Goal: Task Accomplishment & Management: Manage account settings

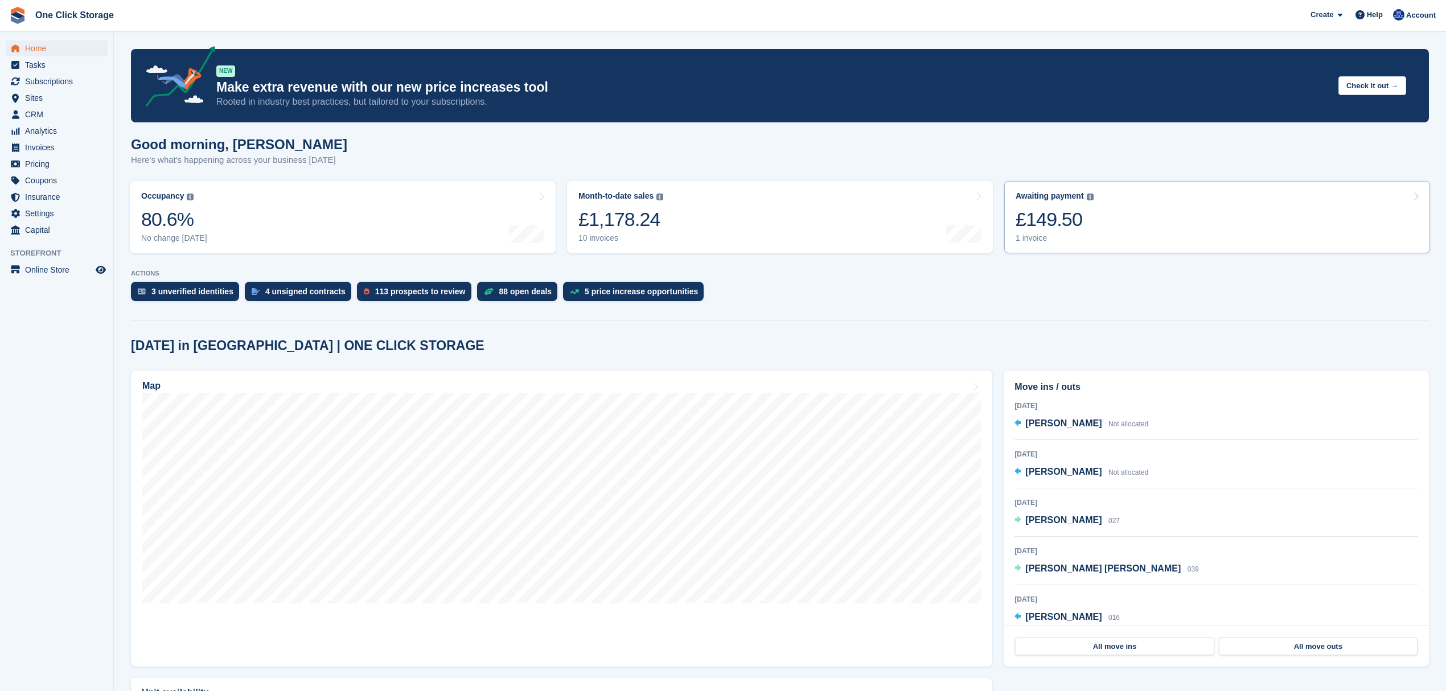
click at [1107, 228] on link "Awaiting payment The total outstanding balance on all open invoices. £149.50 1 …" at bounding box center [1217, 217] width 426 height 72
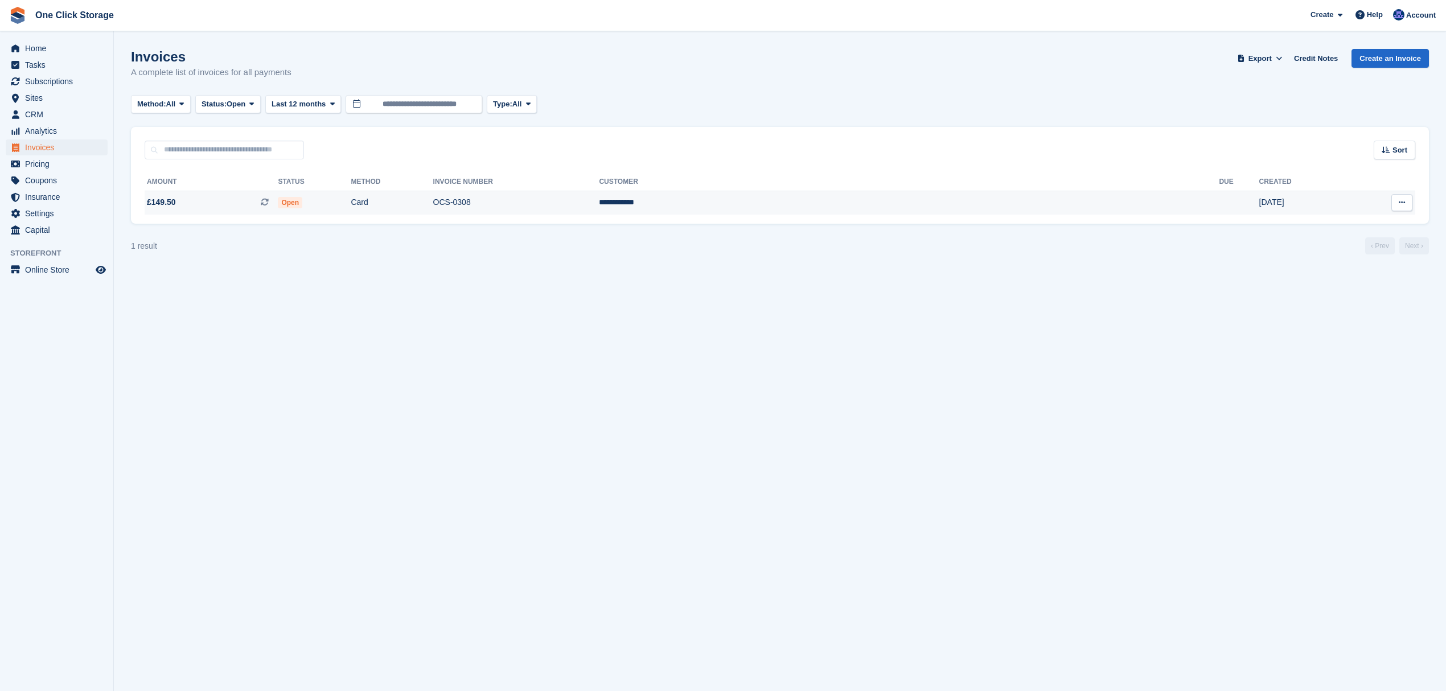
click at [256, 194] on td "£149.50 This is a recurring subscription invoice." at bounding box center [211, 203] width 133 height 24
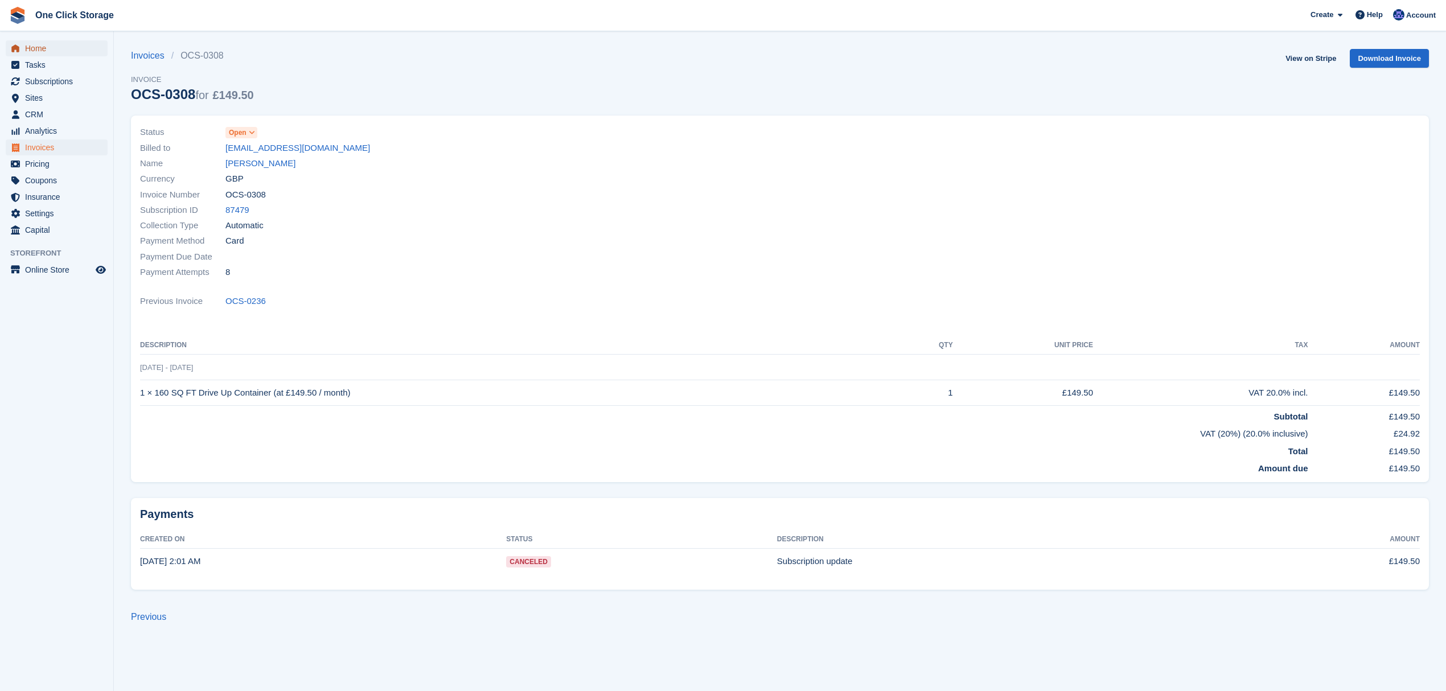
click at [52, 48] on span "Home" at bounding box center [59, 48] width 68 height 16
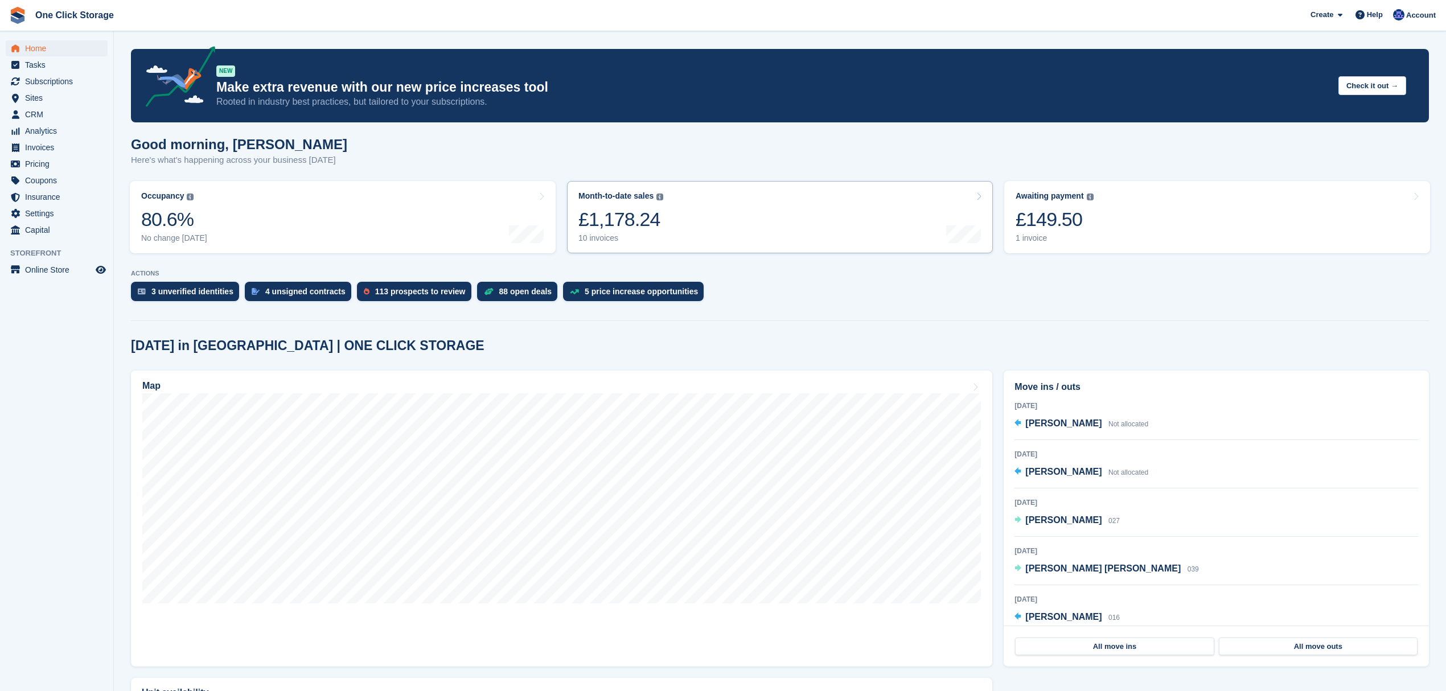
click at [693, 224] on link "Month-to-date sales The sum of all finalised invoices generated this month to d…" at bounding box center [780, 217] width 426 height 72
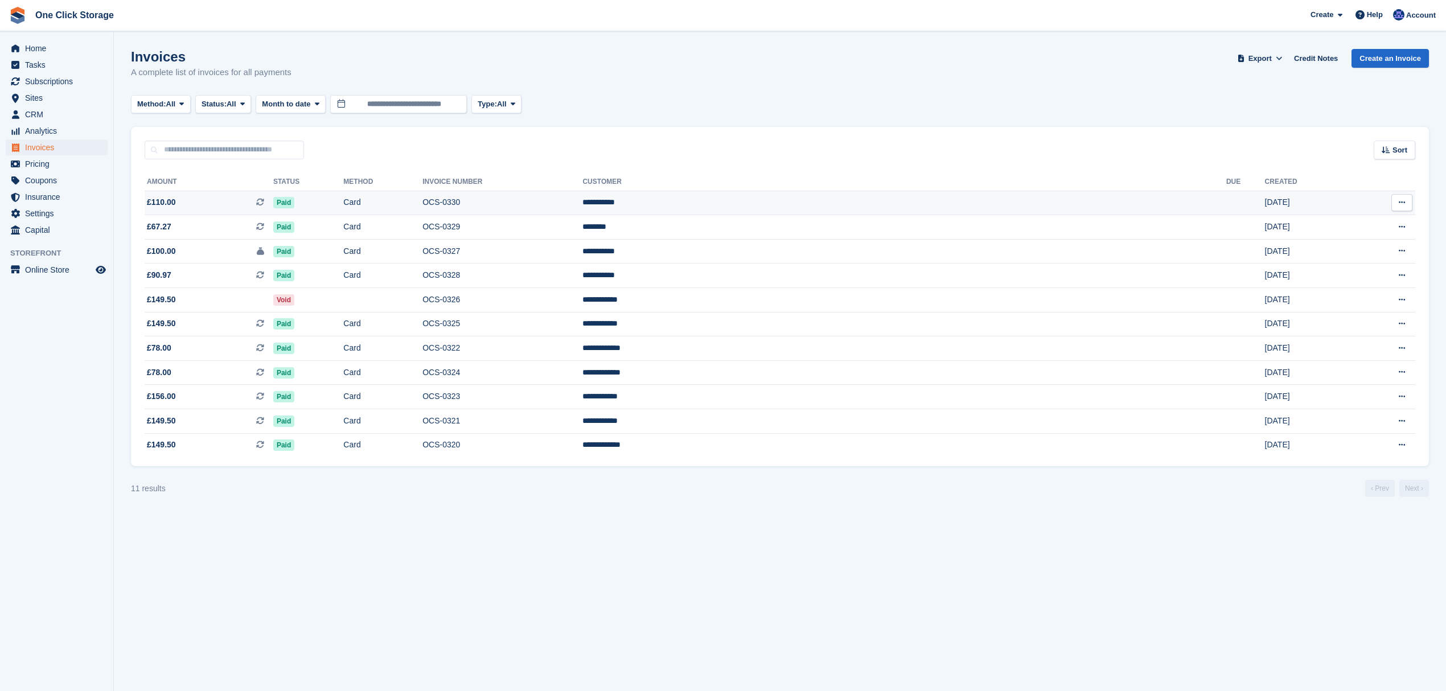
click at [273, 206] on span "£110.00 This is a recurring subscription invoice." at bounding box center [209, 202] width 129 height 12
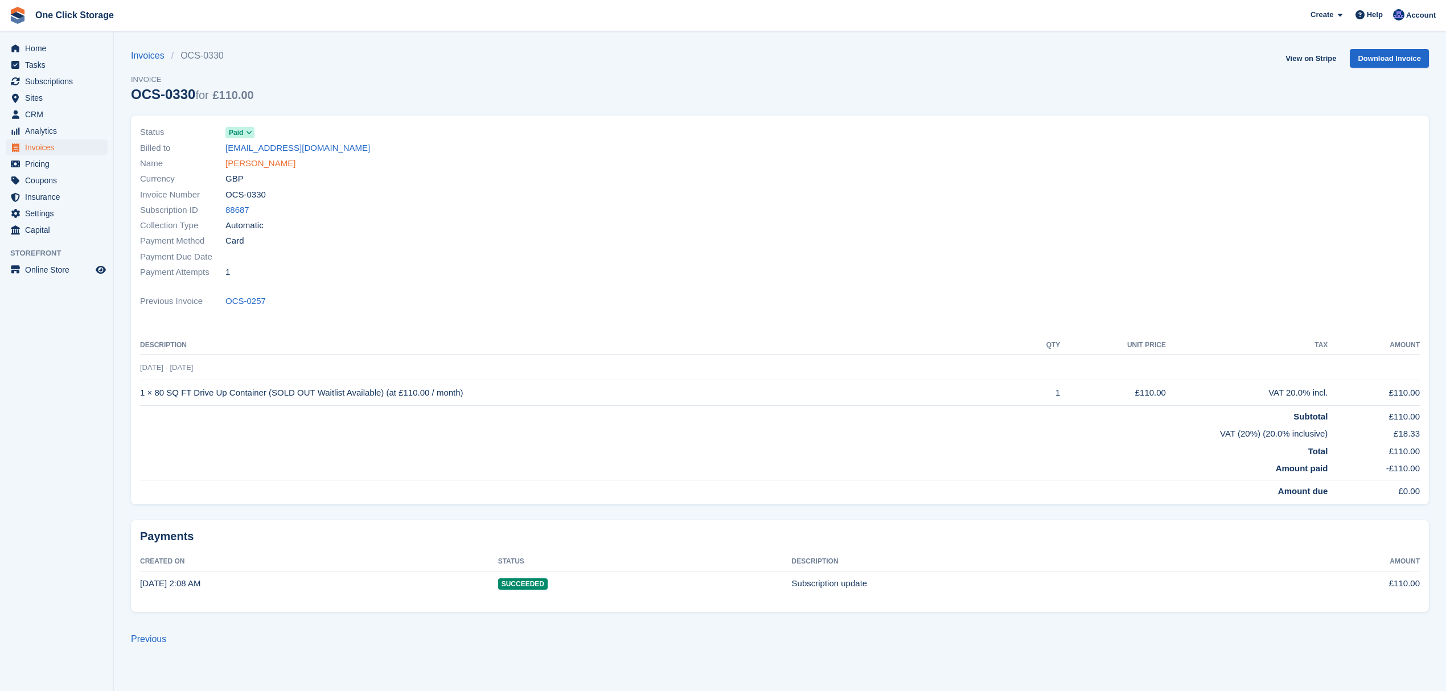
click at [260, 163] on link "Andrew kerr" at bounding box center [260, 163] width 70 height 13
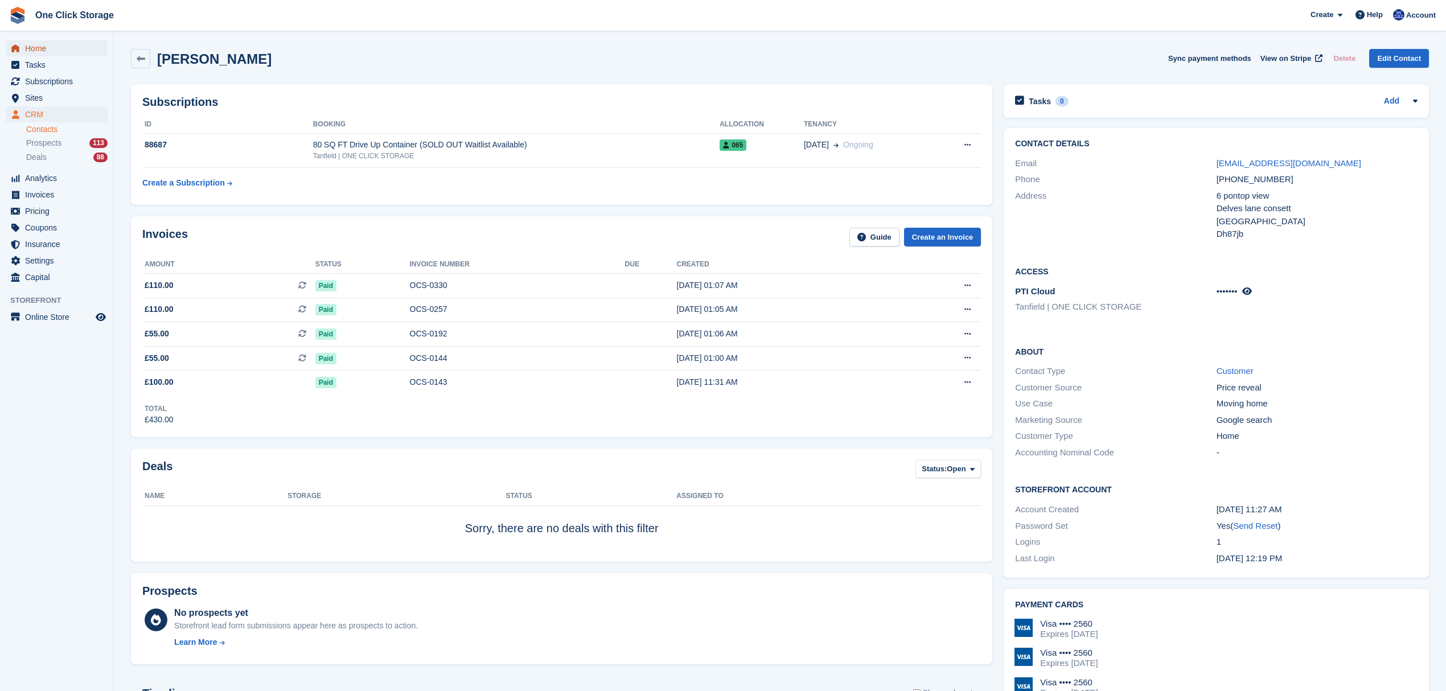
click at [63, 46] on span "Home" at bounding box center [59, 48] width 68 height 16
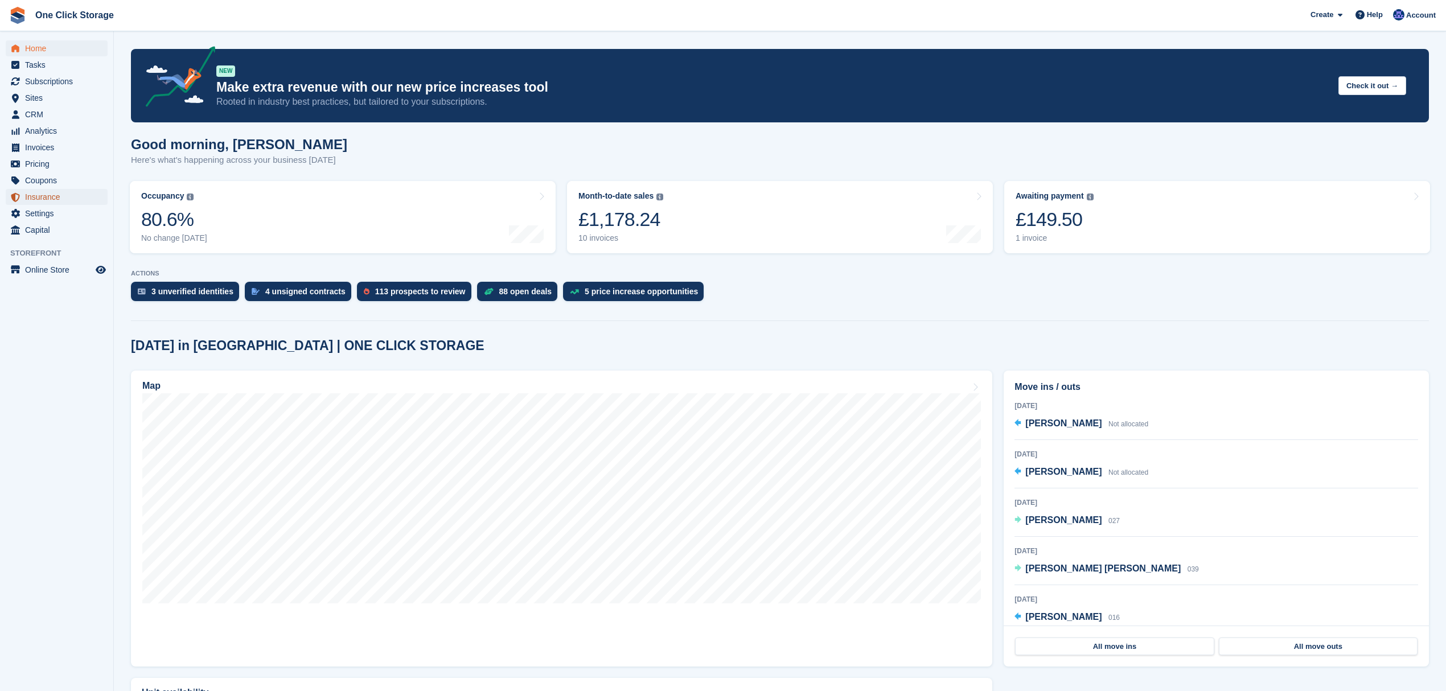
click at [55, 198] on span "Insurance" at bounding box center [59, 197] width 68 height 16
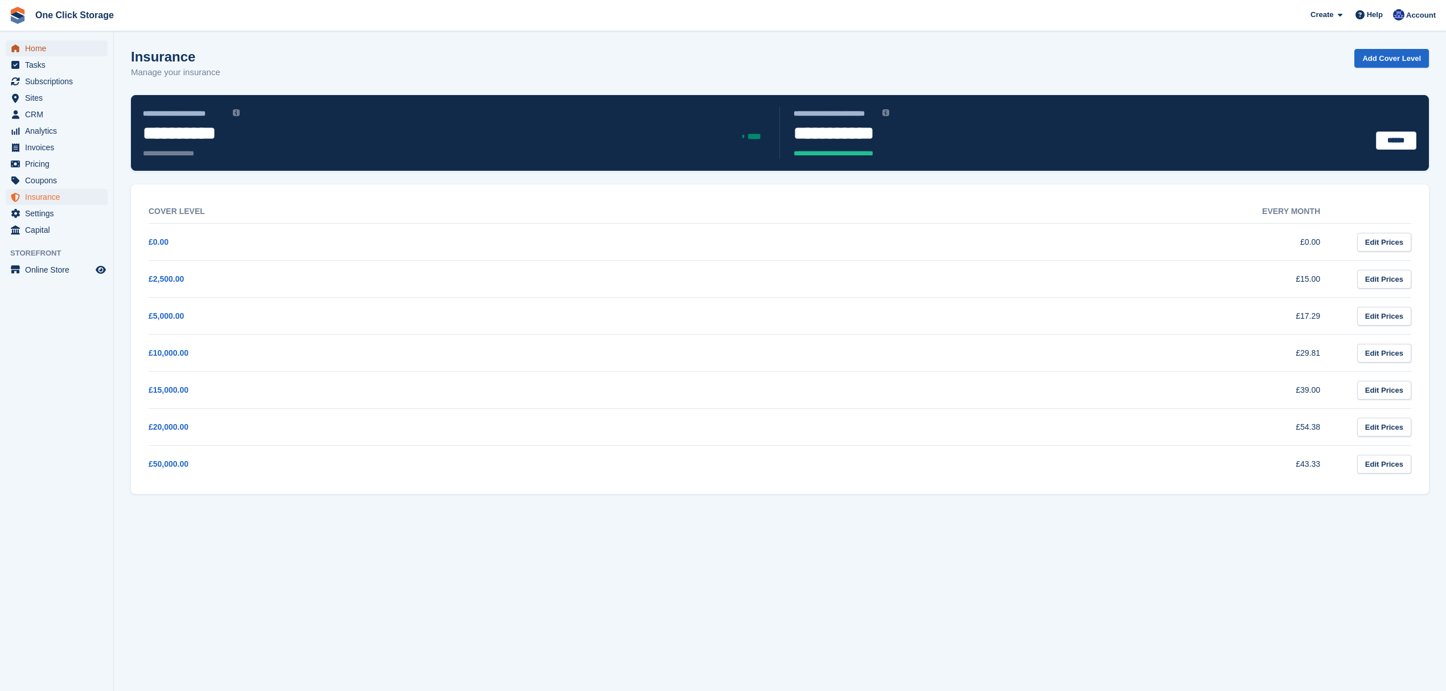
click at [44, 48] on span "Home" at bounding box center [59, 48] width 68 height 16
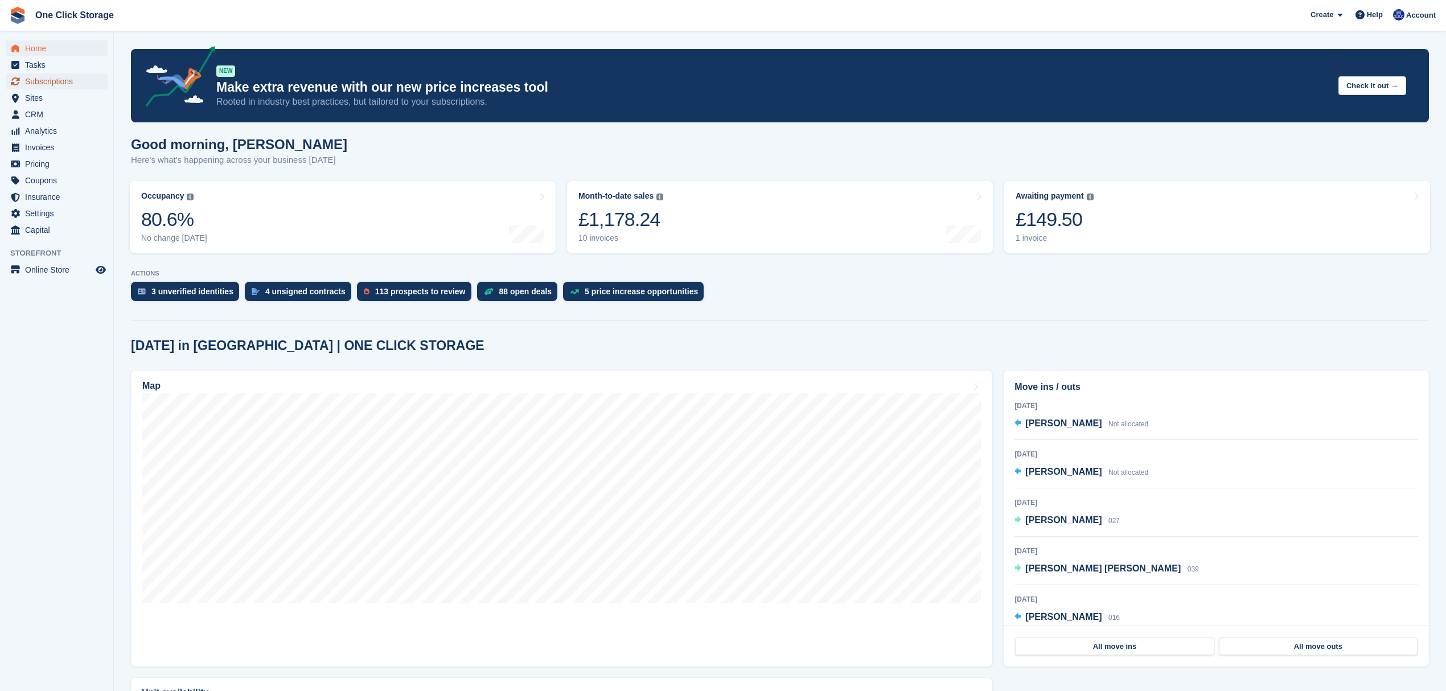
click at [60, 81] on span "Subscriptions" at bounding box center [59, 81] width 68 height 16
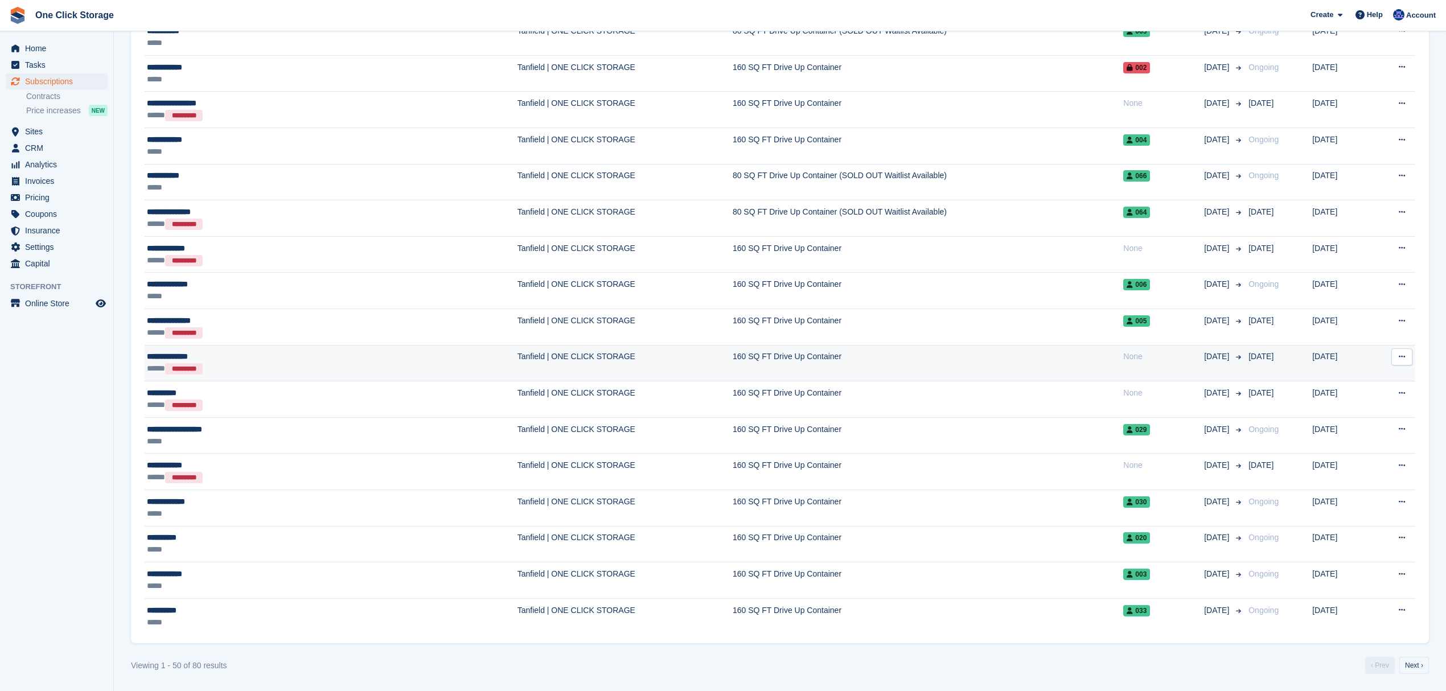
scroll to position [1376, 0]
click at [1416, 665] on link "Next ›" at bounding box center [1415, 665] width 30 height 17
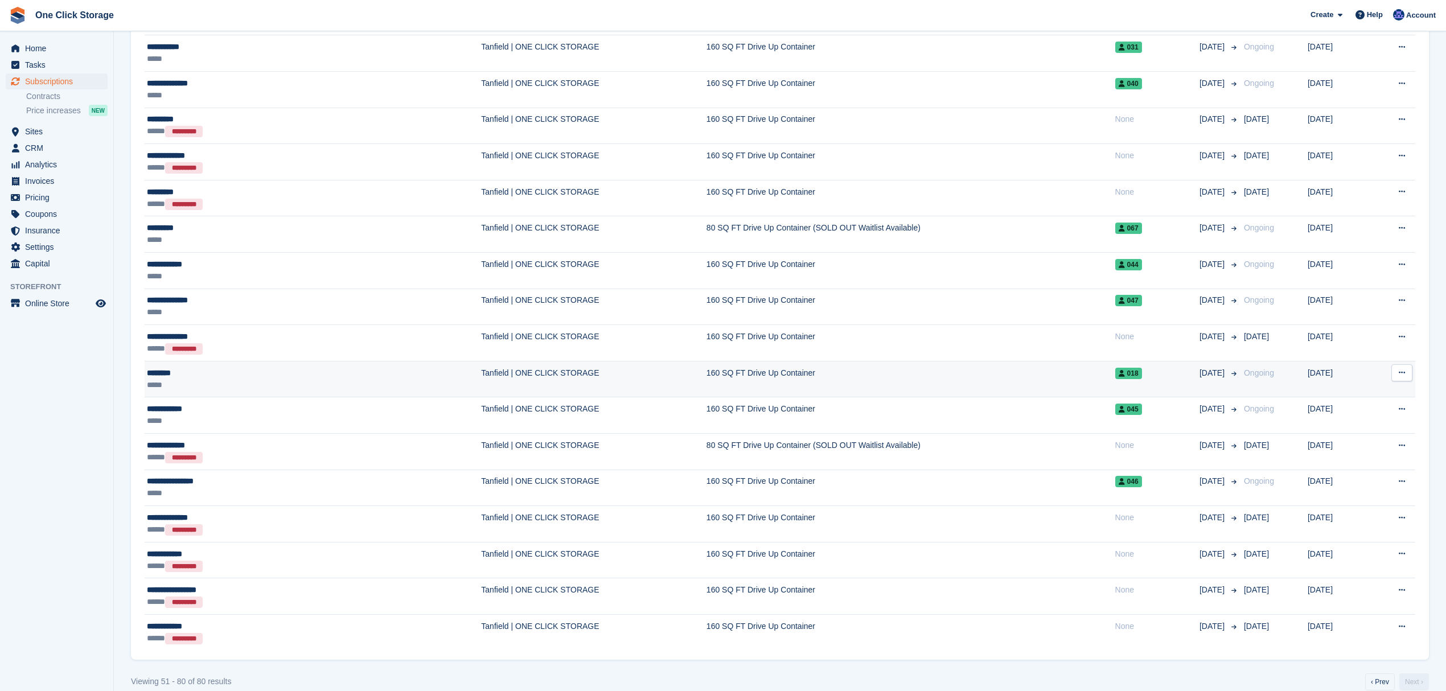
scroll to position [647, 0]
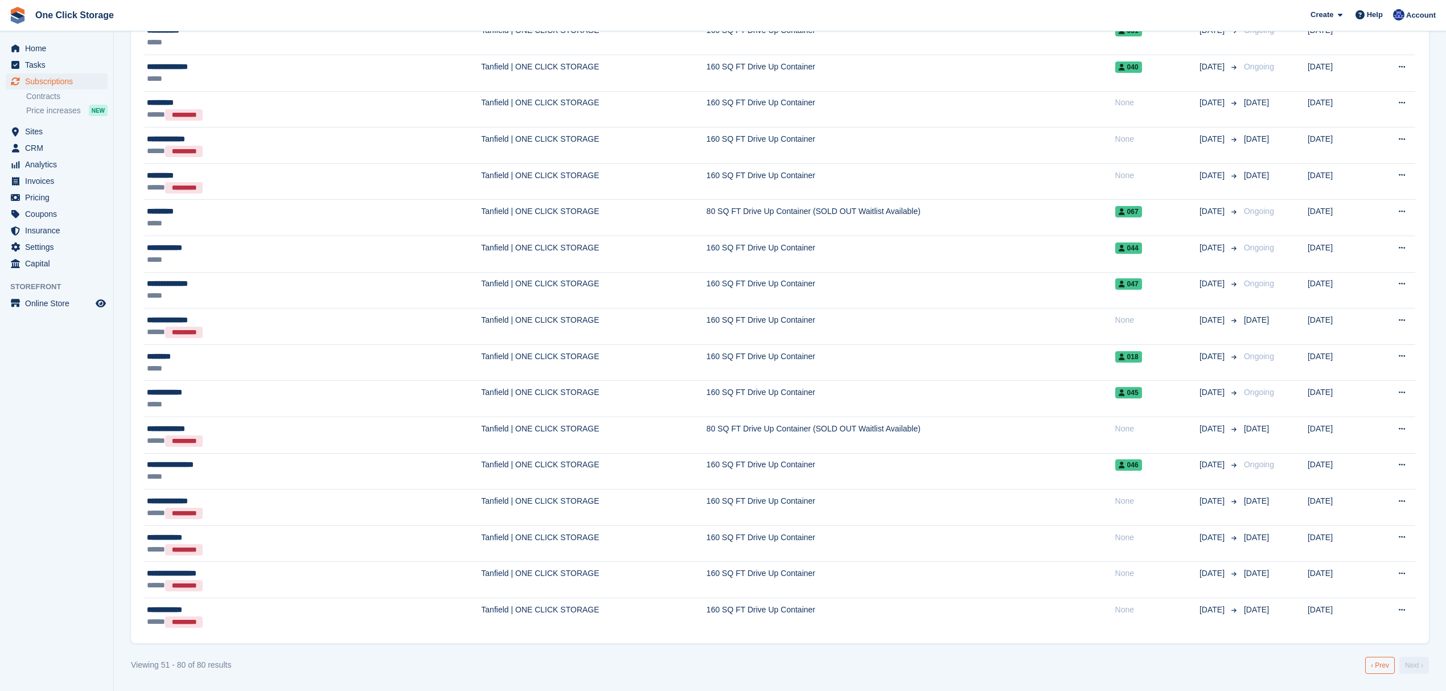
click at [1385, 666] on link "‹ Prev" at bounding box center [1380, 665] width 30 height 17
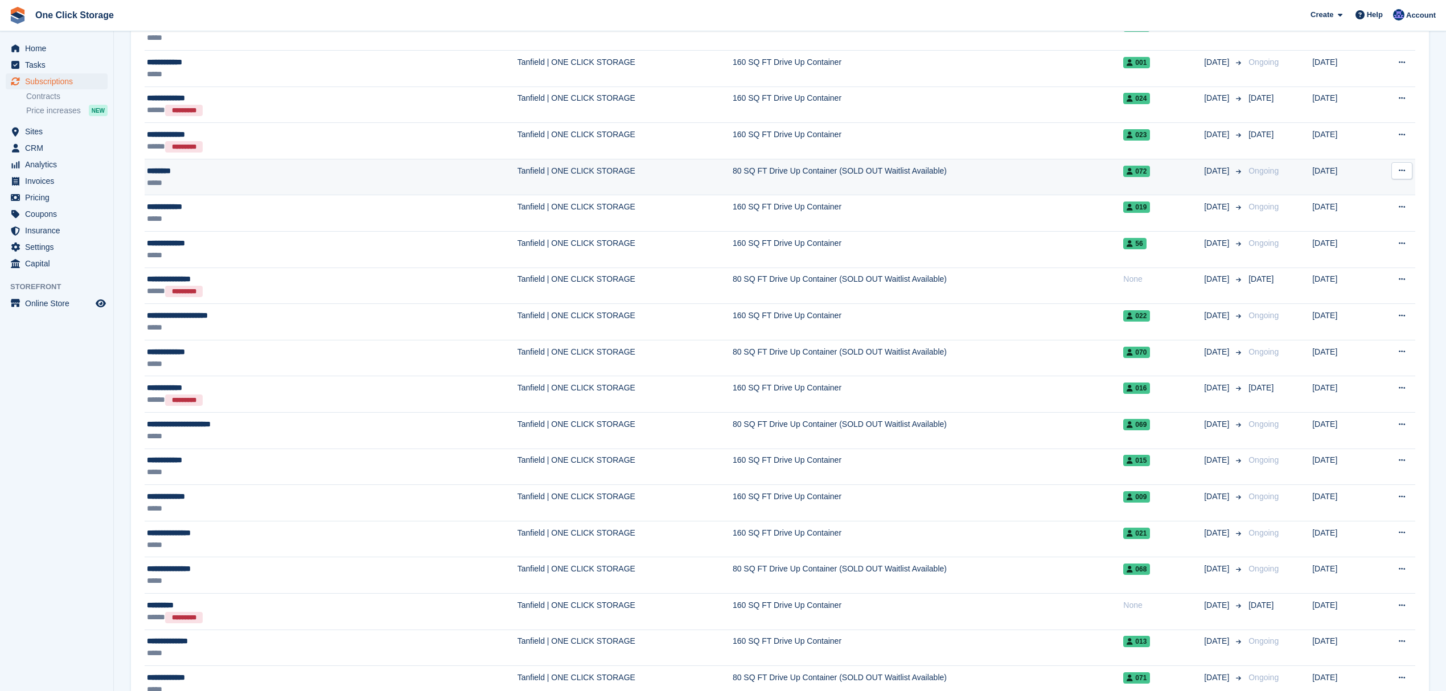
click at [199, 177] on div "********" at bounding box center [248, 171] width 202 height 12
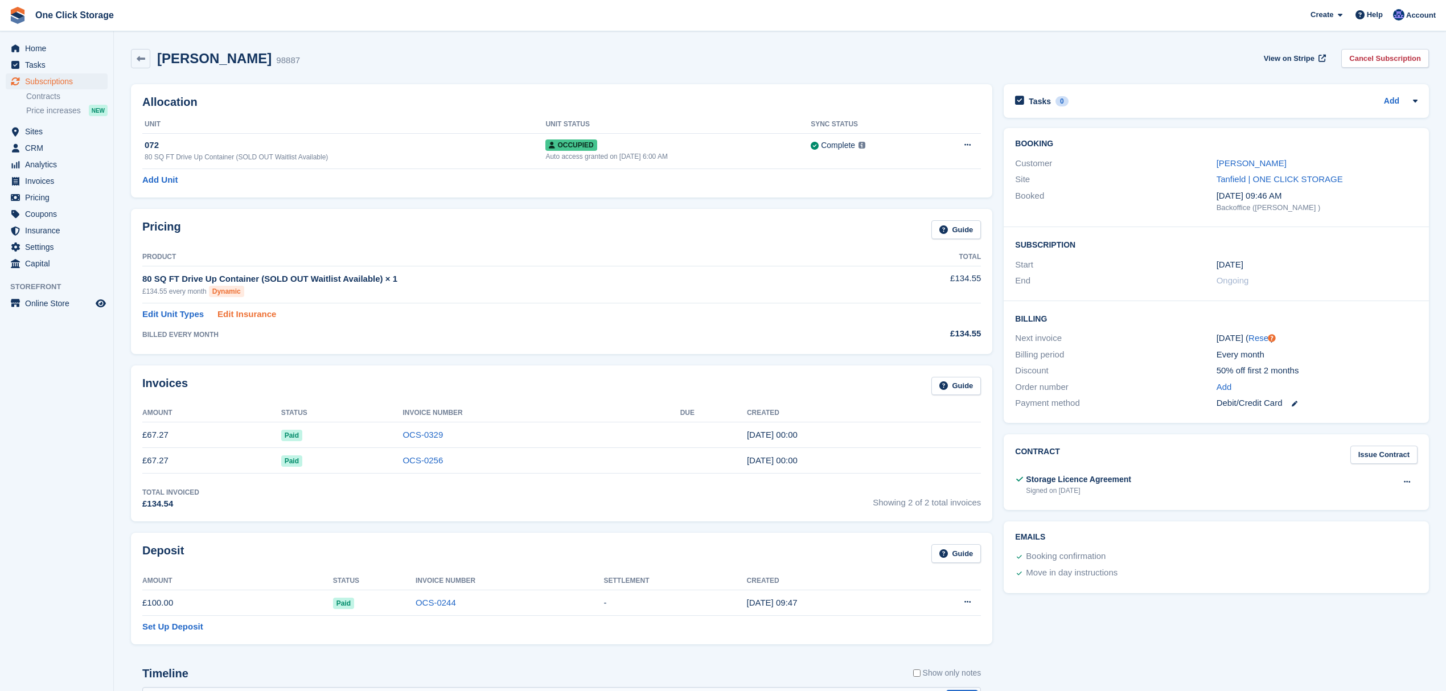
click at [257, 314] on link "Edit Insurance" at bounding box center [247, 314] width 59 height 13
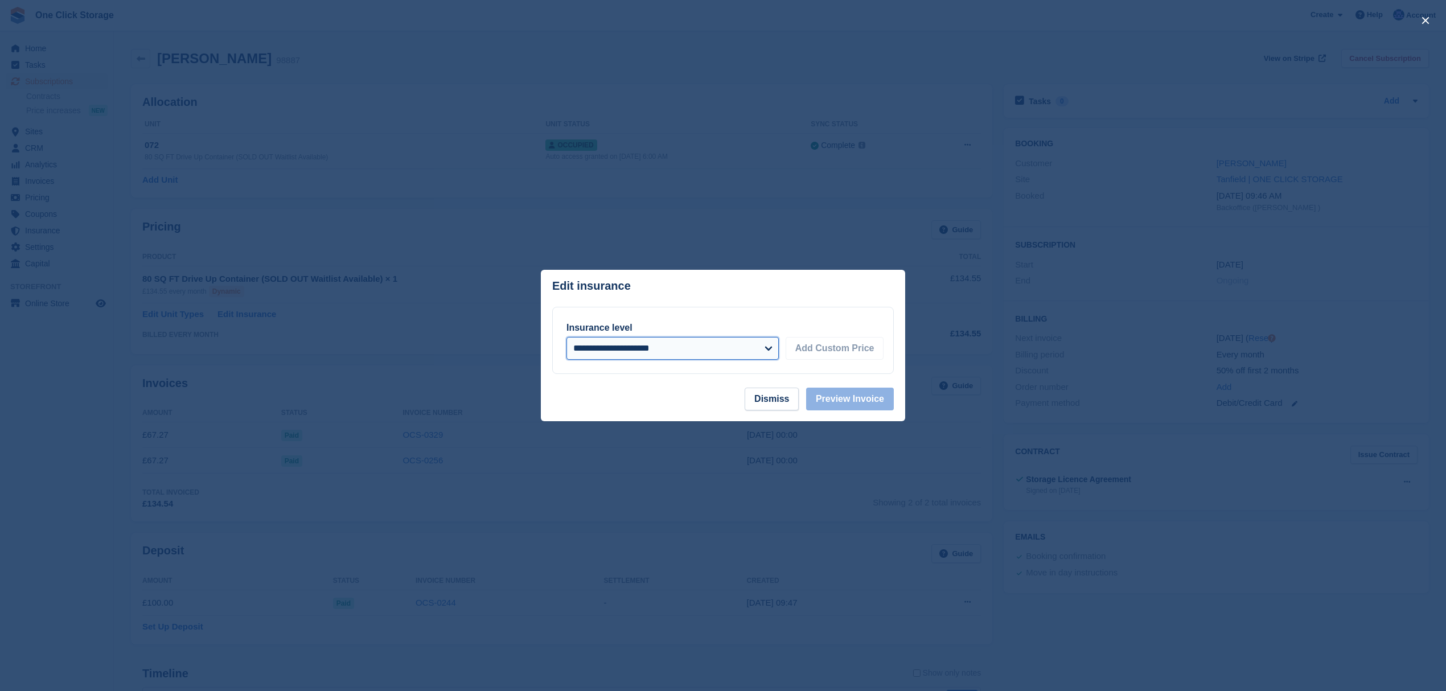
click at [672, 345] on select "**********" at bounding box center [673, 348] width 212 height 23
select select "*****"
click at [567, 337] on select "**********" at bounding box center [673, 348] width 212 height 23
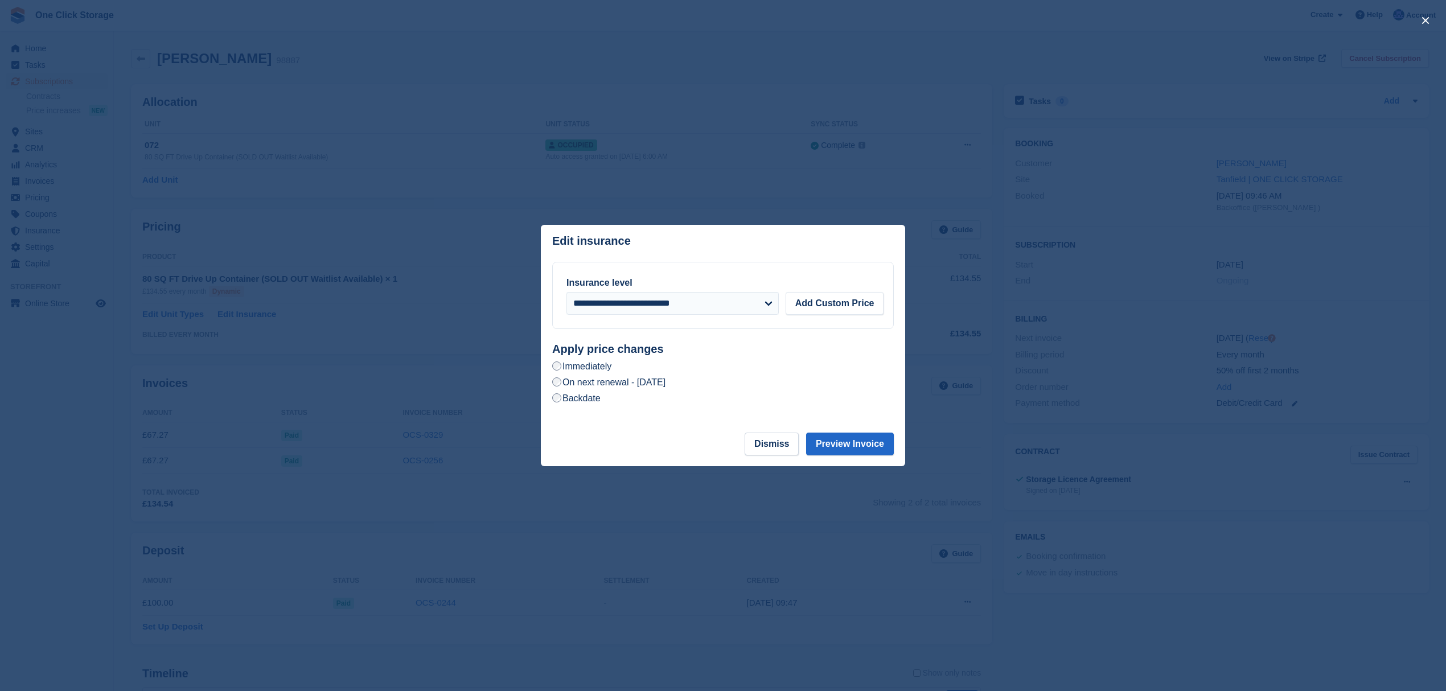
click at [572, 399] on label "Backdate" at bounding box center [576, 398] width 48 height 12
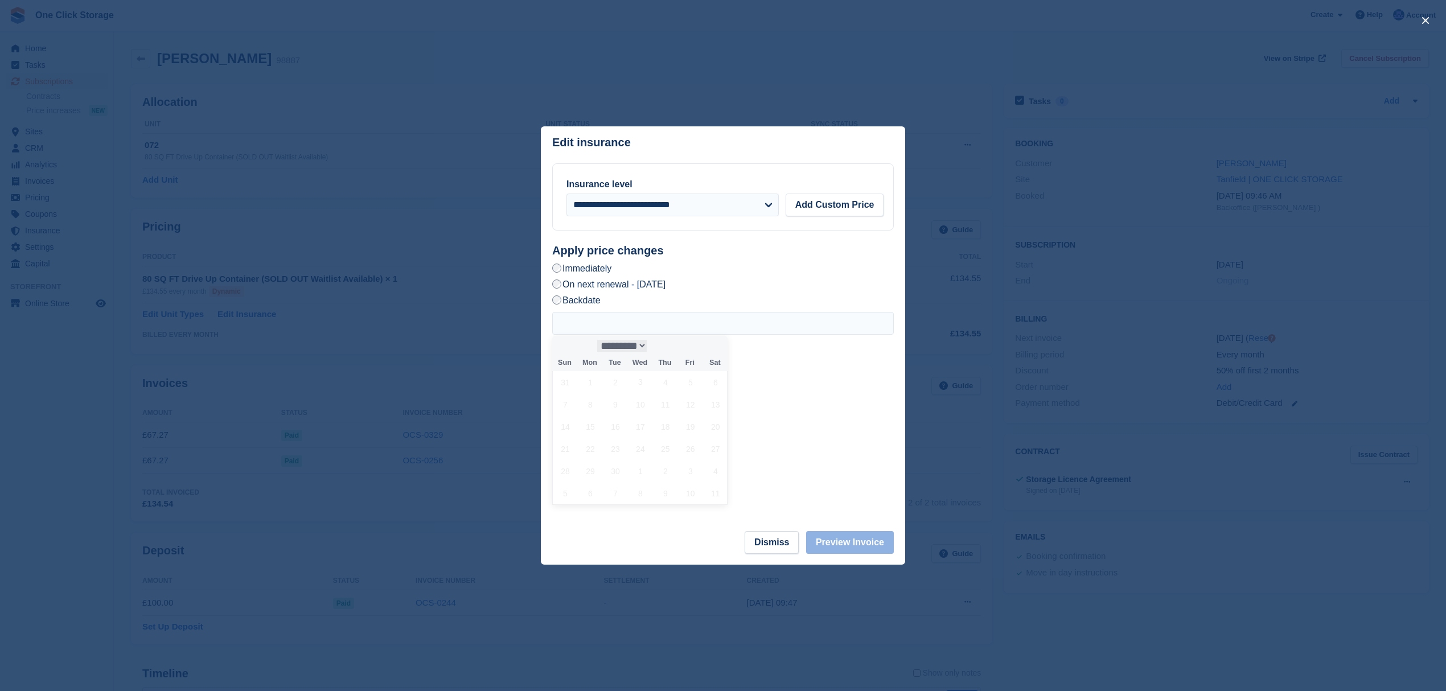
click at [647, 347] on select "*********" at bounding box center [622, 346] width 50 height 12
click at [645, 348] on select "*********" at bounding box center [622, 346] width 50 height 12
click at [626, 328] on input "text" at bounding box center [723, 323] width 342 height 23
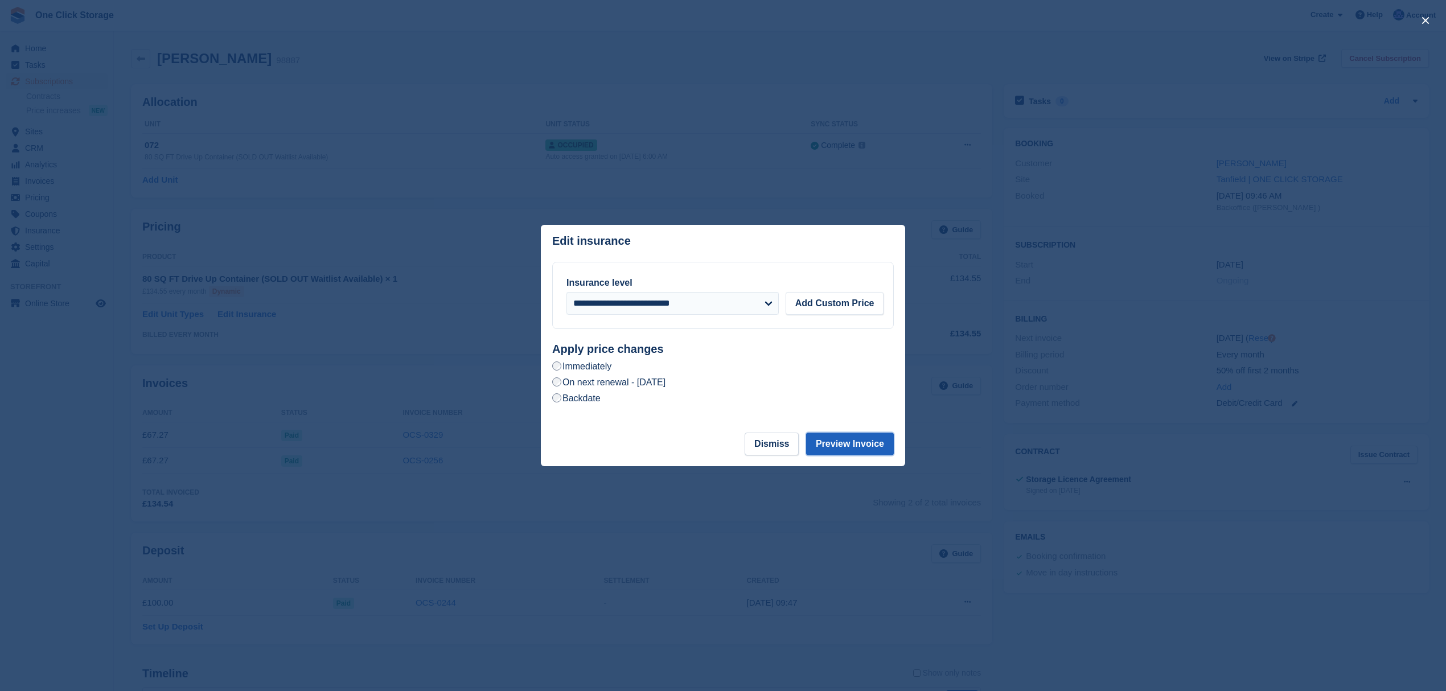
click at [852, 448] on button "Preview Invoice" at bounding box center [850, 444] width 88 height 23
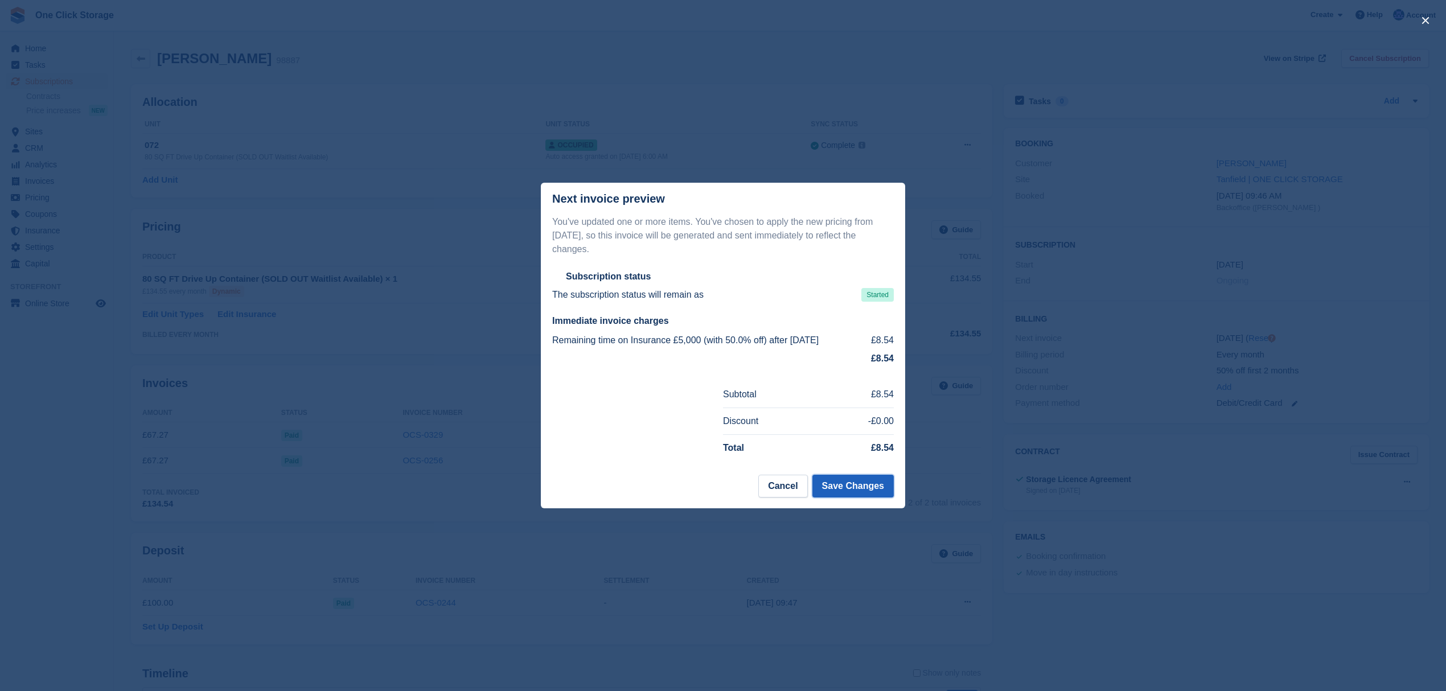
click at [854, 478] on button "Save Changes" at bounding box center [853, 486] width 81 height 23
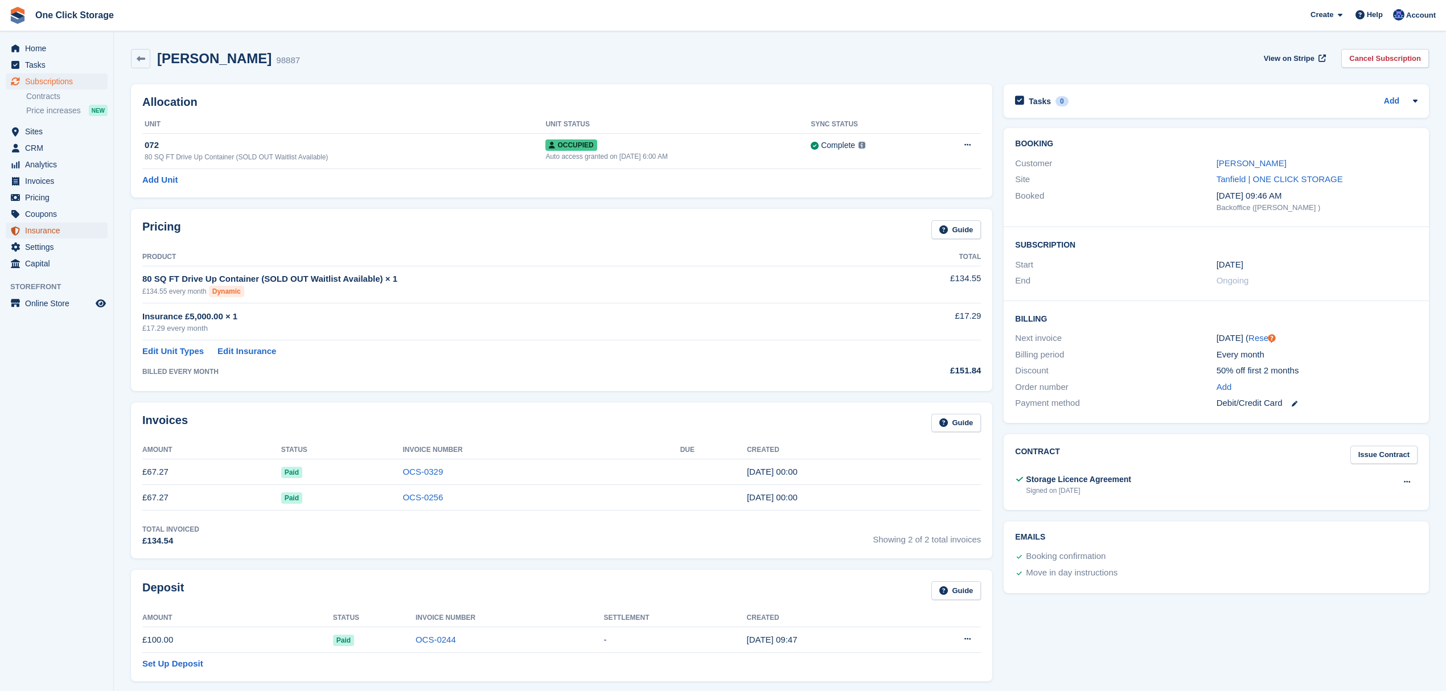
click at [55, 228] on span "Insurance" at bounding box center [59, 231] width 68 height 16
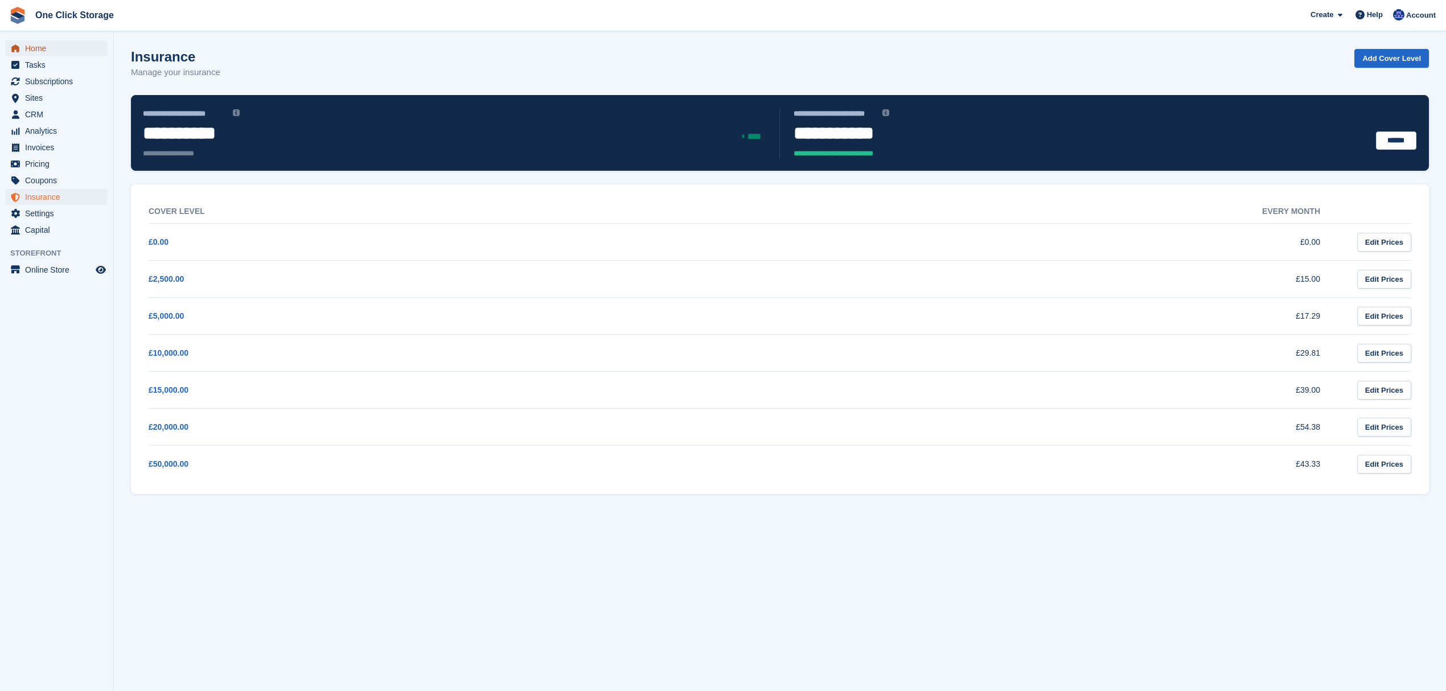
click at [39, 52] on span "Home" at bounding box center [59, 48] width 68 height 16
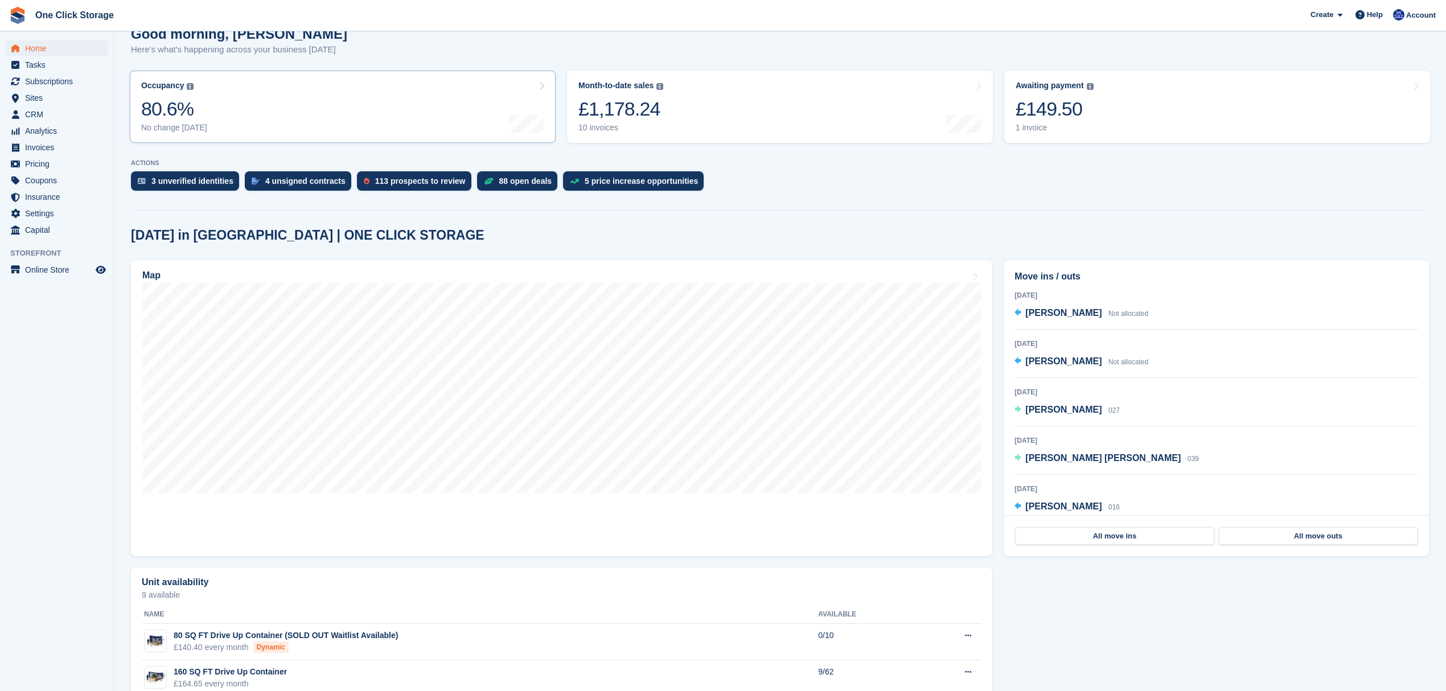
scroll to position [142, 0]
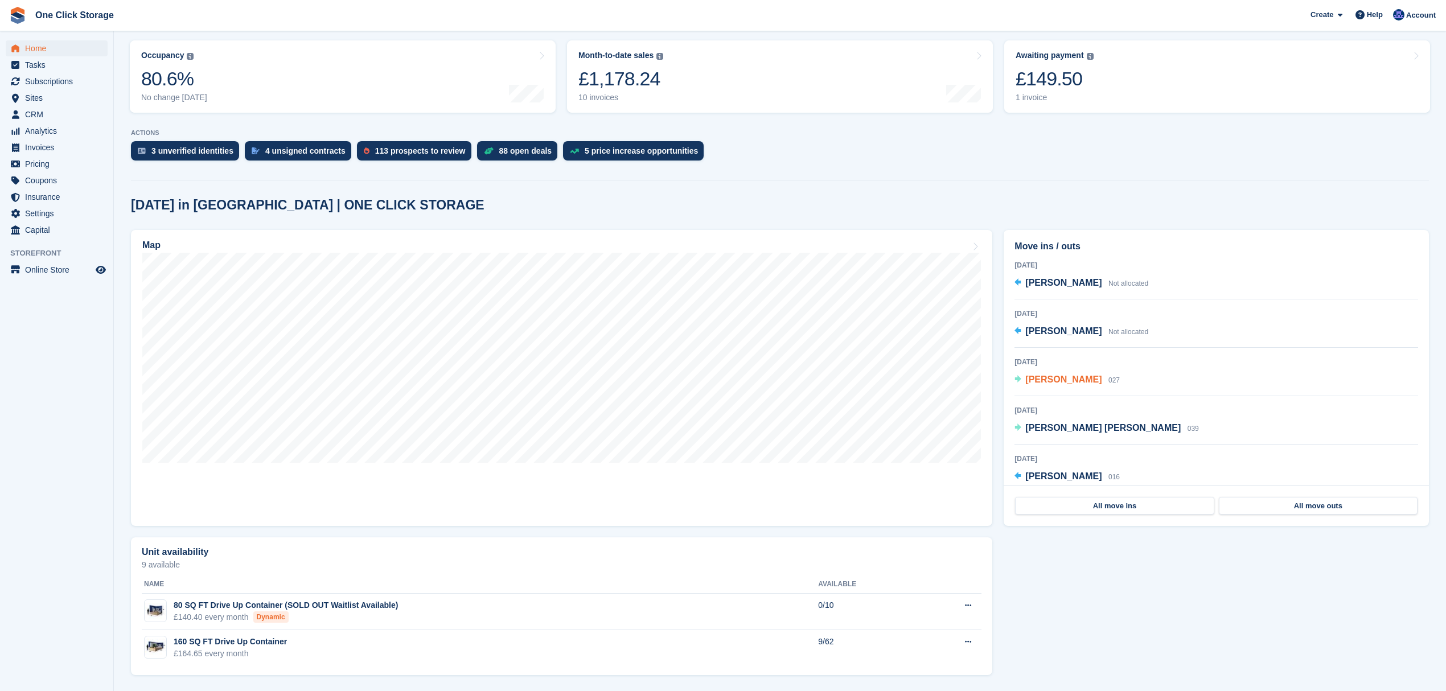
click at [1078, 384] on span "[PERSON_NAME]" at bounding box center [1064, 380] width 76 height 10
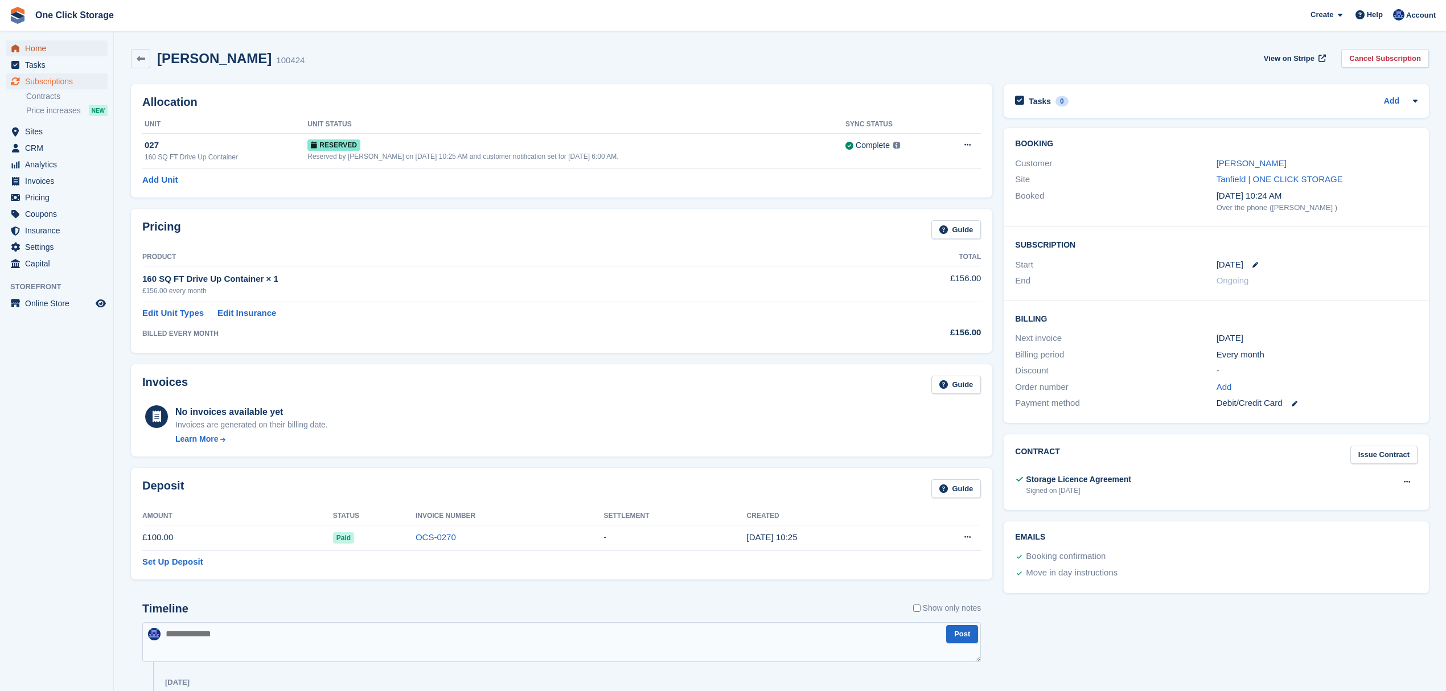
click at [54, 50] on span "Home" at bounding box center [59, 48] width 68 height 16
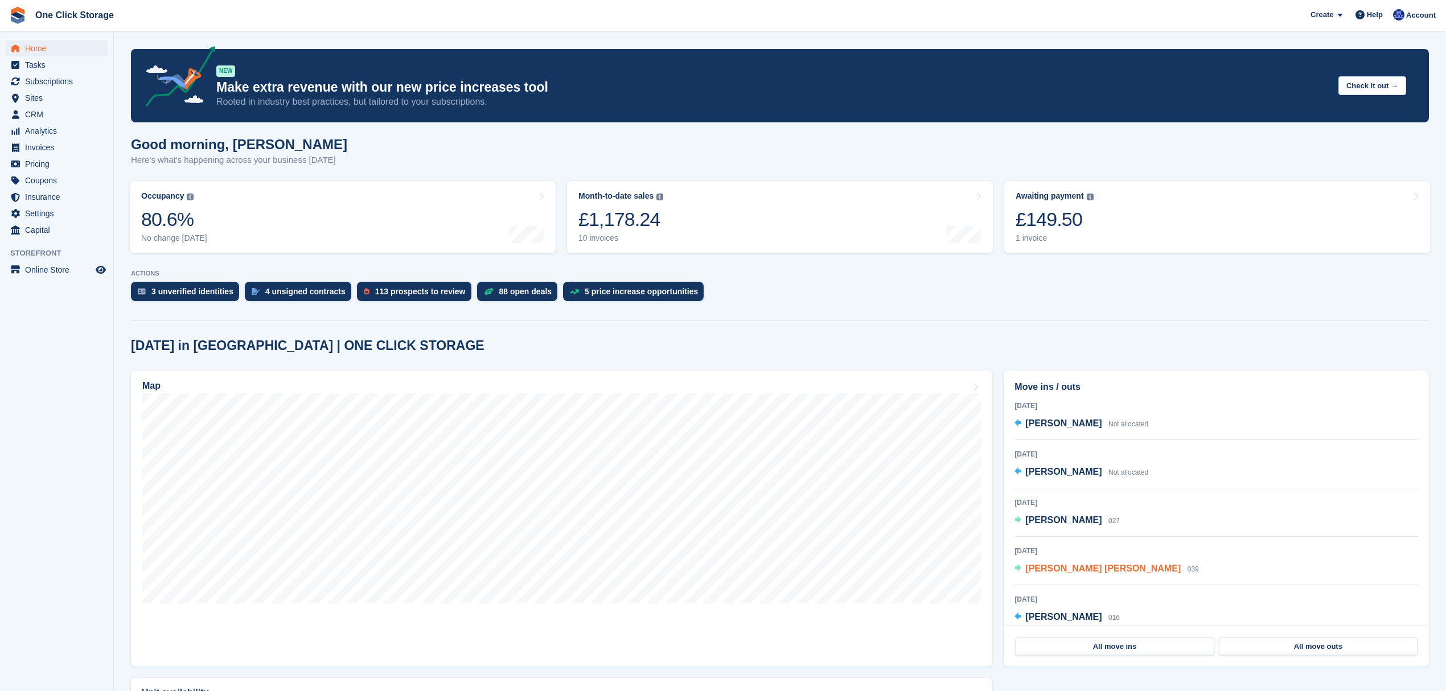
click at [1087, 573] on span "[PERSON_NAME] [PERSON_NAME]" at bounding box center [1103, 569] width 155 height 10
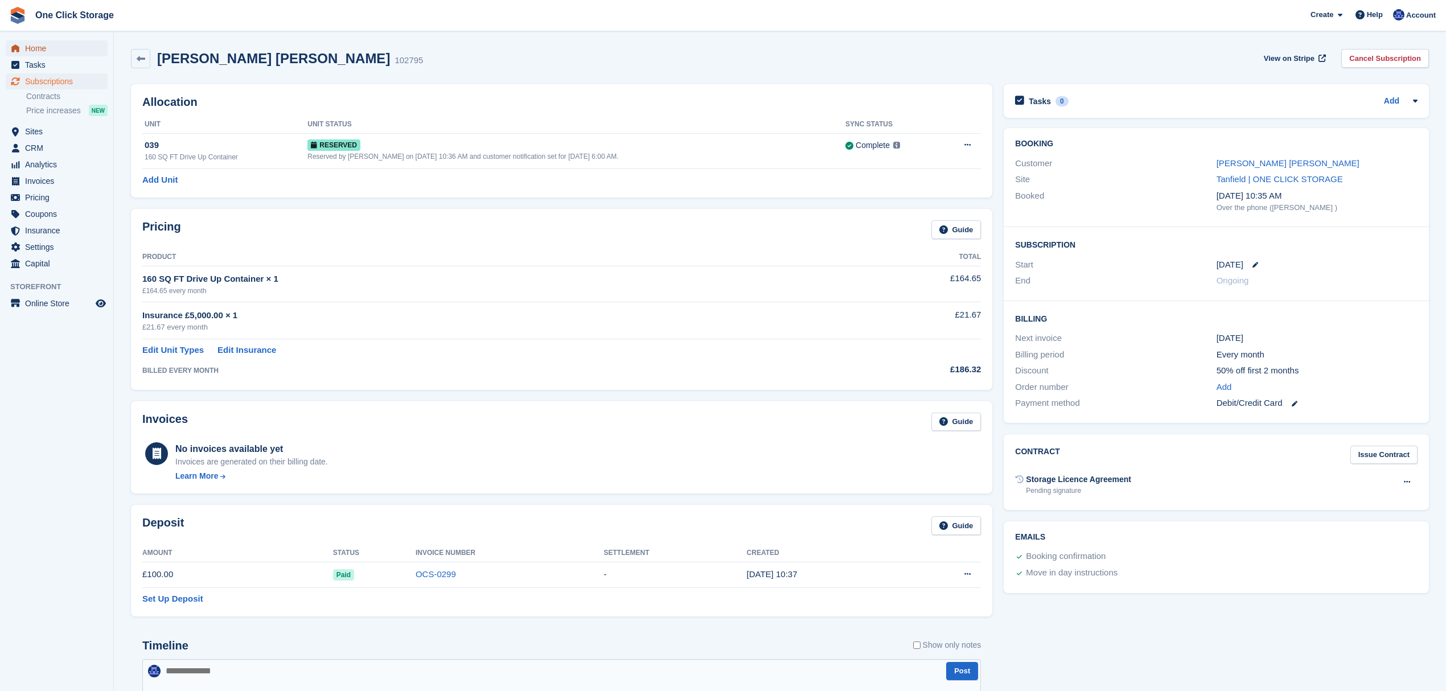
click at [49, 48] on span "Home" at bounding box center [59, 48] width 68 height 16
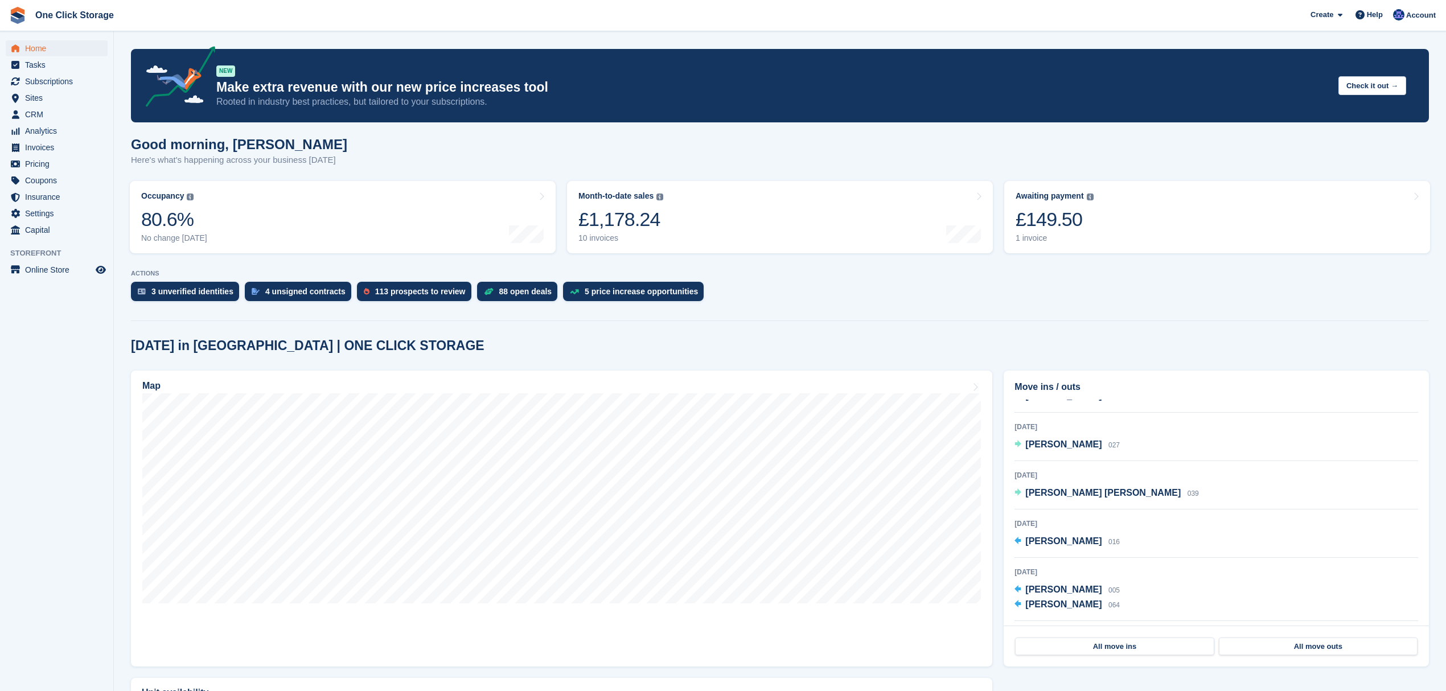
scroll to position [137, 0]
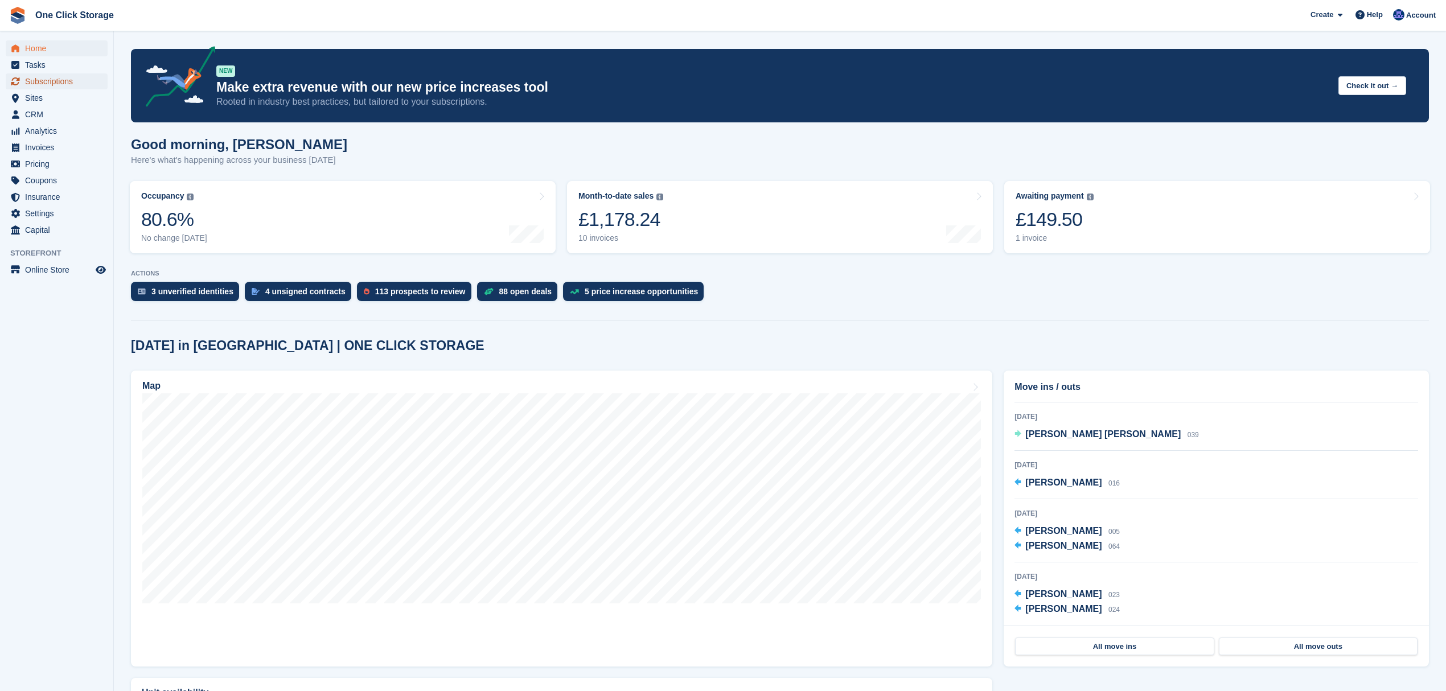
click at [54, 78] on span "Subscriptions" at bounding box center [59, 81] width 68 height 16
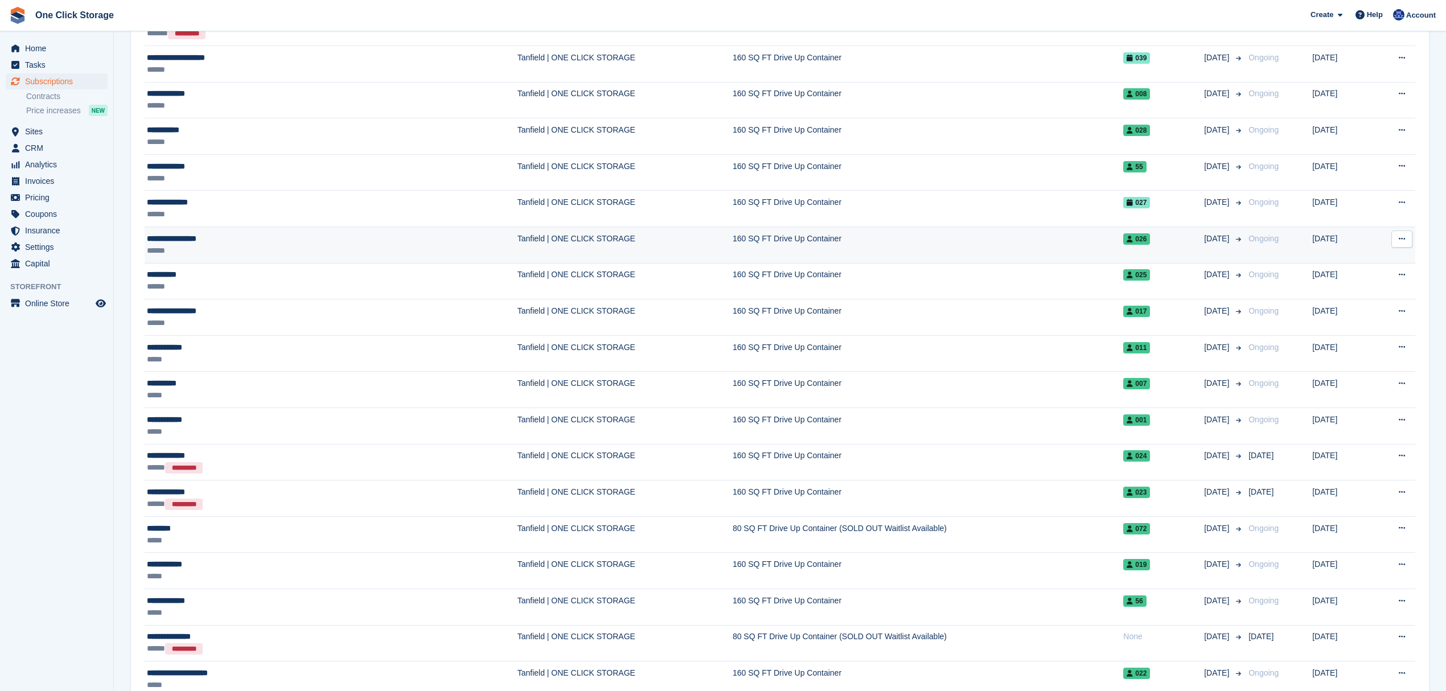
scroll to position [531, 0]
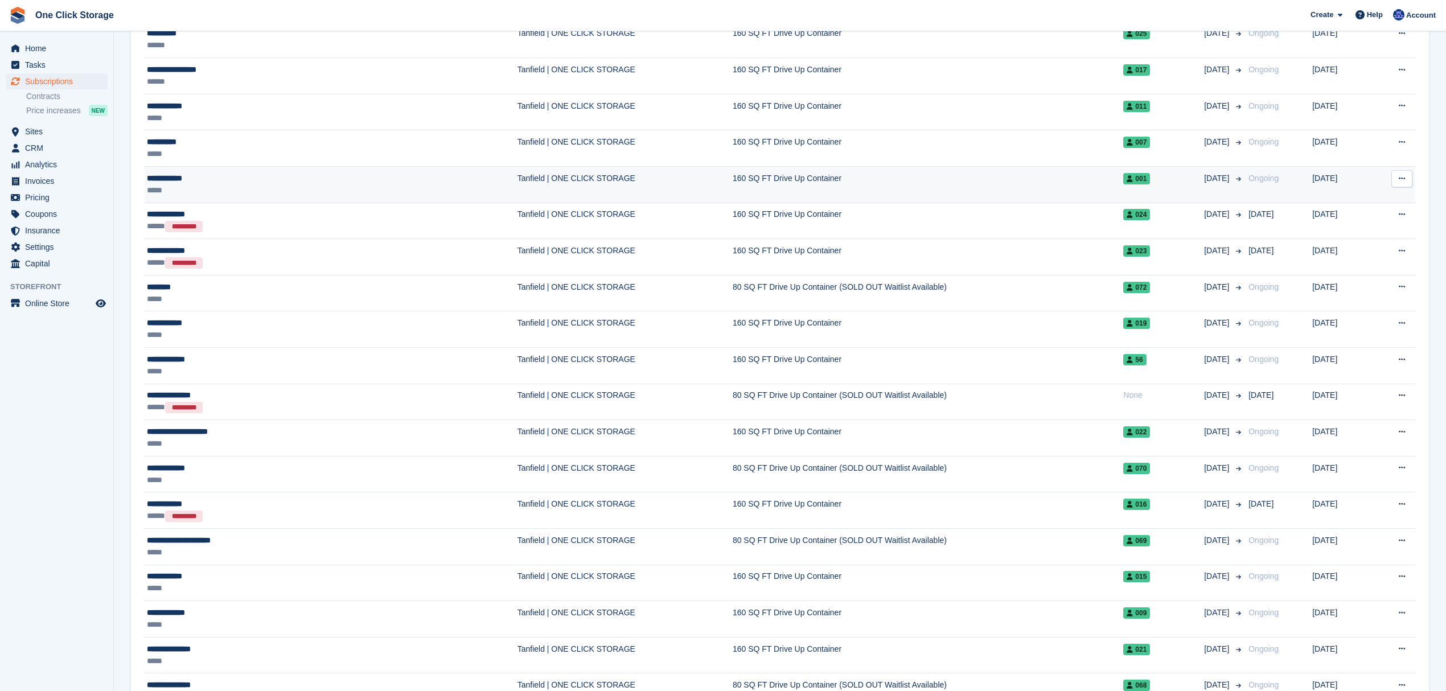
click at [212, 190] on div "*****" at bounding box center [248, 190] width 202 height 12
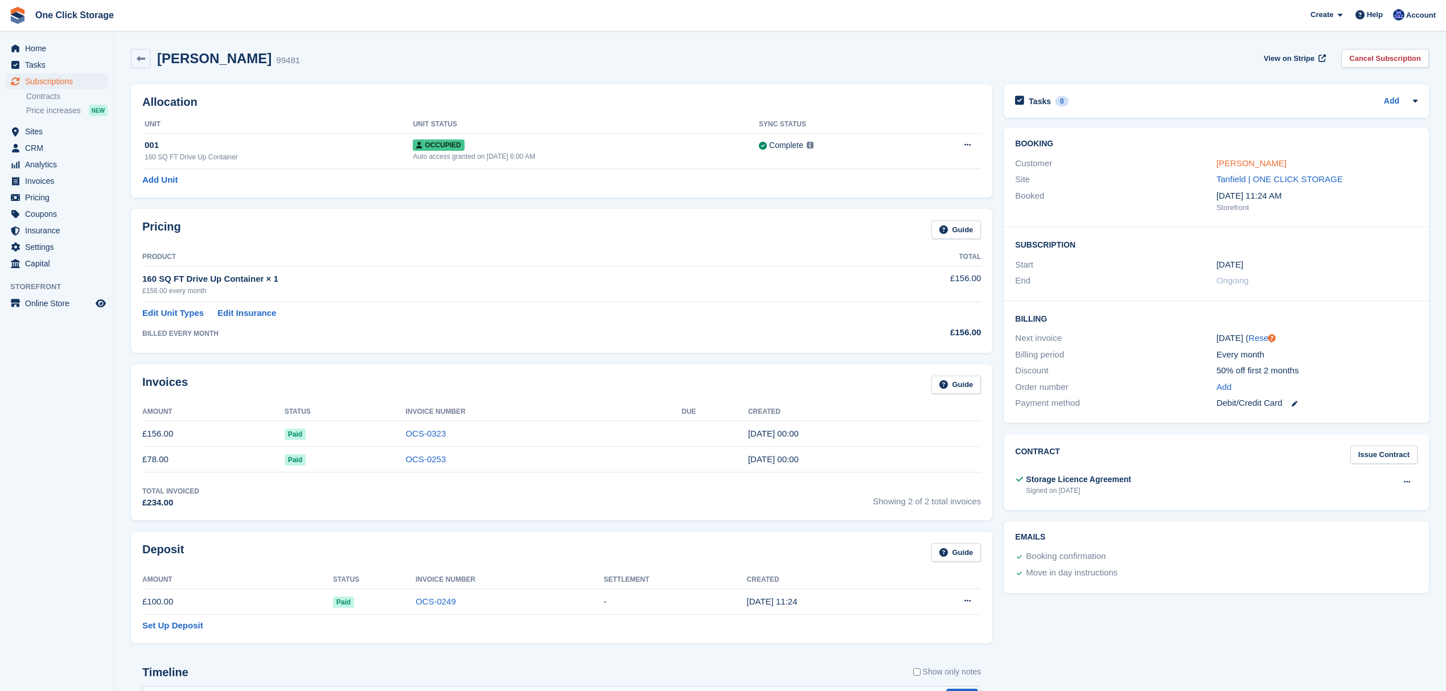
click at [1238, 165] on link "[PERSON_NAME]" at bounding box center [1252, 163] width 70 height 10
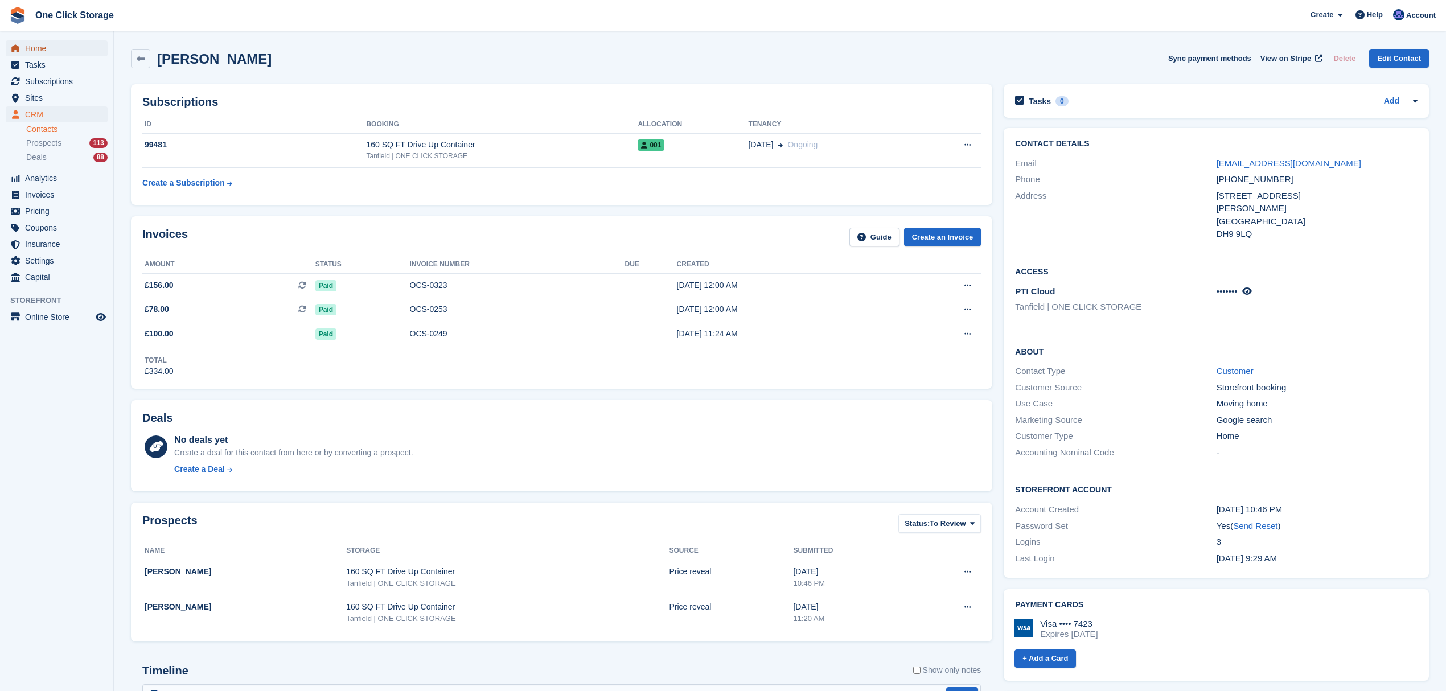
click at [48, 48] on span "Home" at bounding box center [59, 48] width 68 height 16
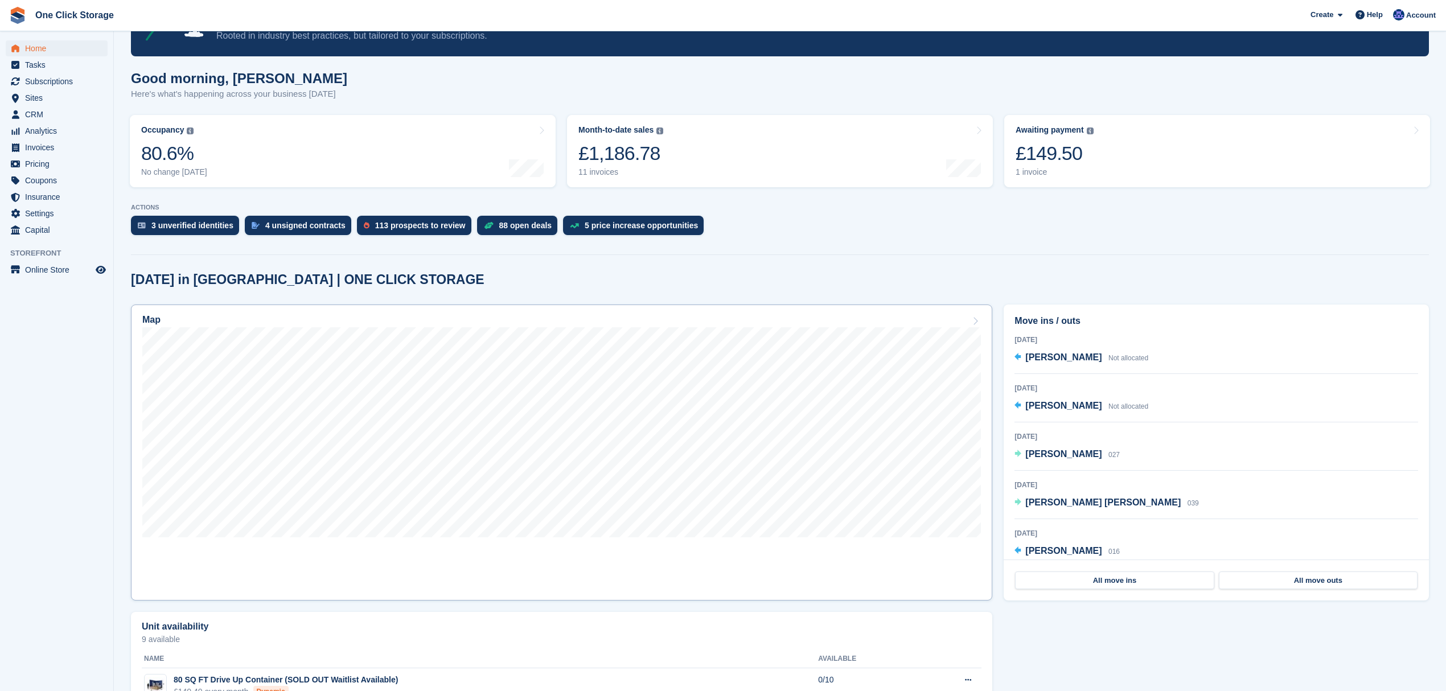
scroll to position [142, 0]
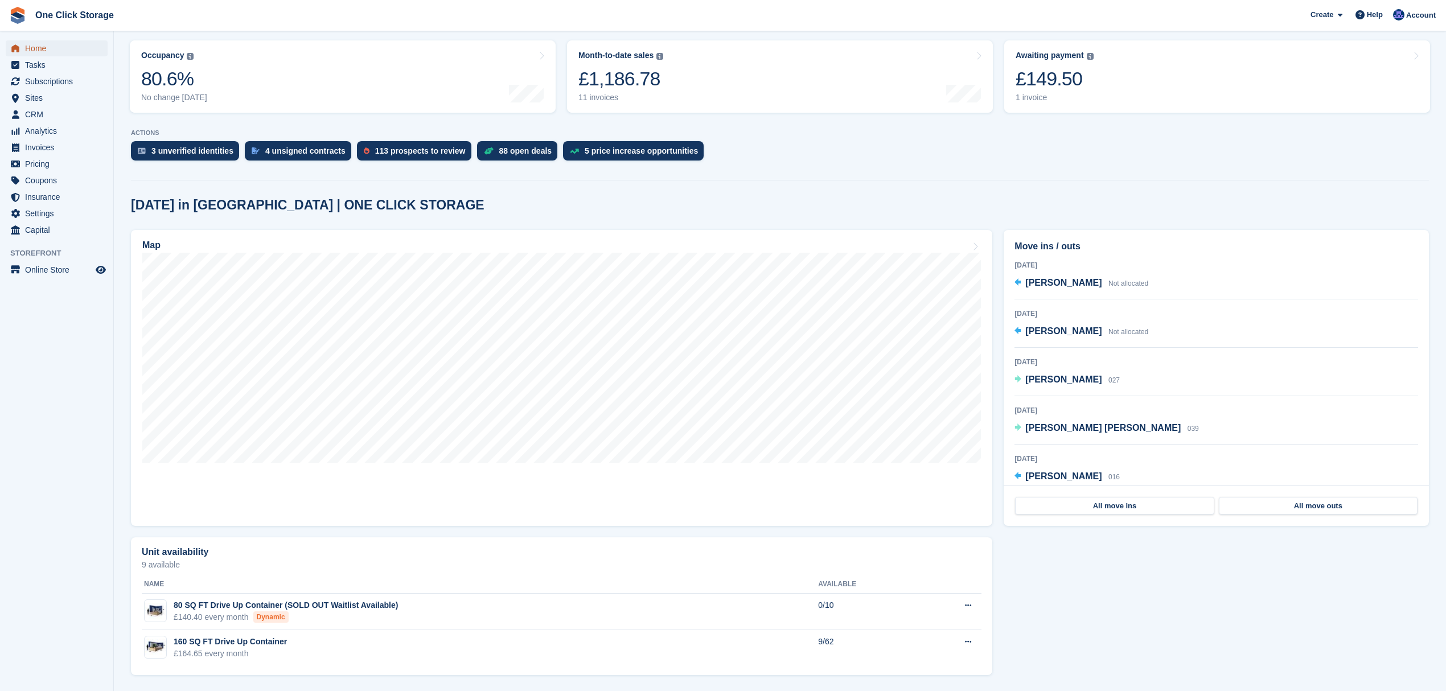
click at [55, 44] on span "Home" at bounding box center [59, 48] width 68 height 16
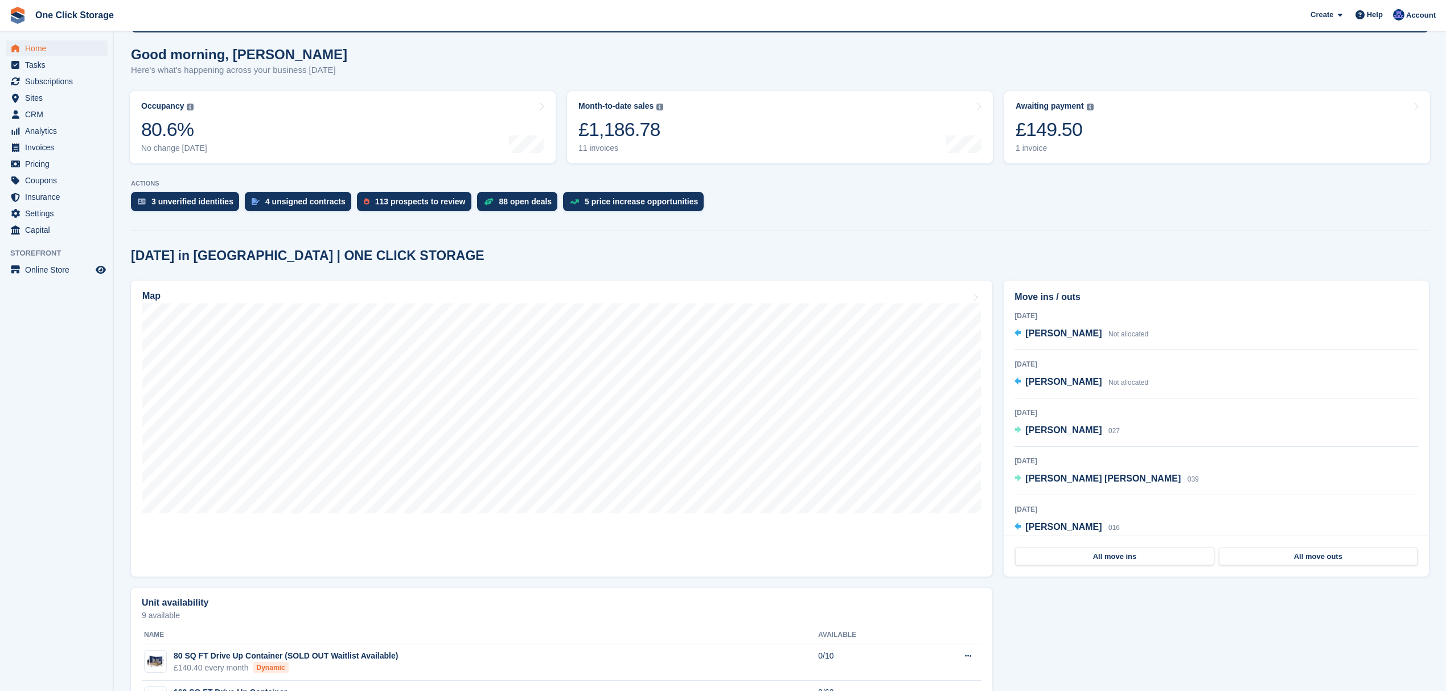
scroll to position [0, 0]
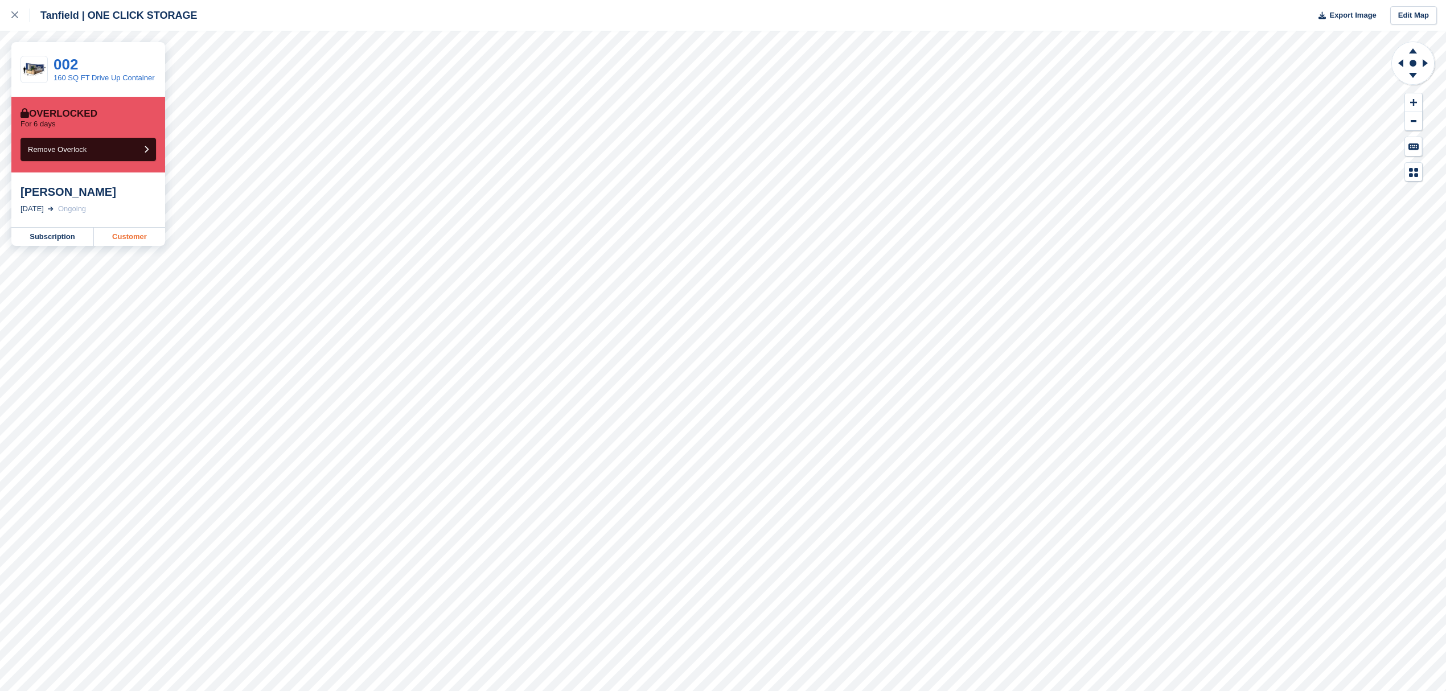
click at [114, 237] on link "Customer" at bounding box center [129, 237] width 71 height 18
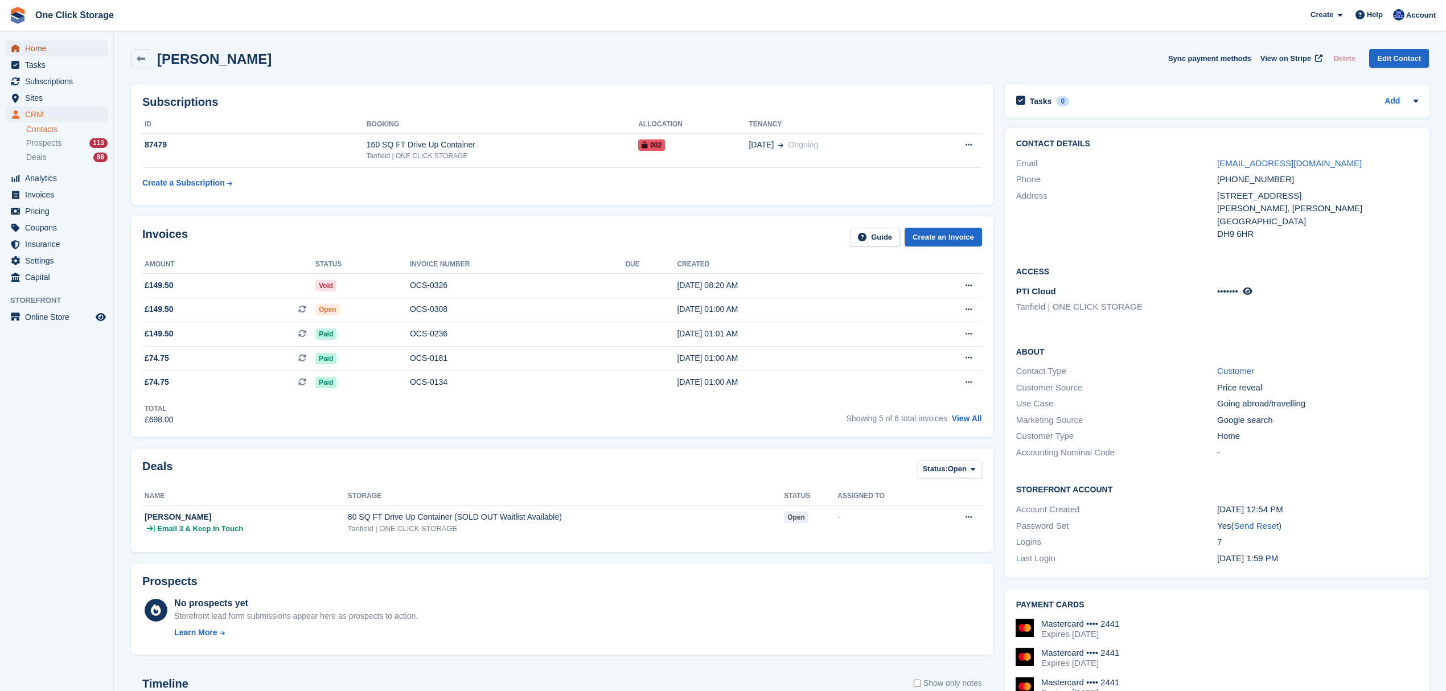
click at [55, 49] on span "Home" at bounding box center [59, 48] width 68 height 16
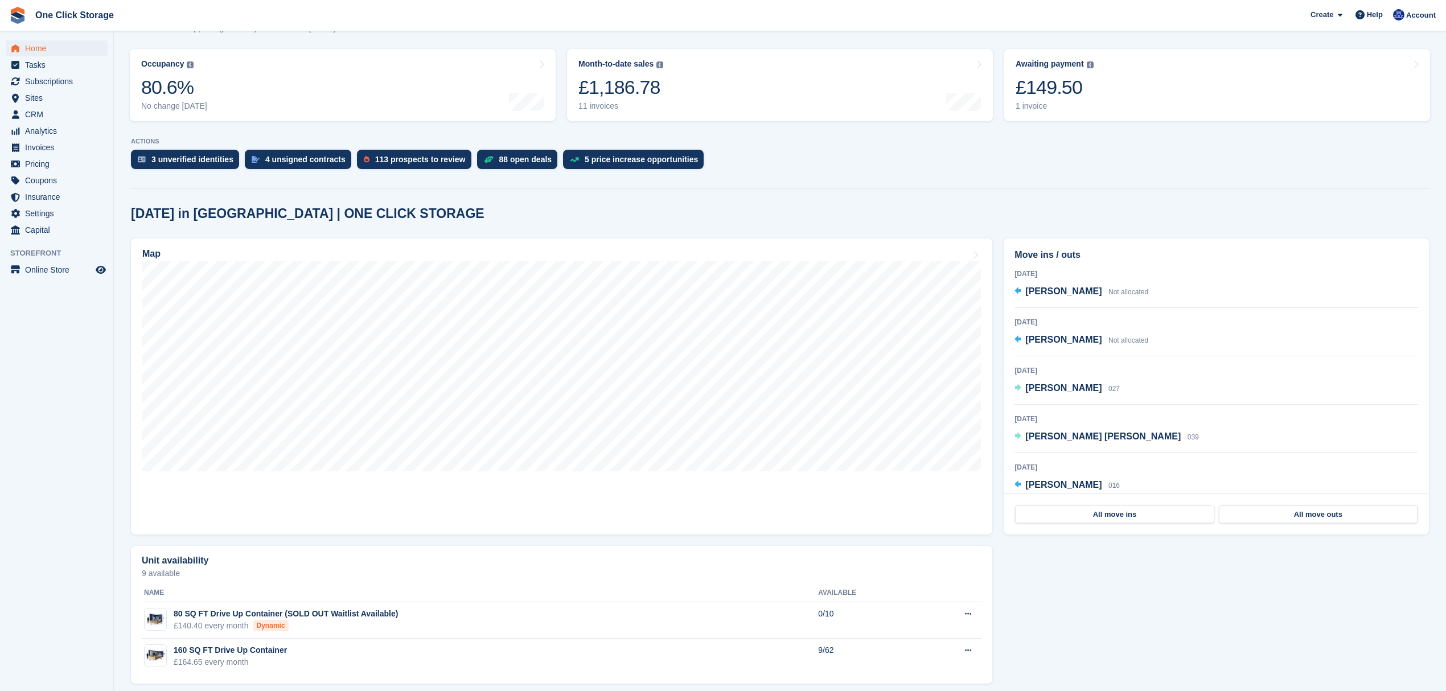
scroll to position [142, 0]
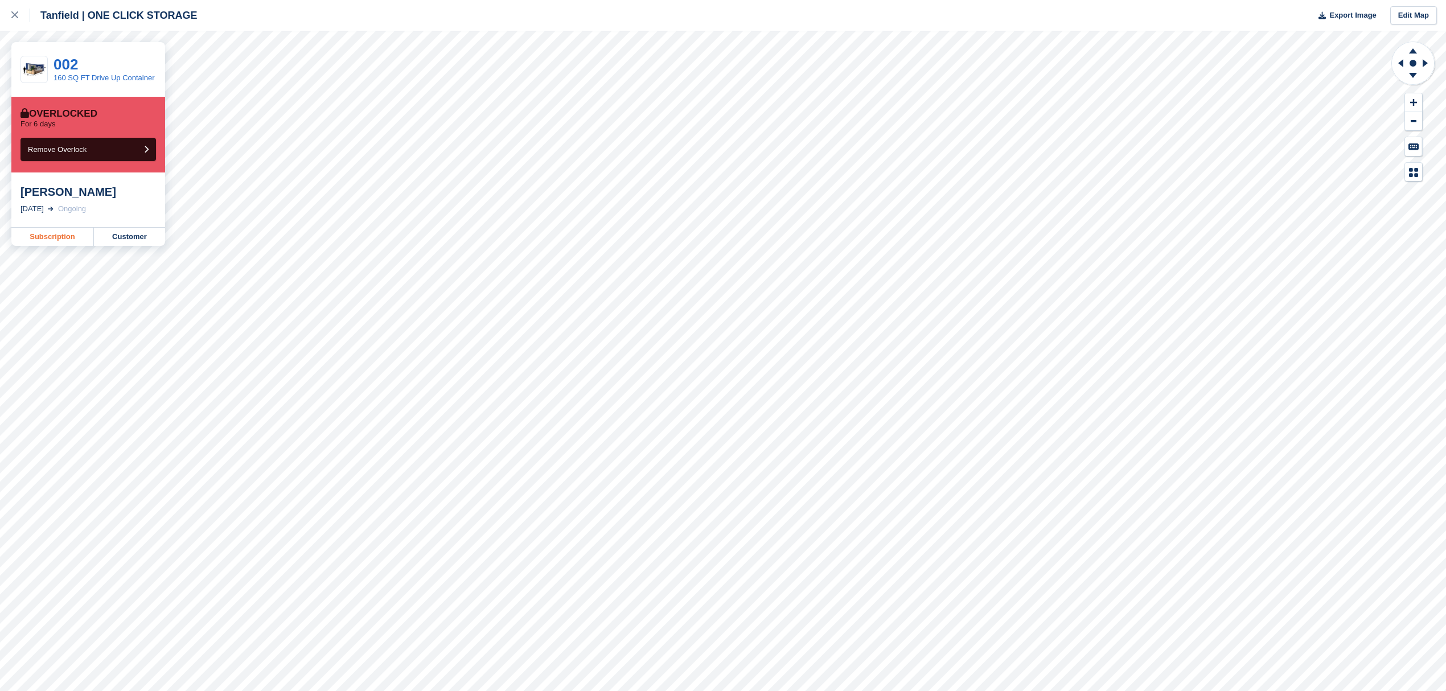
click at [61, 238] on link "Subscription" at bounding box center [52, 237] width 83 height 18
click at [130, 240] on link "Customer" at bounding box center [129, 237] width 71 height 18
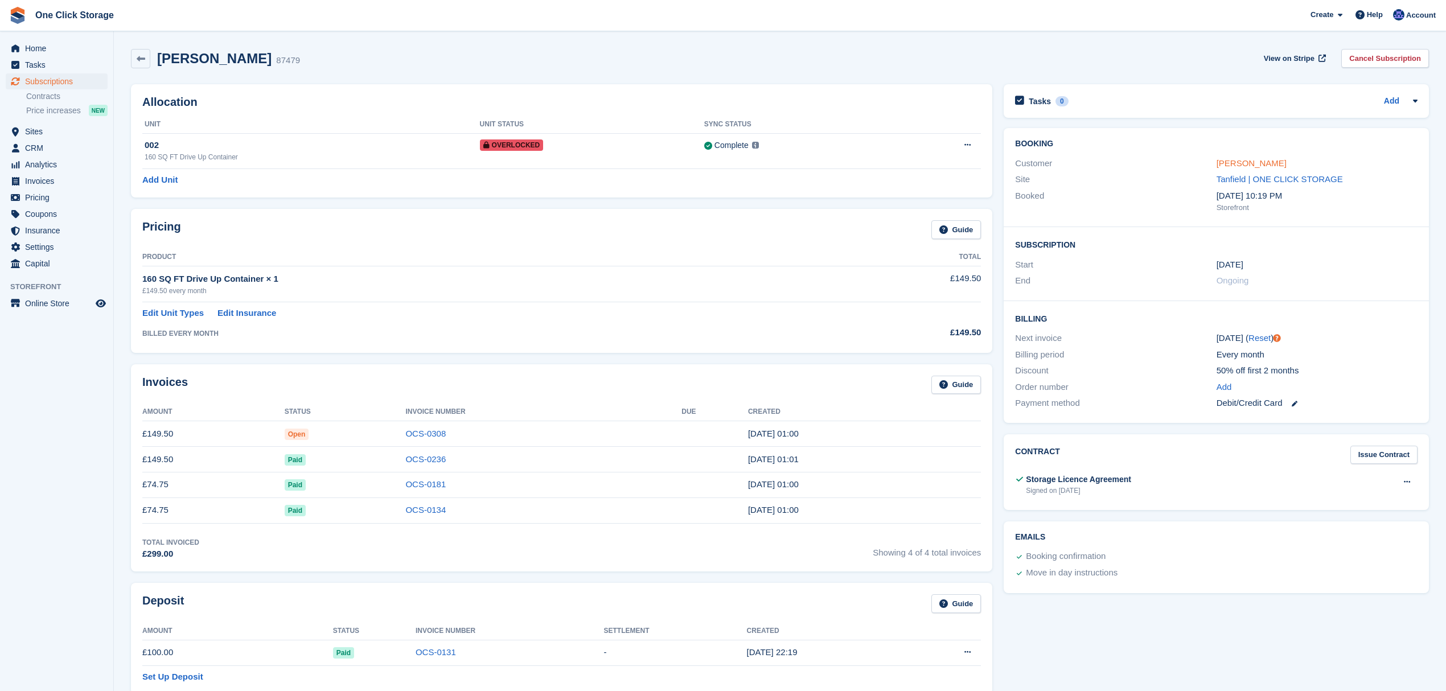
click at [1235, 162] on link "[PERSON_NAME]" at bounding box center [1252, 163] width 70 height 10
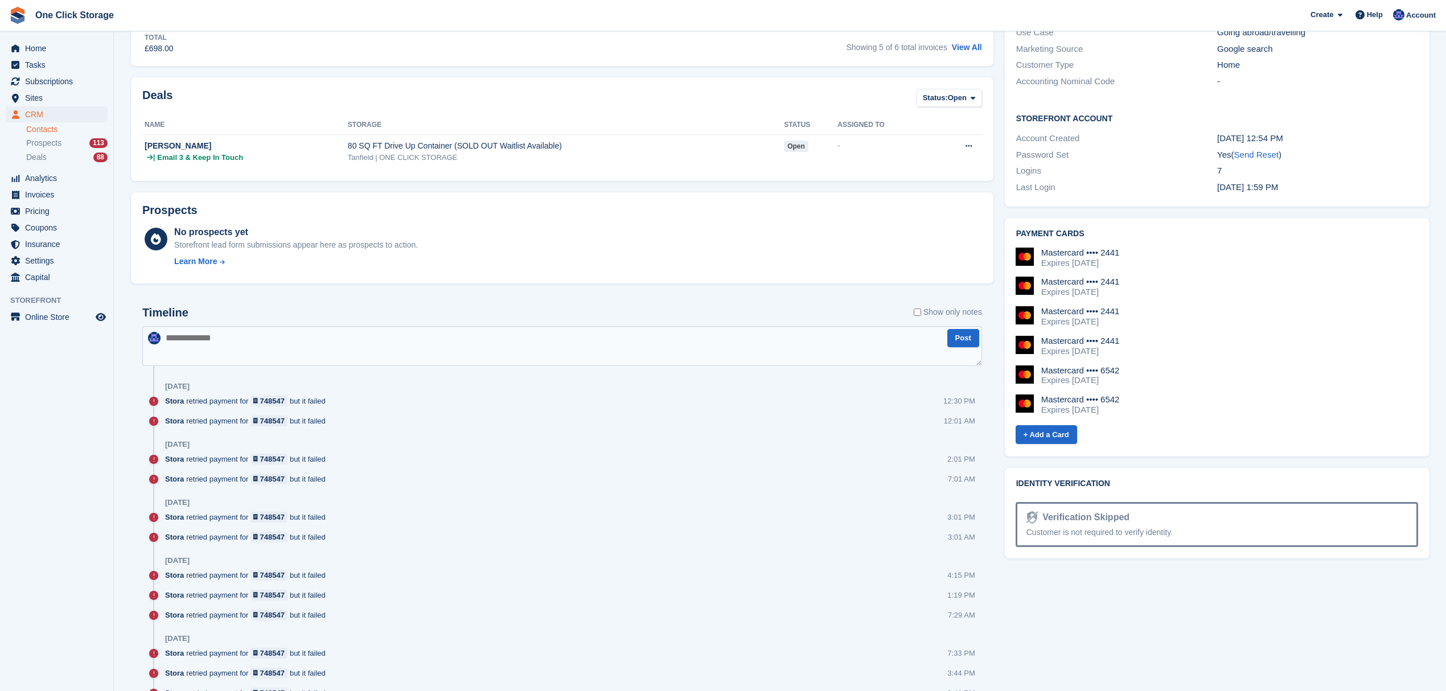
scroll to position [379, 0]
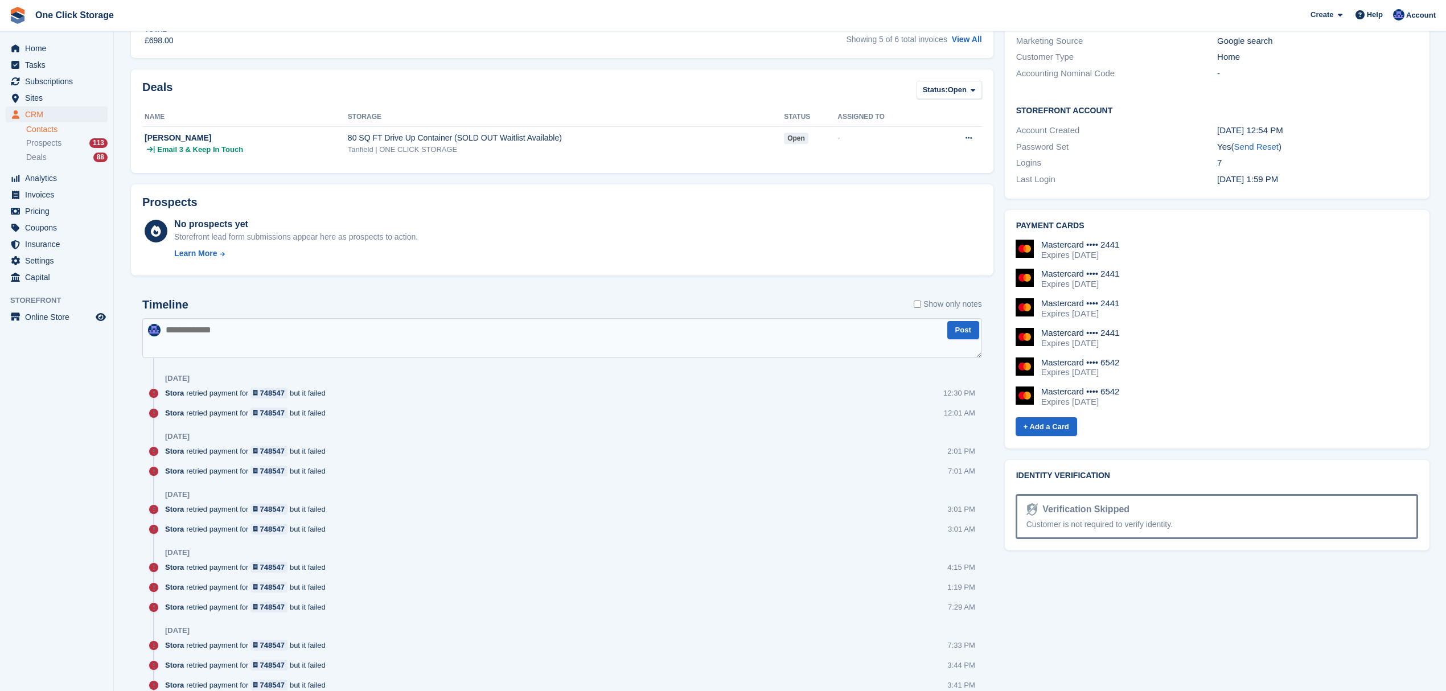
drag, startPoint x: 1133, startPoint y: 251, endPoint x: 1034, endPoint y: 237, distance: 99.4
click at [1032, 237] on div "Mastercard •••• 2441 Expires October 2029 Mastercard •••• 2441 Expires November…" at bounding box center [1216, 334] width 405 height 207
click at [1175, 247] on div "Mastercard •••• 2441 Expires October 2029" at bounding box center [1217, 250] width 403 height 20
drag, startPoint x: 1117, startPoint y: 255, endPoint x: 1098, endPoint y: 255, distance: 18.8
click at [1098, 255] on div "Expires [DATE]" at bounding box center [1080, 255] width 79 height 10
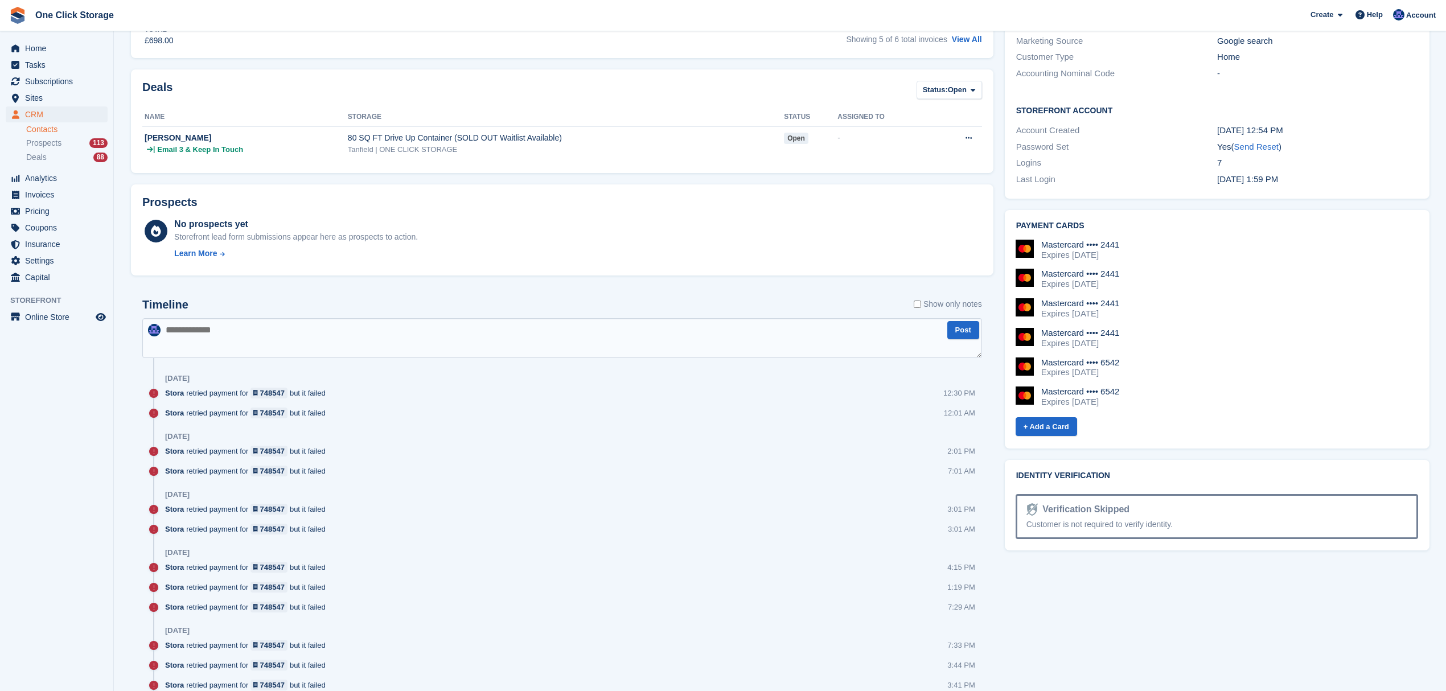
click at [1097, 256] on div "Expires [DATE]" at bounding box center [1080, 255] width 79 height 10
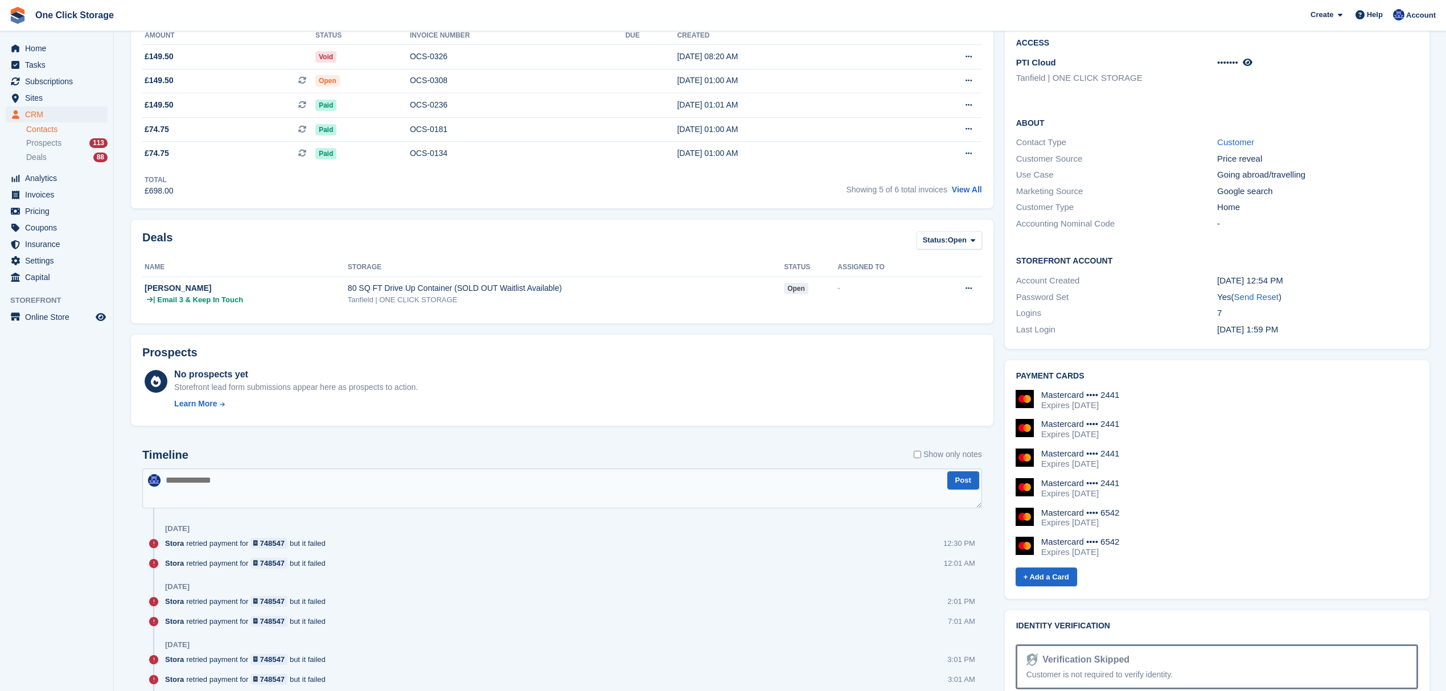
scroll to position [228, 0]
click at [1113, 395] on div "Mastercard •••• 2441" at bounding box center [1080, 396] width 79 height 10
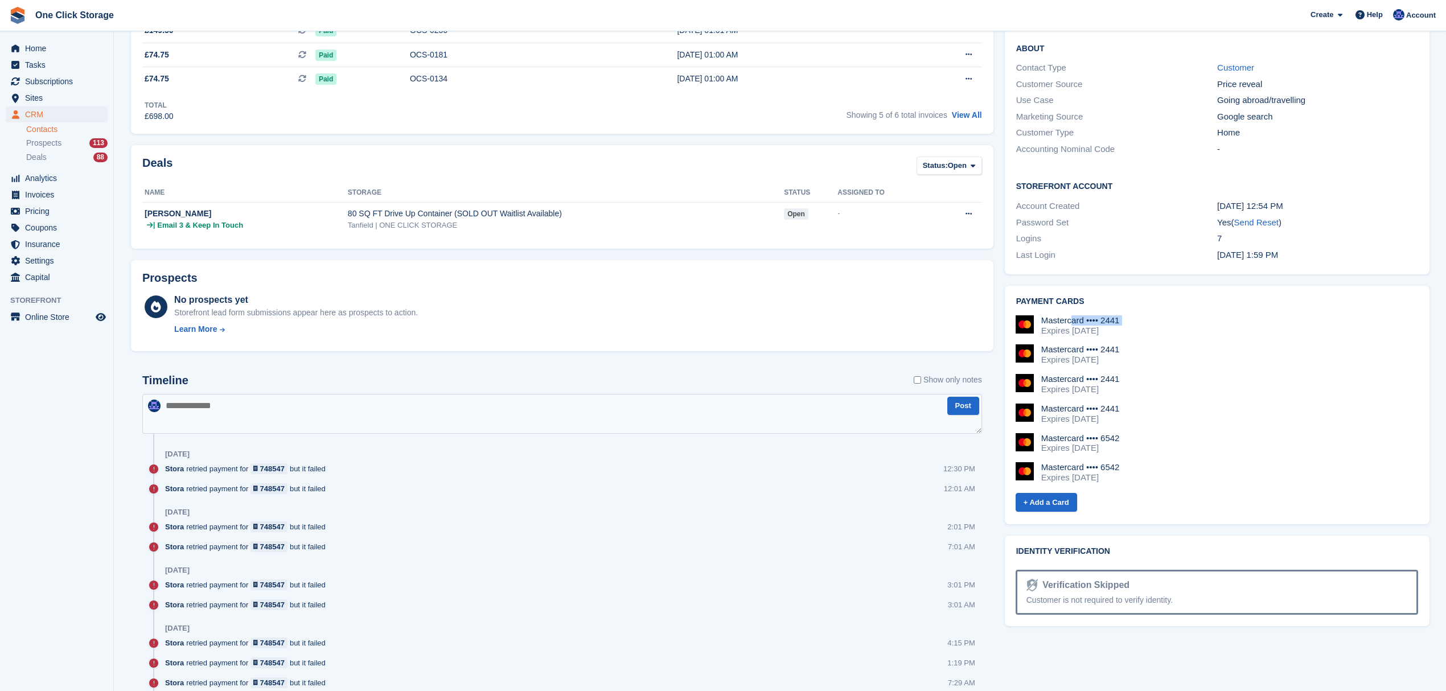
scroll to position [379, 0]
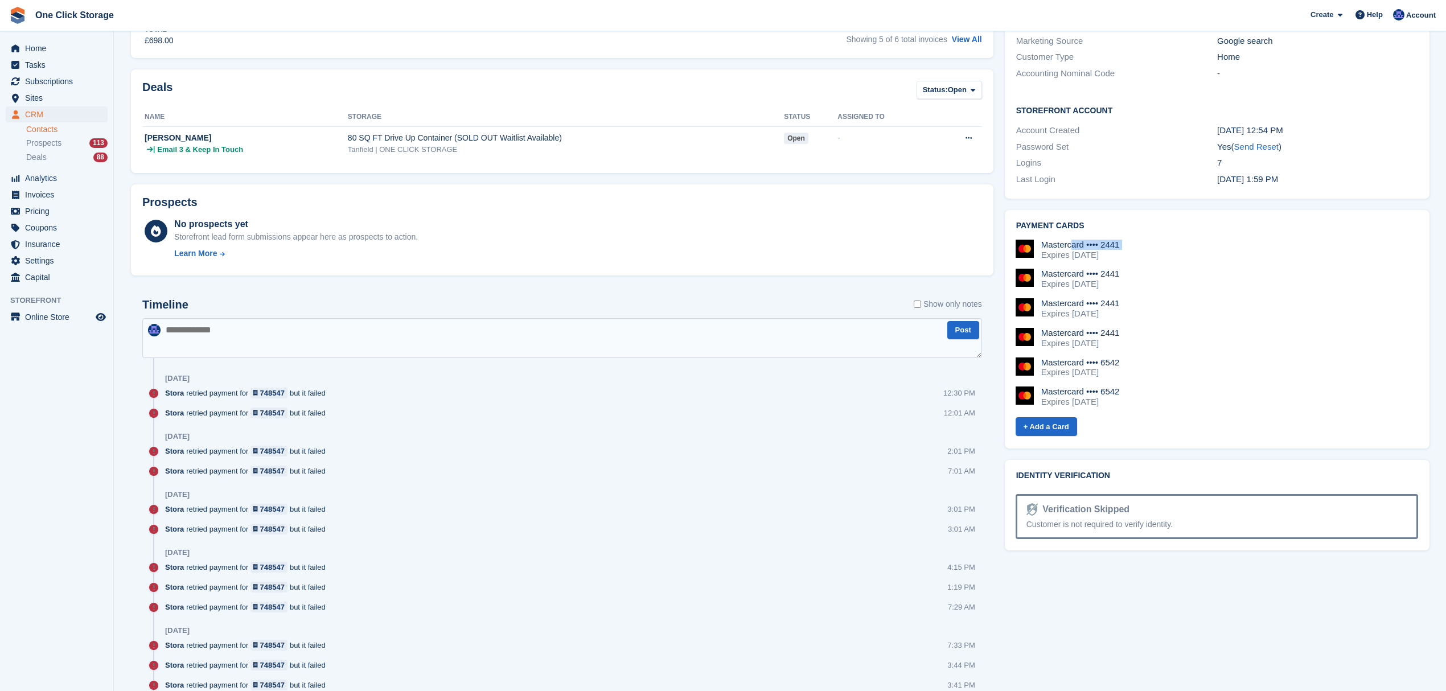
drag, startPoint x: 1121, startPoint y: 399, endPoint x: 1085, endPoint y: 399, distance: 36.4
click at [1085, 399] on div "Mastercard •••• 6542 Expires January 2028" at bounding box center [1217, 397] width 403 height 20
click at [1107, 387] on div "Mastercard •••• 6542" at bounding box center [1080, 392] width 79 height 10
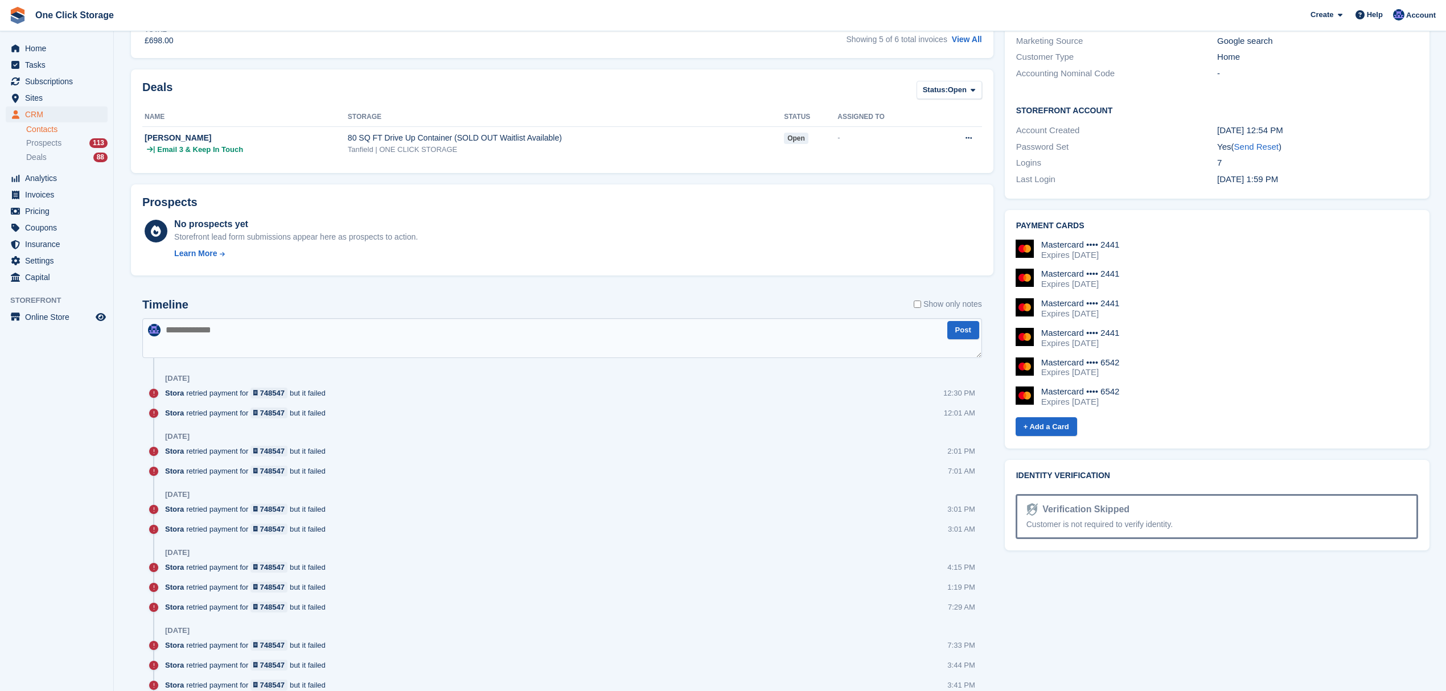
click at [1114, 407] on div "Mastercard •••• 2441 Expires October 2029 Mastercard •••• 2441 Expires November…" at bounding box center [1217, 328] width 403 height 177
drag, startPoint x: 1123, startPoint y: 401, endPoint x: 1059, endPoint y: 397, distance: 64.5
click at [1059, 397] on div "Mastercard •••• 6542 Expires January 2028" at bounding box center [1217, 397] width 403 height 20
click at [1064, 387] on div "Mastercard •••• 6542" at bounding box center [1080, 392] width 79 height 10
drag, startPoint x: 1123, startPoint y: 401, endPoint x: 1041, endPoint y: 389, distance: 82.3
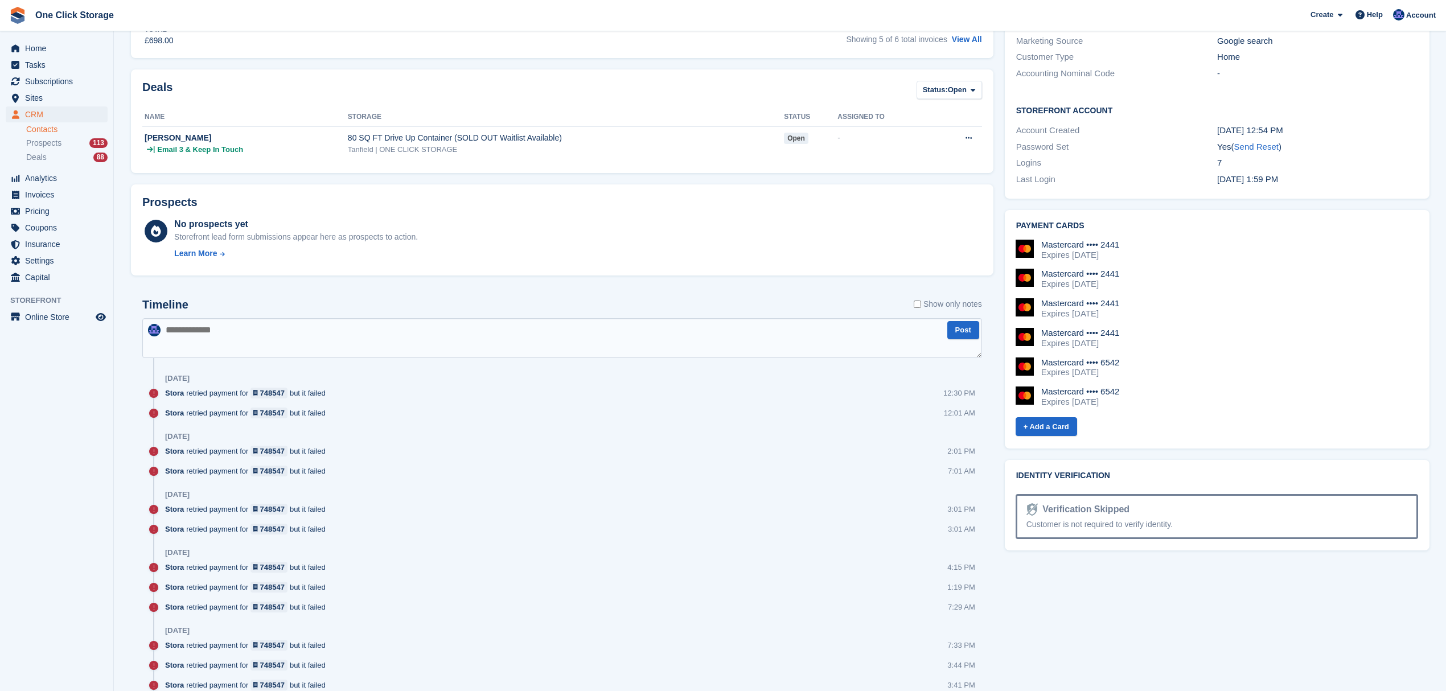
click at [1041, 389] on div "Mastercard •••• 6542 Expires January 2028" at bounding box center [1217, 397] width 403 height 20
click at [1084, 397] on div "Expires January 2028" at bounding box center [1080, 402] width 79 height 10
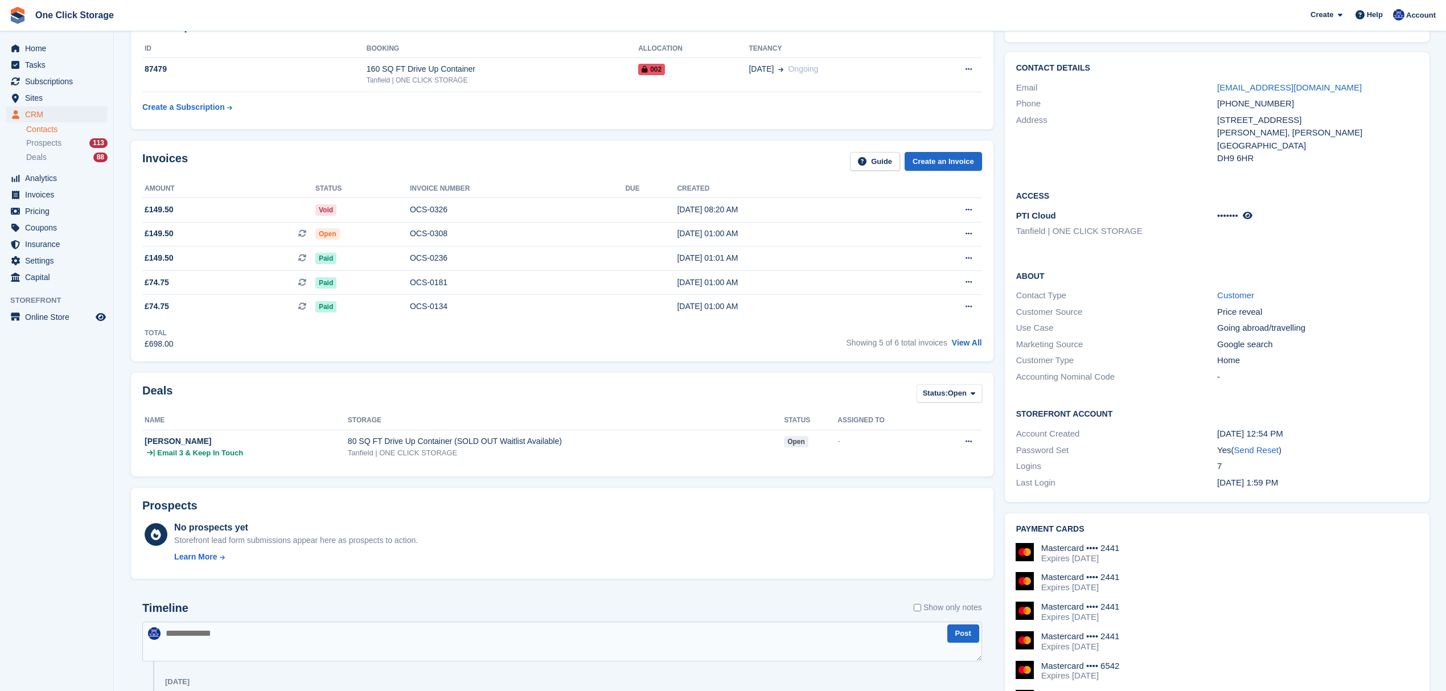
scroll to position [0, 0]
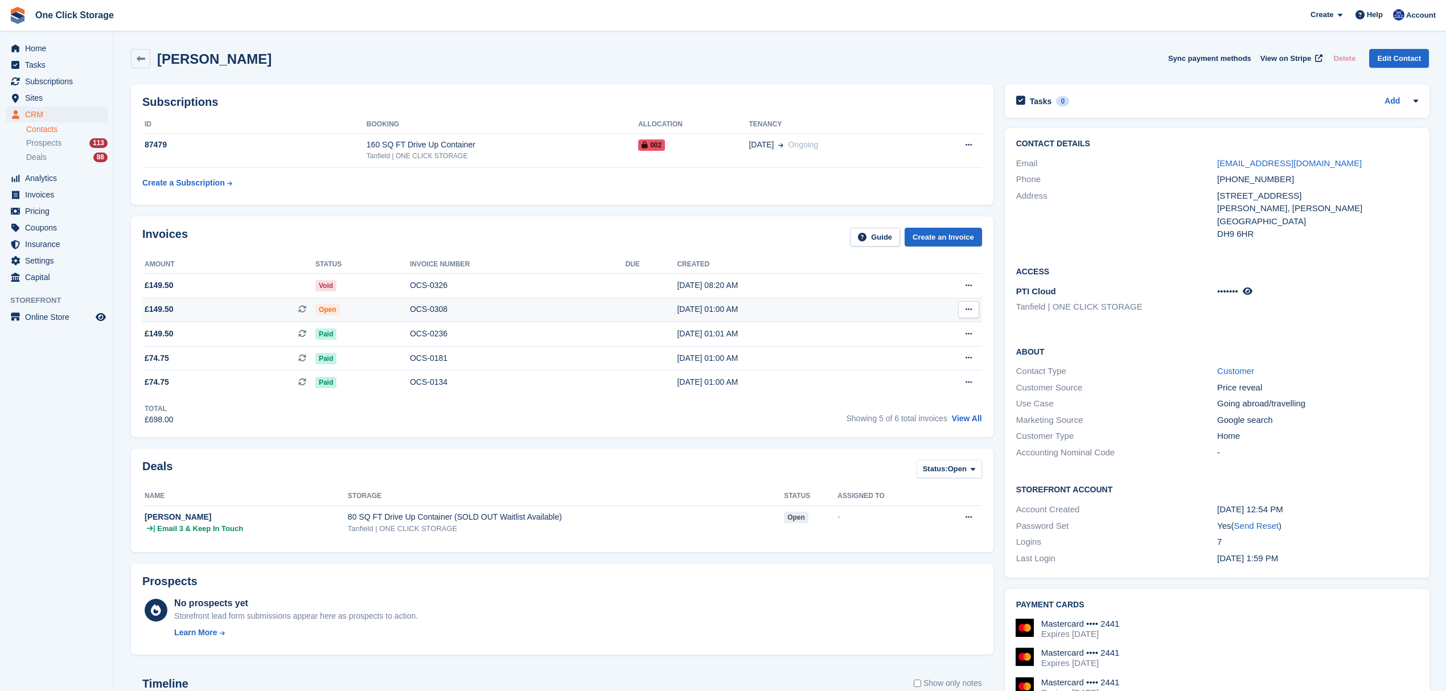
click at [226, 308] on span "£149.50 This is a recurring subscription invoice." at bounding box center [228, 310] width 173 height 12
click at [249, 277] on td "£149.50" at bounding box center [228, 285] width 173 height 24
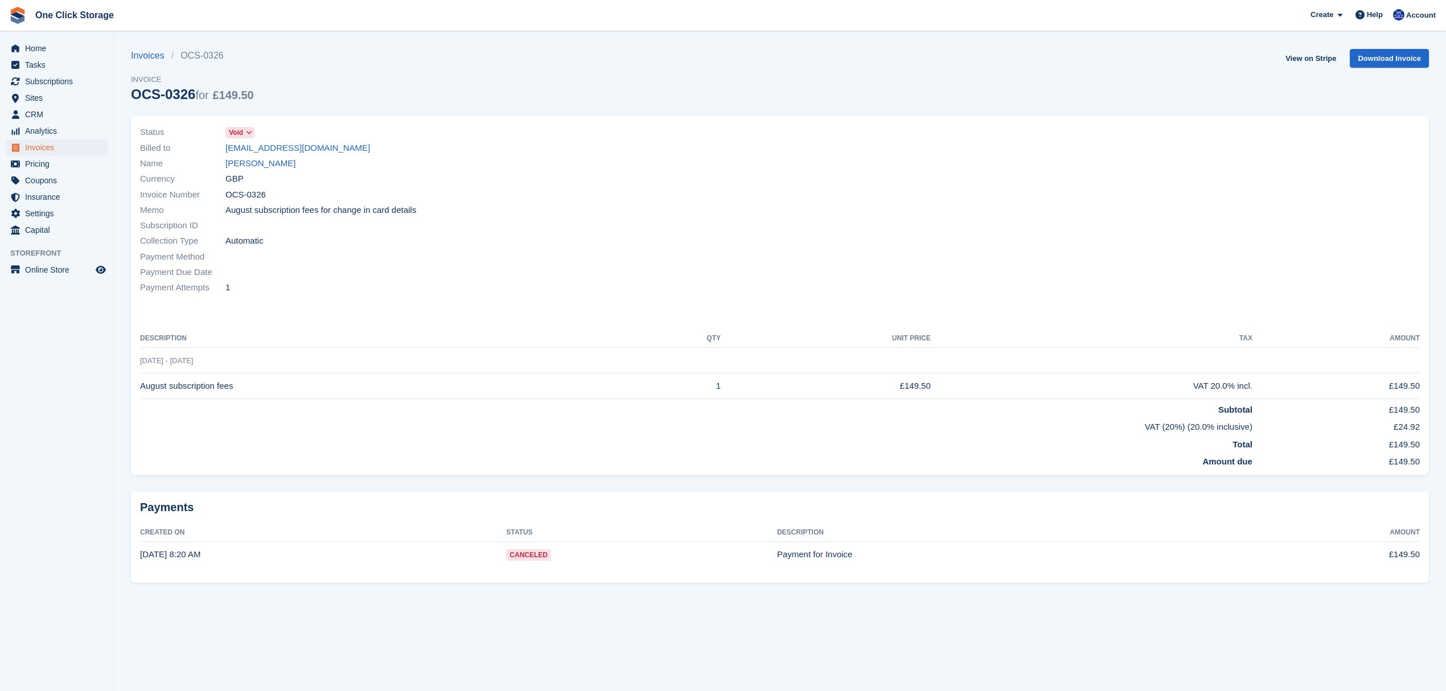
drag, startPoint x: 233, startPoint y: 285, endPoint x: 145, endPoint y: 214, distance: 113.5
click at [145, 214] on div "Status Void Billed to [EMAIL_ADDRESS][DOMAIN_NAME] Name [PERSON_NAME] Currency …" at bounding box center [456, 210] width 647 height 184
click at [301, 288] on div "Payment Attempts 1" at bounding box center [456, 287] width 633 height 15
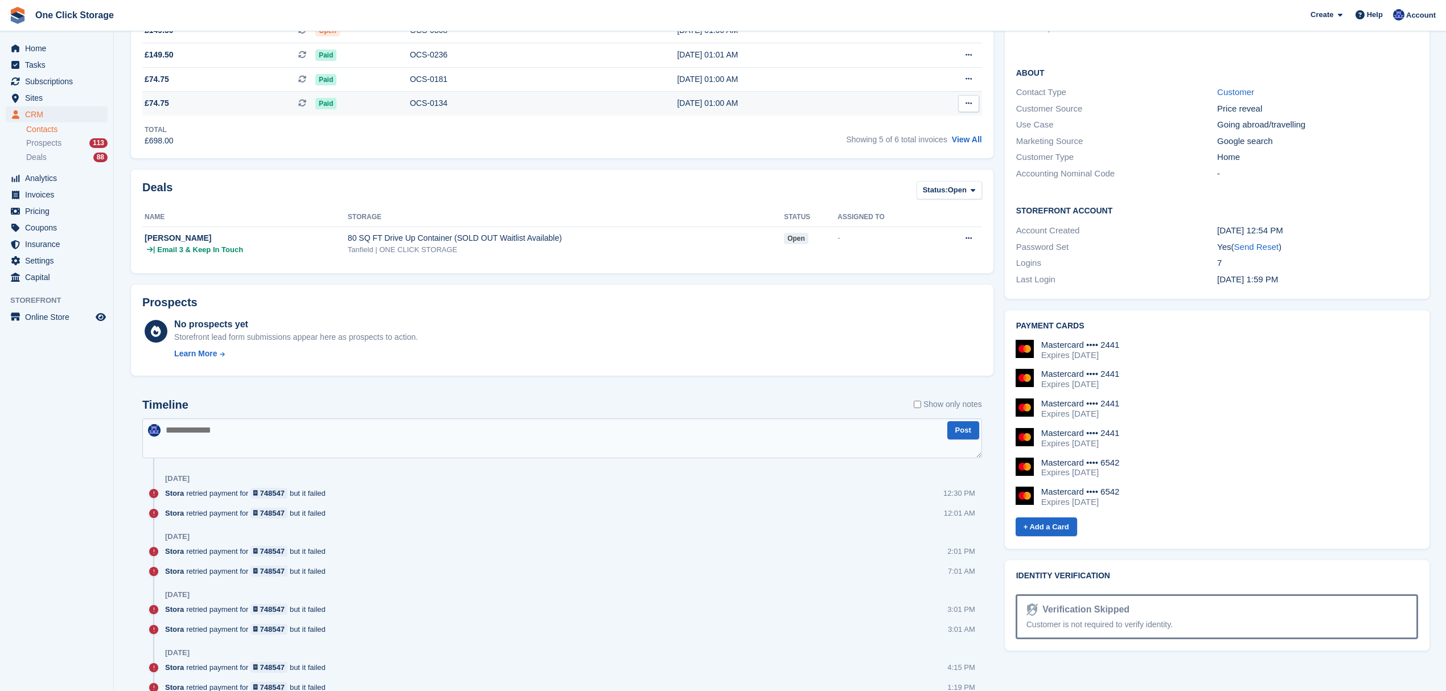
scroll to position [304, 0]
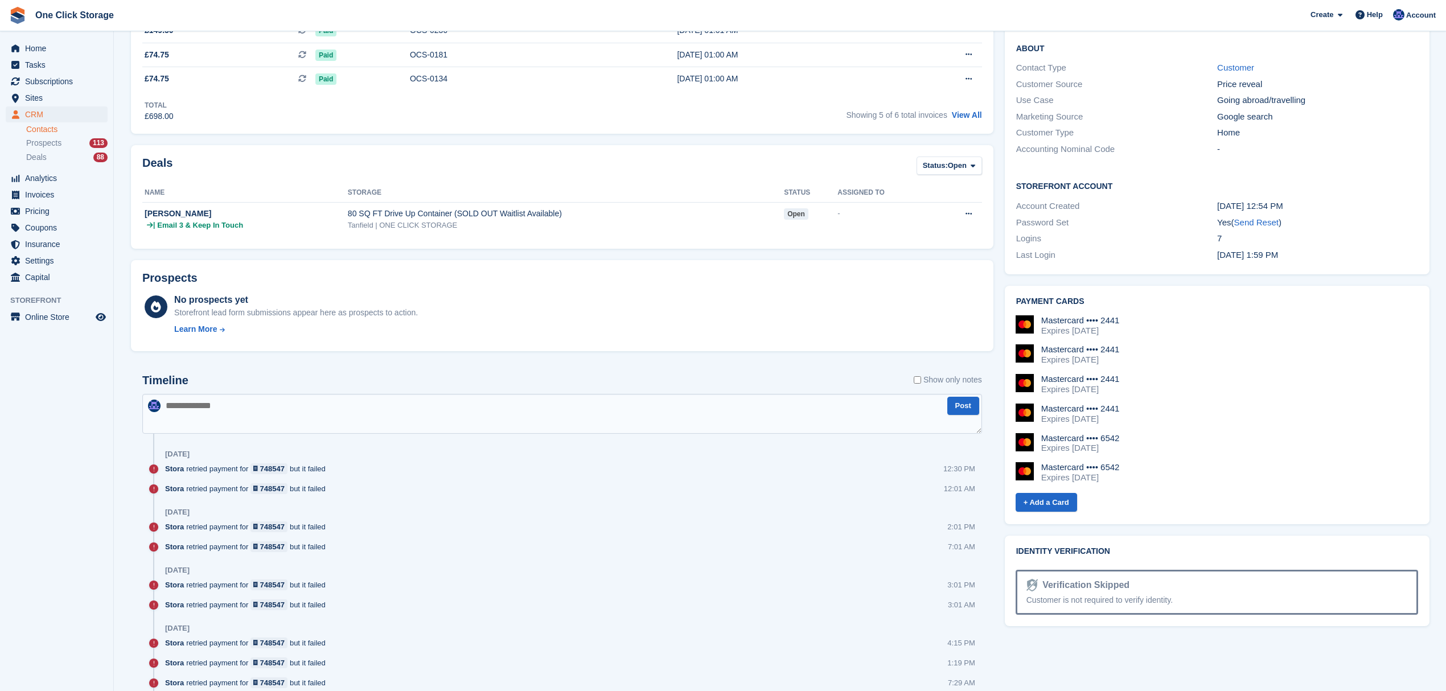
drag, startPoint x: 1131, startPoint y: 486, endPoint x: 1028, endPoint y: 313, distance: 201.2
click at [1028, 313] on div "Mastercard •••• 2441 Expires October 2029 Mastercard •••• 2441 Expires November…" at bounding box center [1216, 409] width 405 height 207
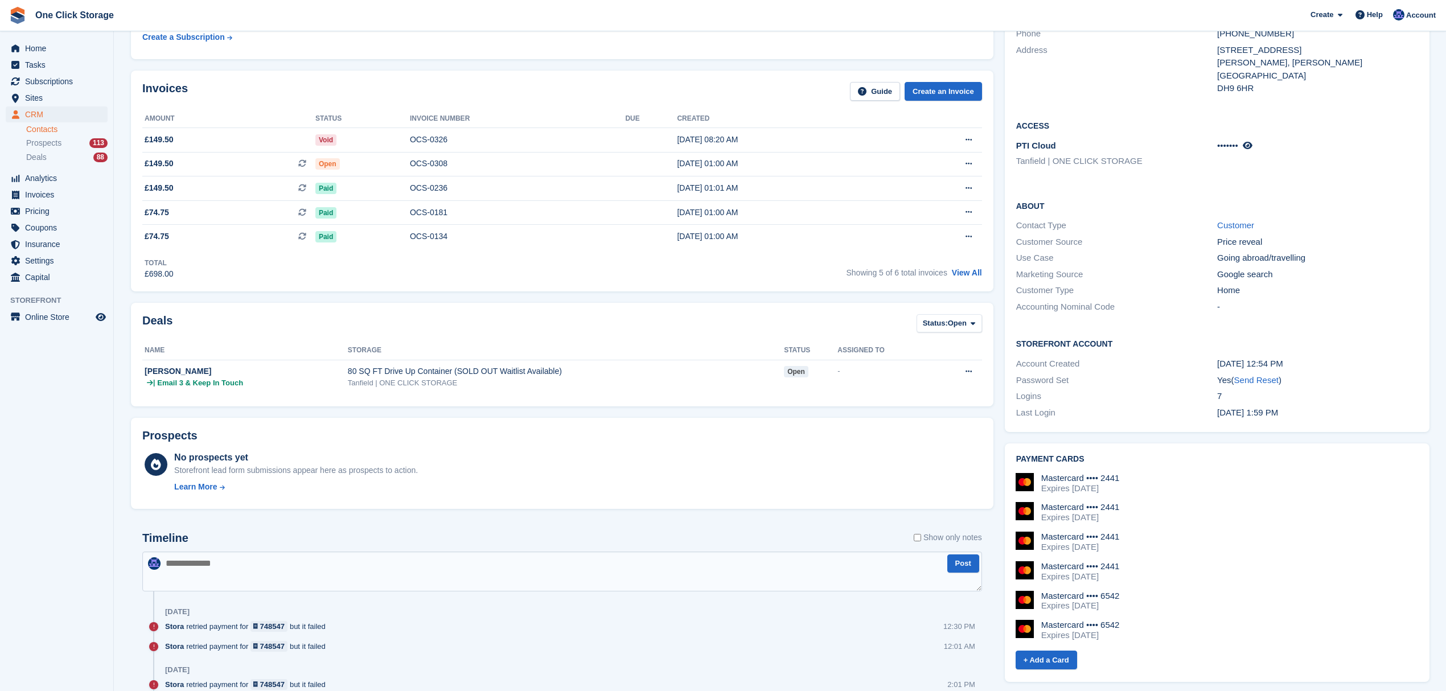
scroll to position [151, 0]
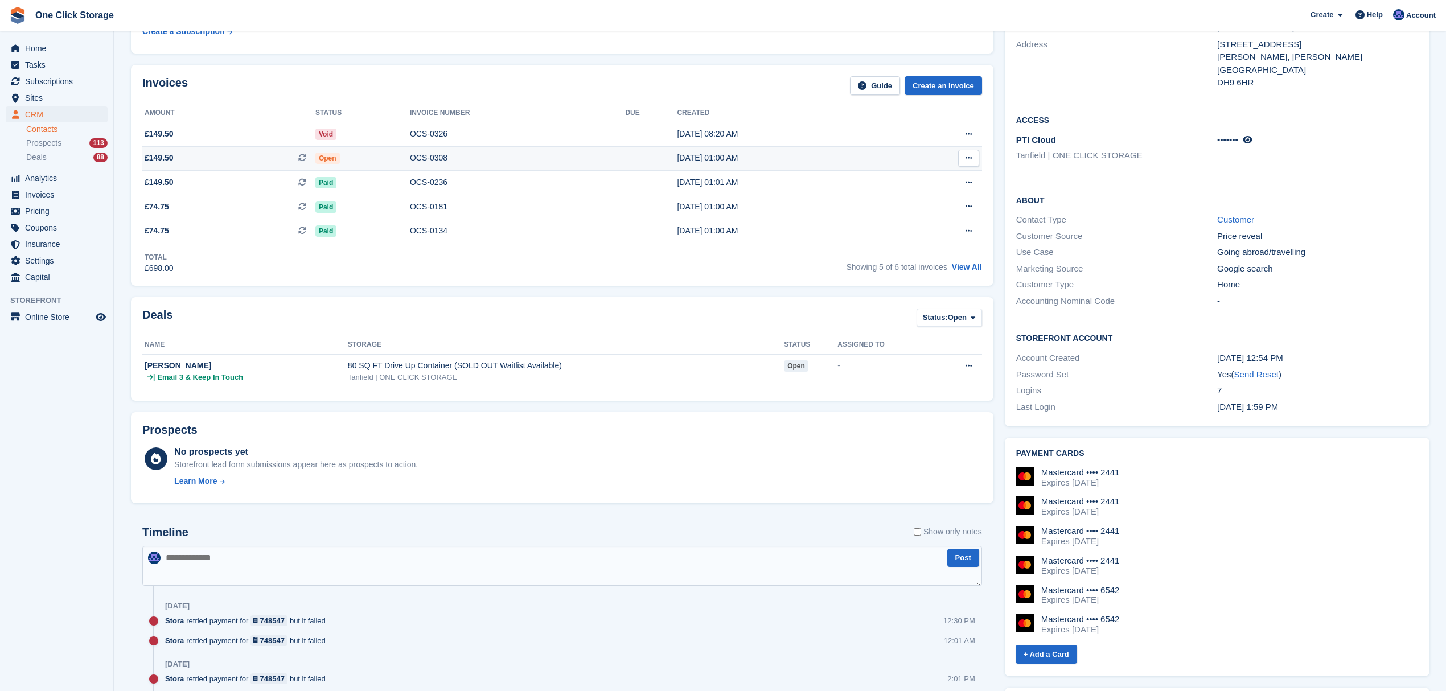
click at [252, 164] on span "£149.50 This is a recurring subscription invoice." at bounding box center [228, 158] width 173 height 12
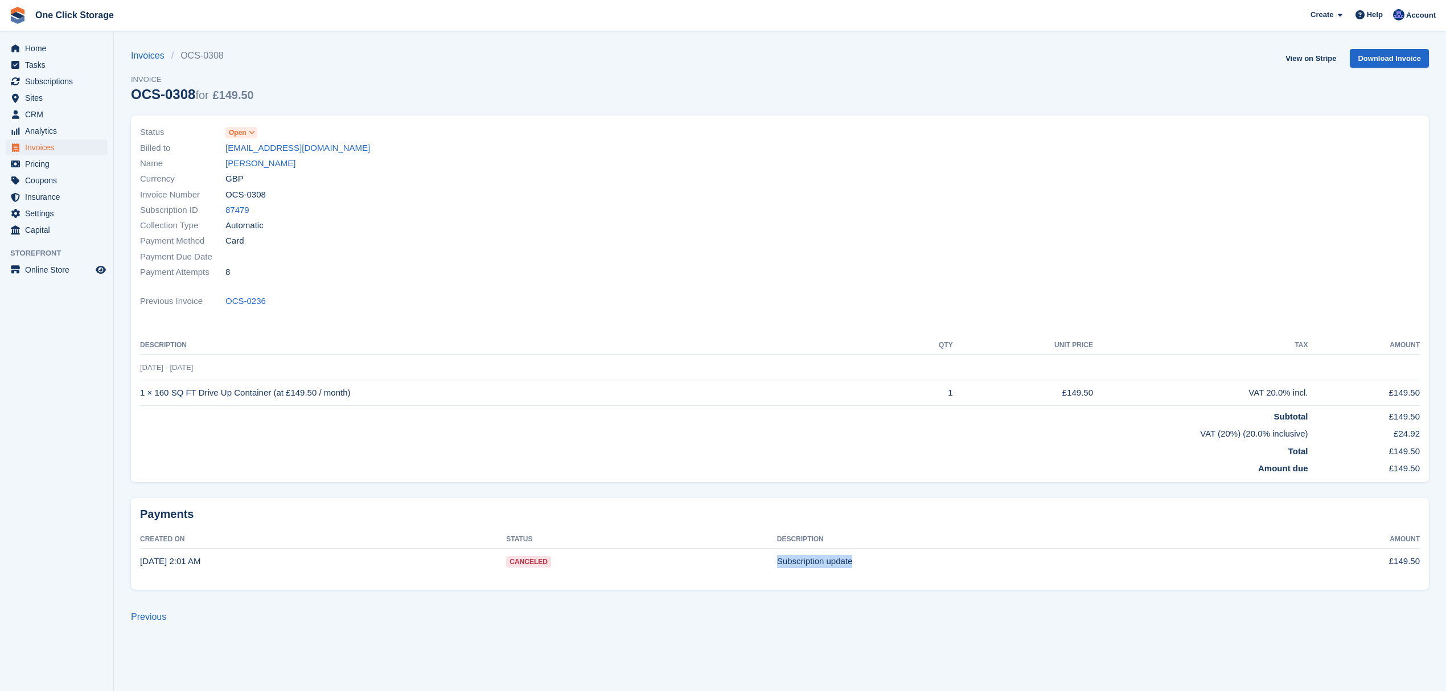
drag, startPoint x: 864, startPoint y: 563, endPoint x: 748, endPoint y: 563, distance: 115.6
click at [748, 563] on tr "[DATE] 2:01 AM Canceled Subscription update £149.50" at bounding box center [780, 561] width 1280 height 25
click at [265, 166] on link "[PERSON_NAME]" at bounding box center [260, 163] width 70 height 13
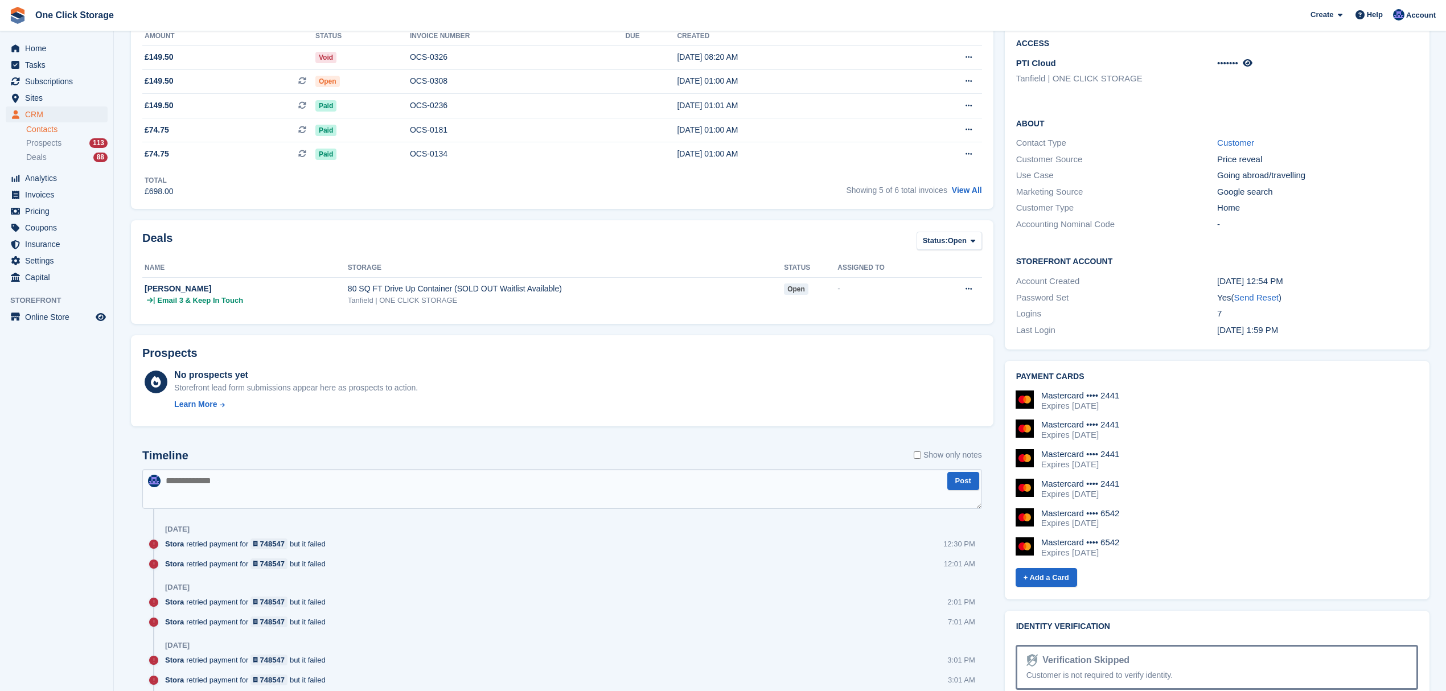
scroll to position [228, 0]
drag, startPoint x: 1121, startPoint y: 551, endPoint x: 1062, endPoint y: 549, distance: 58.7
click at [1062, 549] on div "Mastercard •••• 6542 Expires January 2028" at bounding box center [1217, 548] width 403 height 20
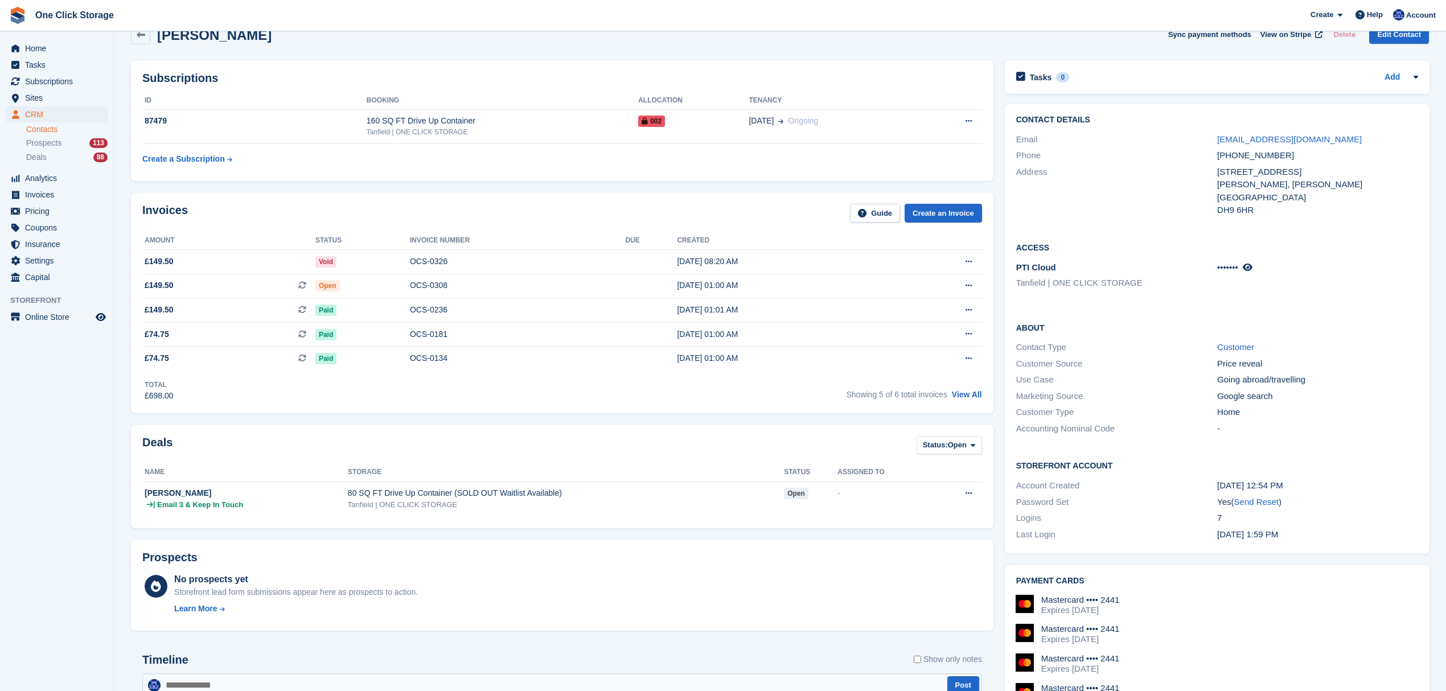
scroll to position [0, 0]
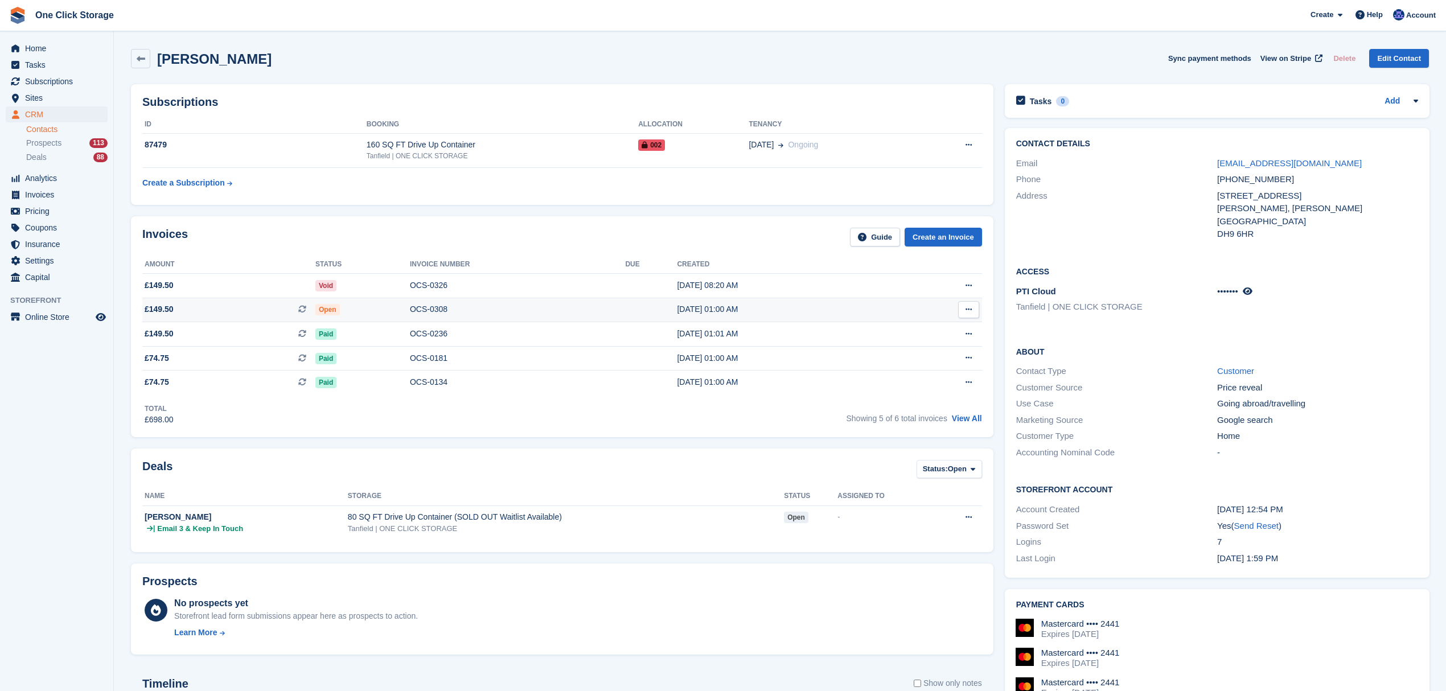
click at [259, 308] on span "£149.50 This is a recurring subscription invoice." at bounding box center [228, 310] width 173 height 12
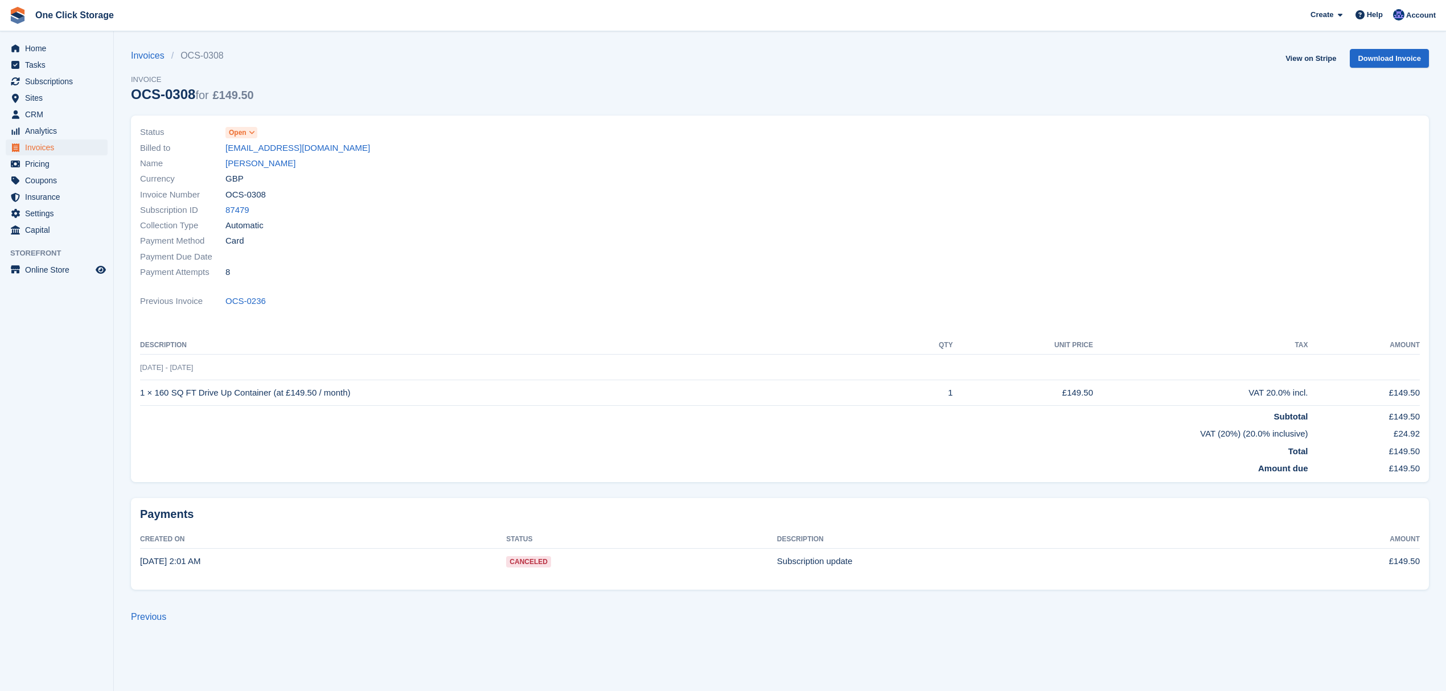
click at [244, 132] on span "Open" at bounding box center [238, 133] width 18 height 10
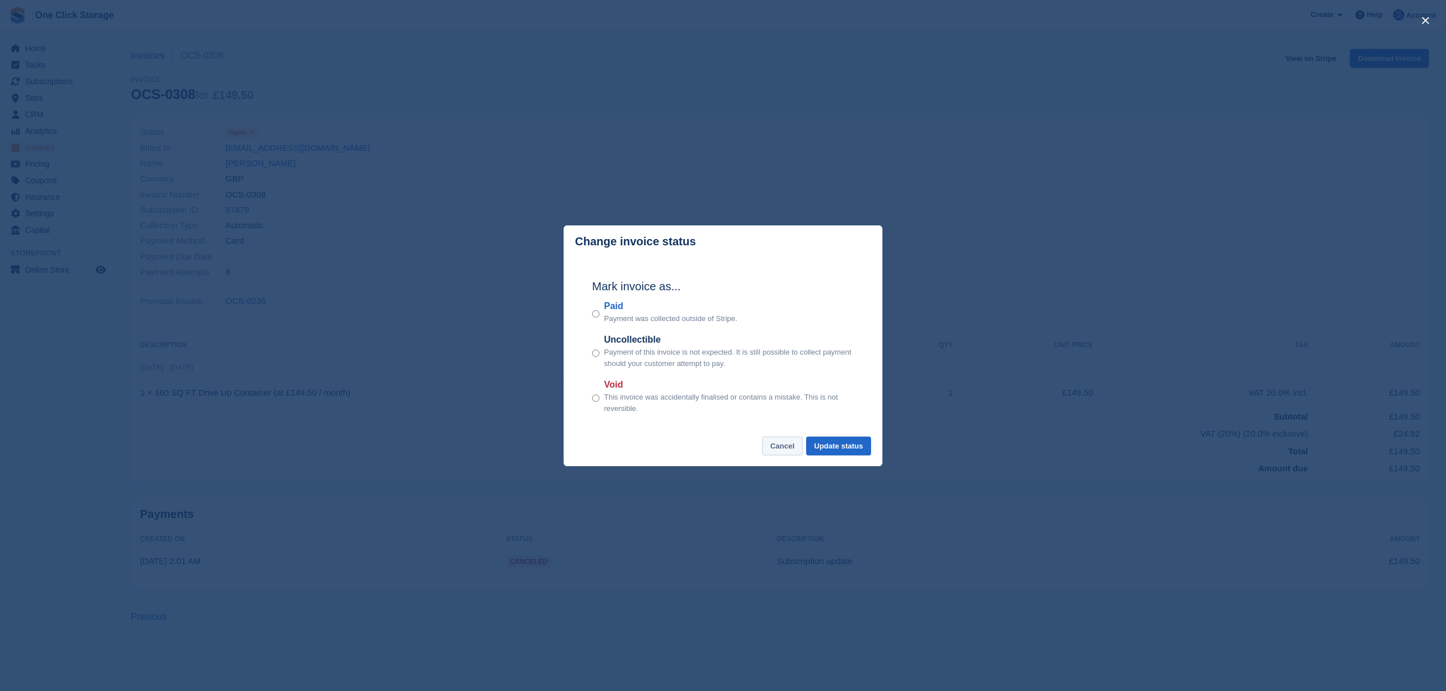
click at [776, 444] on button "Cancel" at bounding box center [782, 446] width 40 height 19
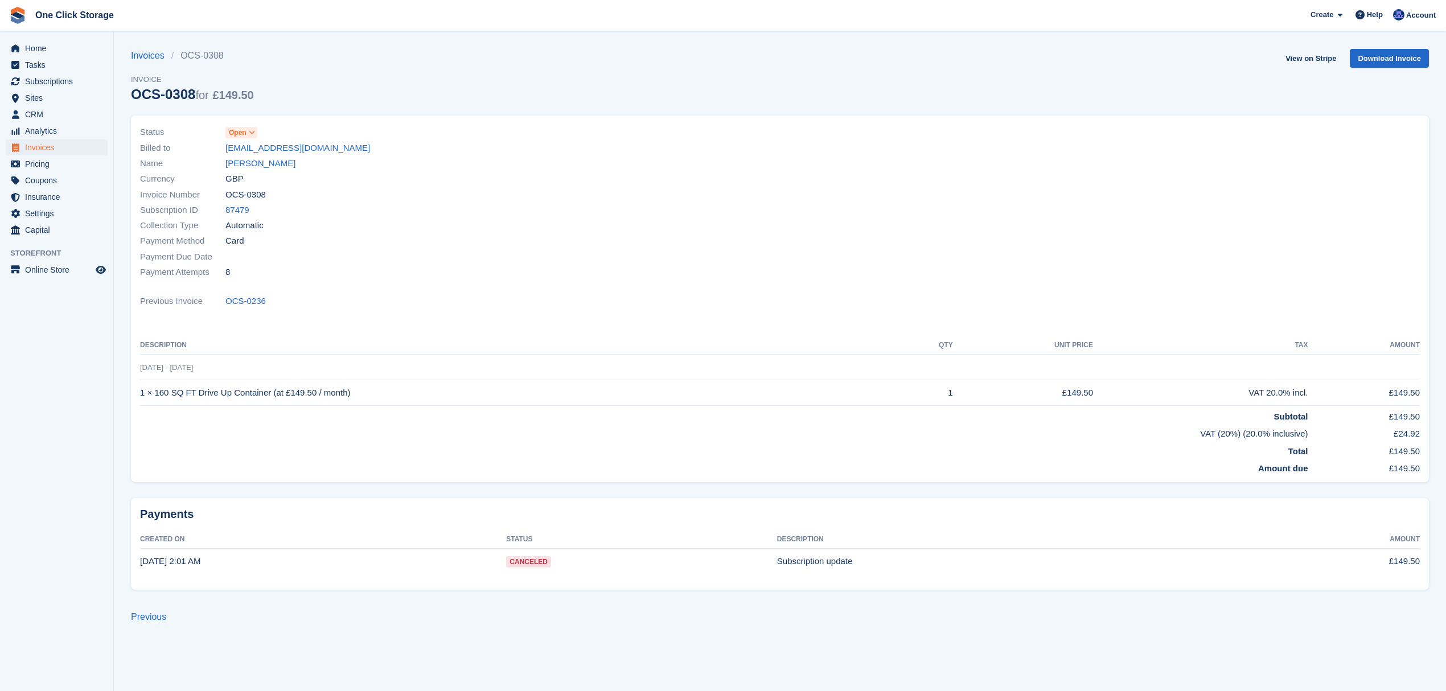
click at [233, 236] on span "Card" at bounding box center [234, 241] width 19 height 13
click at [248, 164] on link "Emma Linsley" at bounding box center [260, 163] width 70 height 13
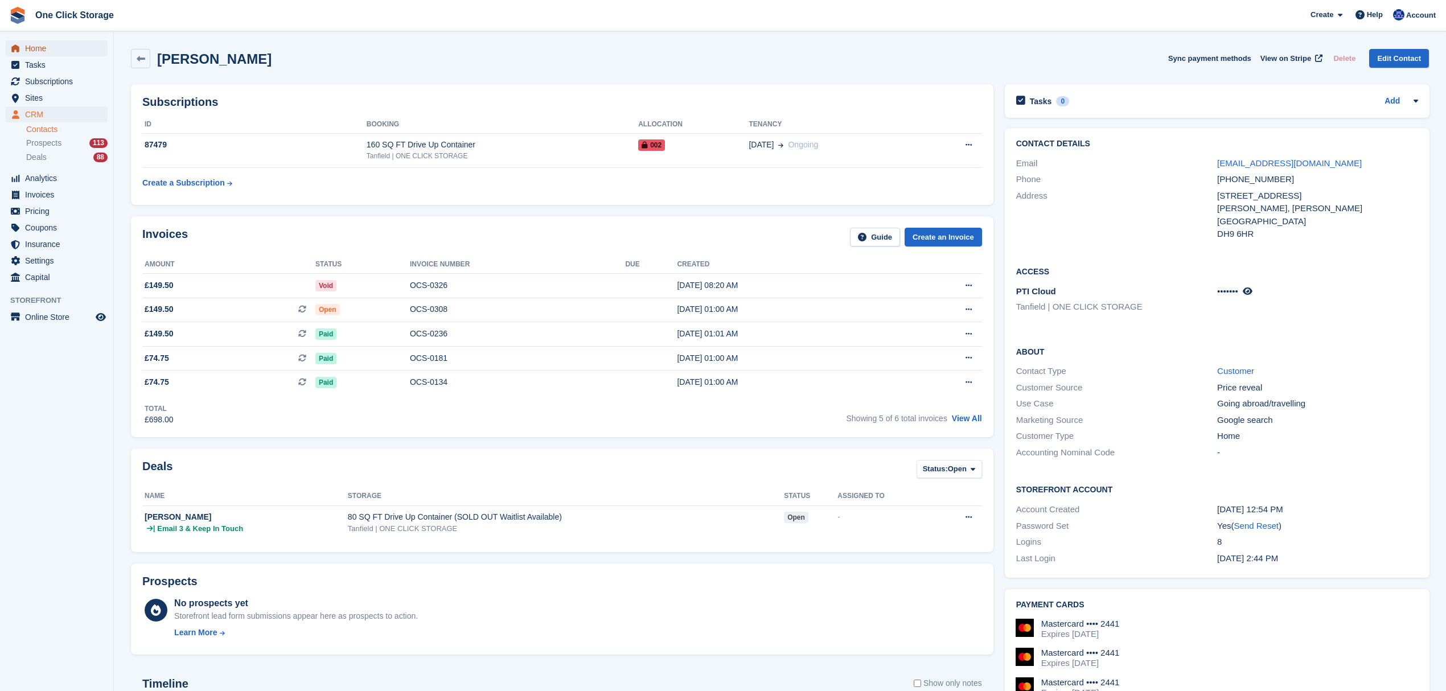
click at [55, 49] on span "Home" at bounding box center [59, 48] width 68 height 16
click at [64, 42] on span "Home" at bounding box center [59, 48] width 68 height 16
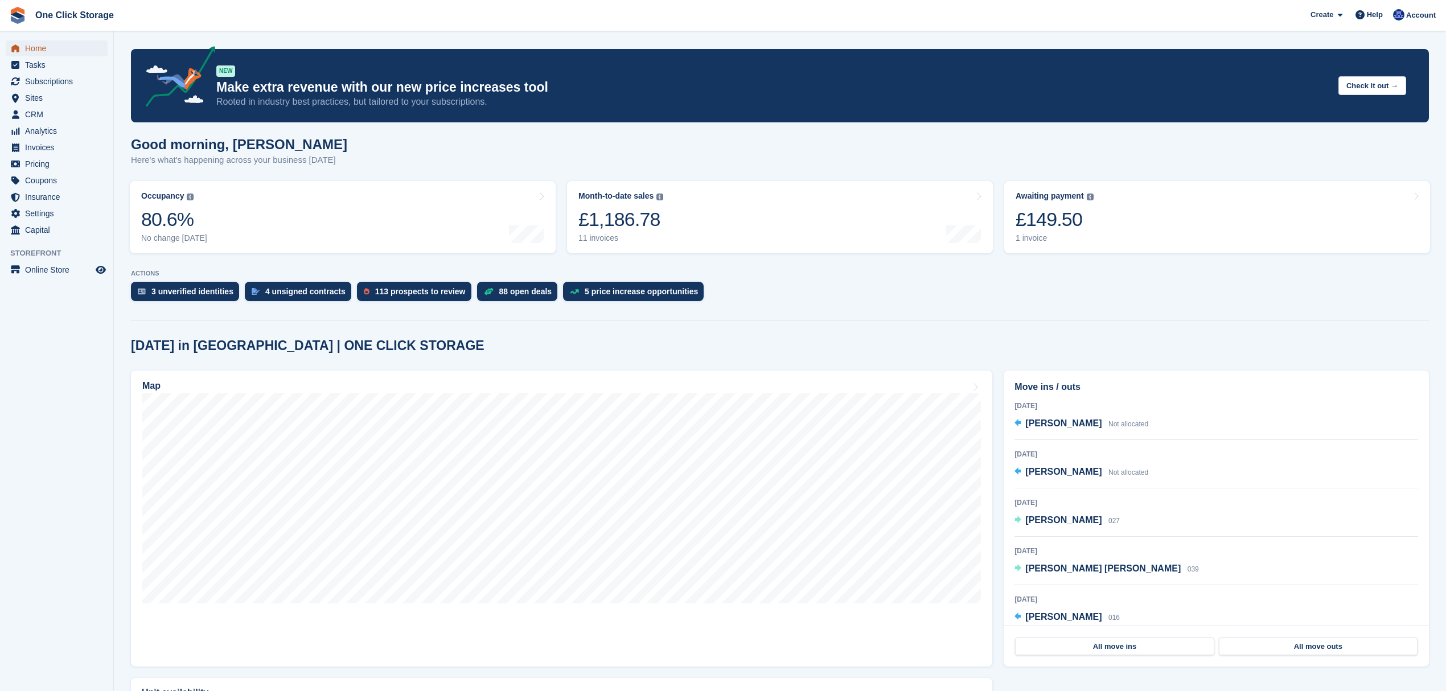
click at [60, 42] on span "Home" at bounding box center [59, 48] width 68 height 16
click at [57, 130] on span "Analytics" at bounding box center [59, 131] width 68 height 16
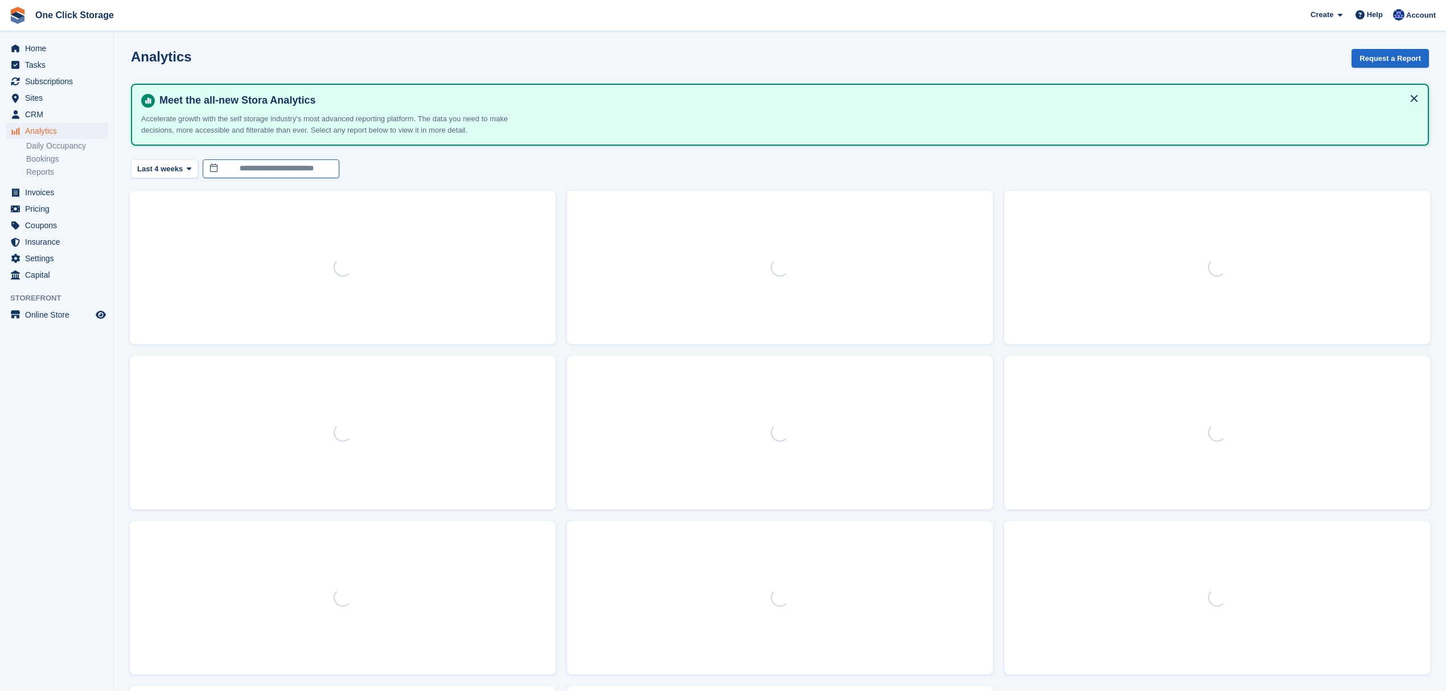
click at [301, 161] on input "**********" at bounding box center [271, 168] width 137 height 19
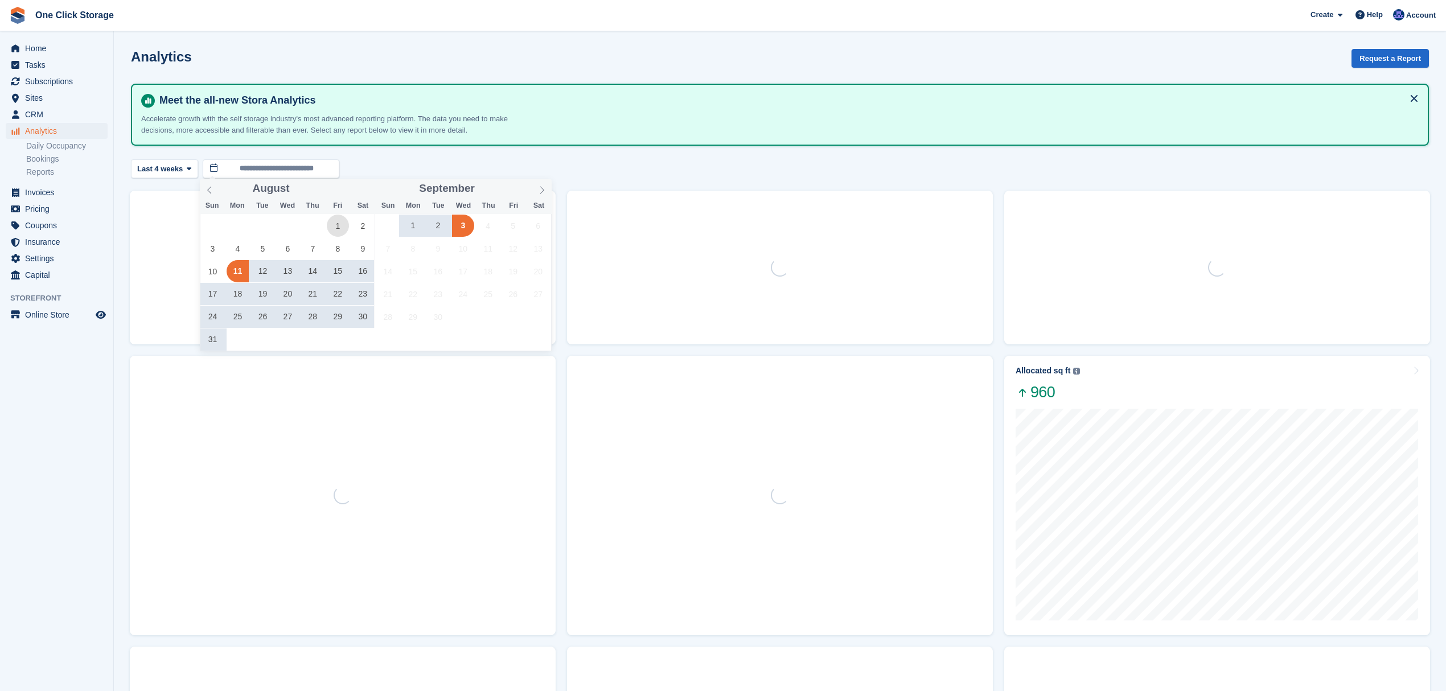
click at [339, 233] on span "1" at bounding box center [338, 226] width 22 height 22
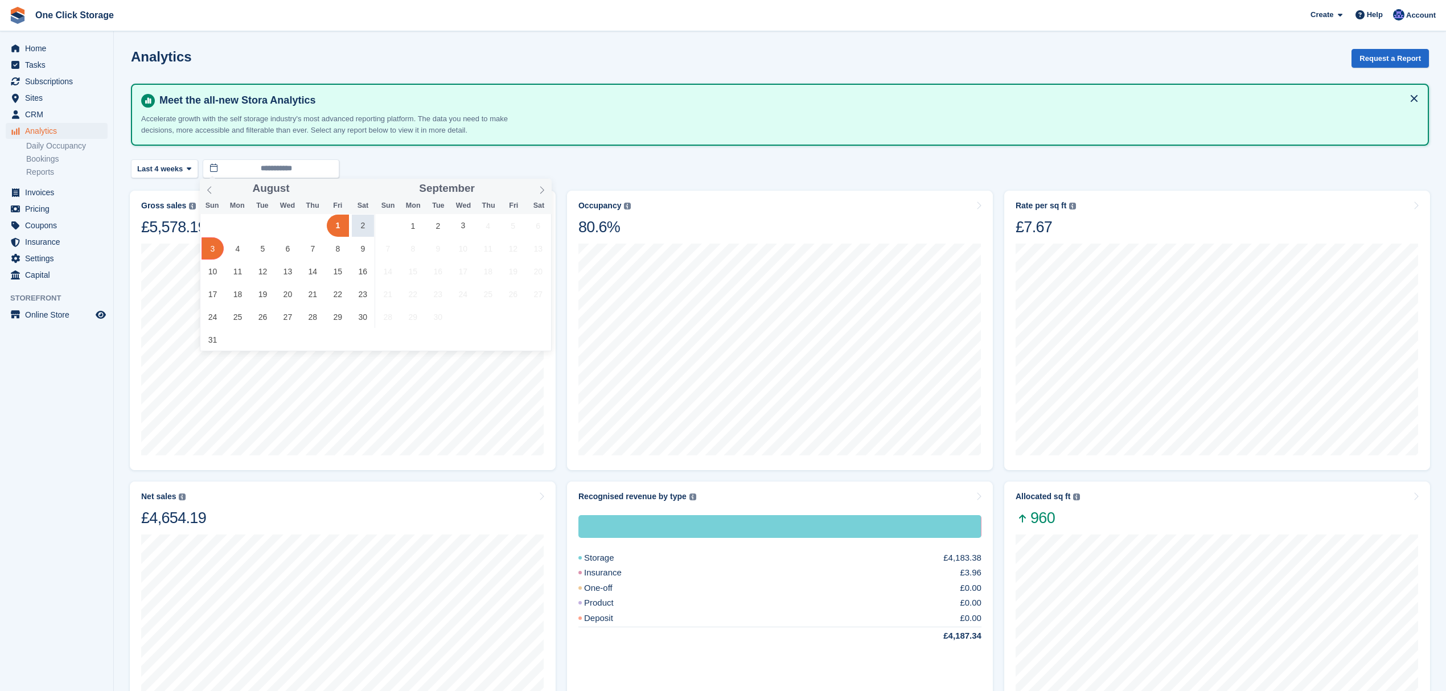
click at [216, 247] on span "3" at bounding box center [213, 248] width 22 height 22
type input "**********"
click at [49, 48] on span "Home" at bounding box center [59, 48] width 68 height 16
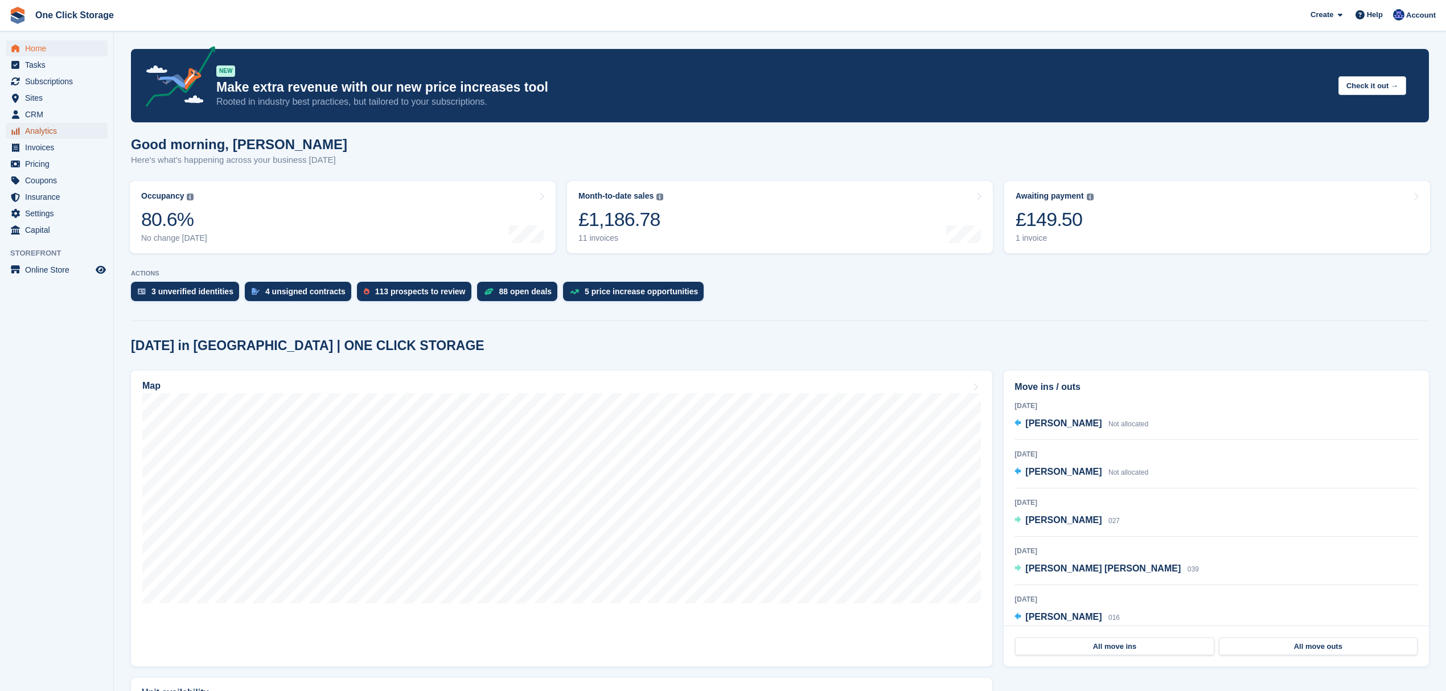
click at [51, 128] on span "Analytics" at bounding box center [59, 131] width 68 height 16
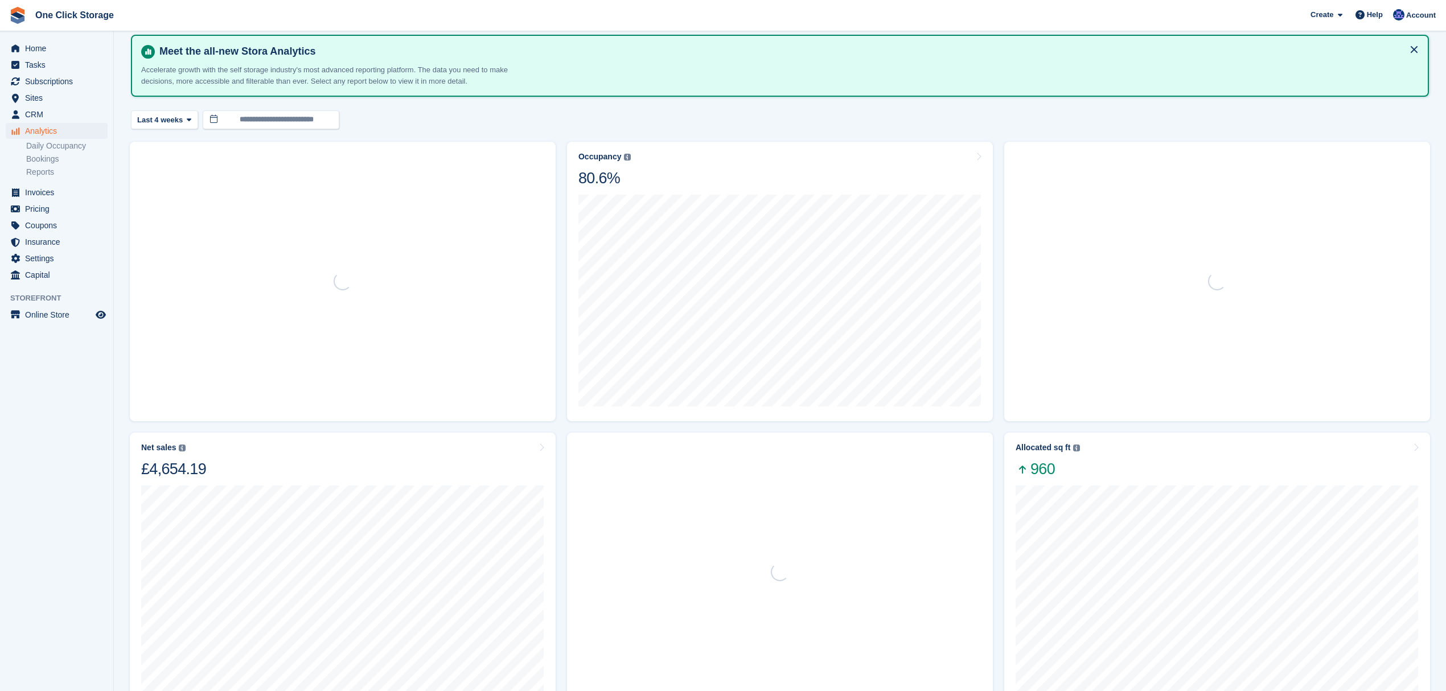
scroll to position [76, 0]
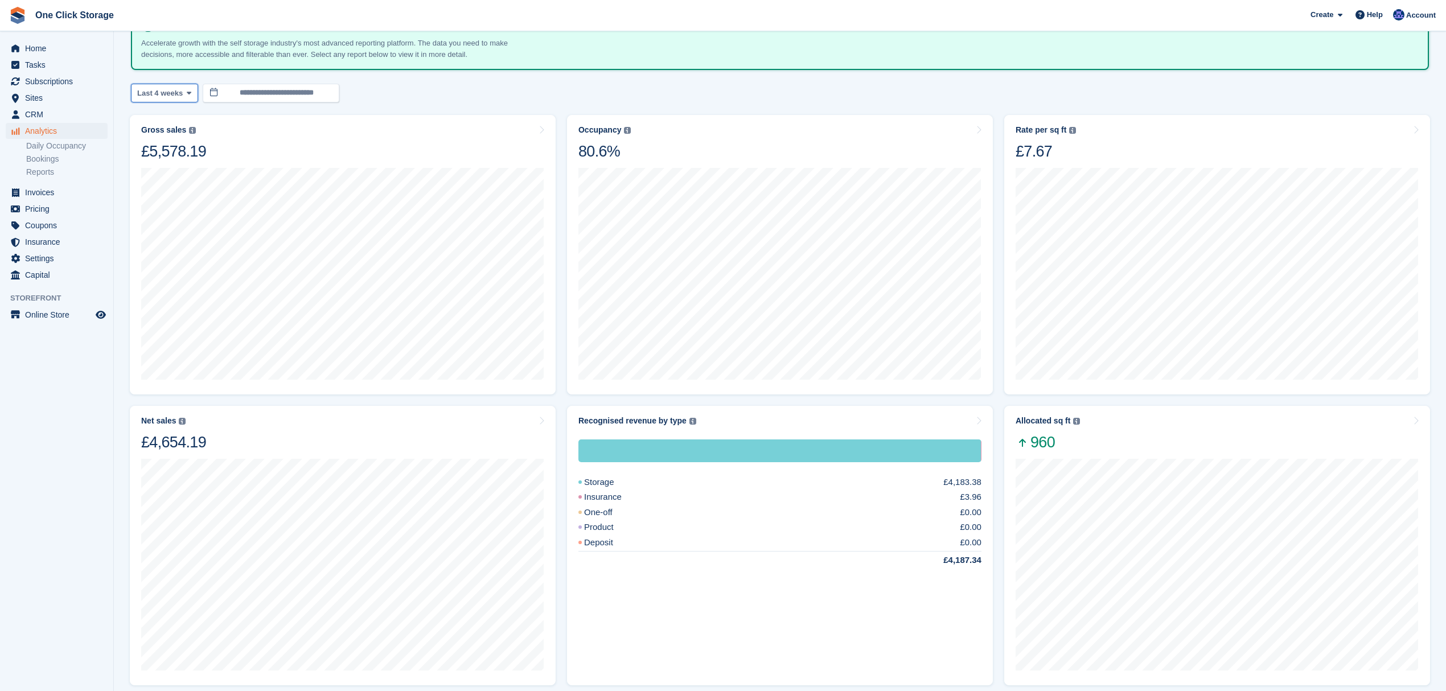
click at [184, 99] on button "Last 4 weeks" at bounding box center [164, 93] width 67 height 19
click at [179, 260] on link "Month to date" at bounding box center [185, 263] width 99 height 20
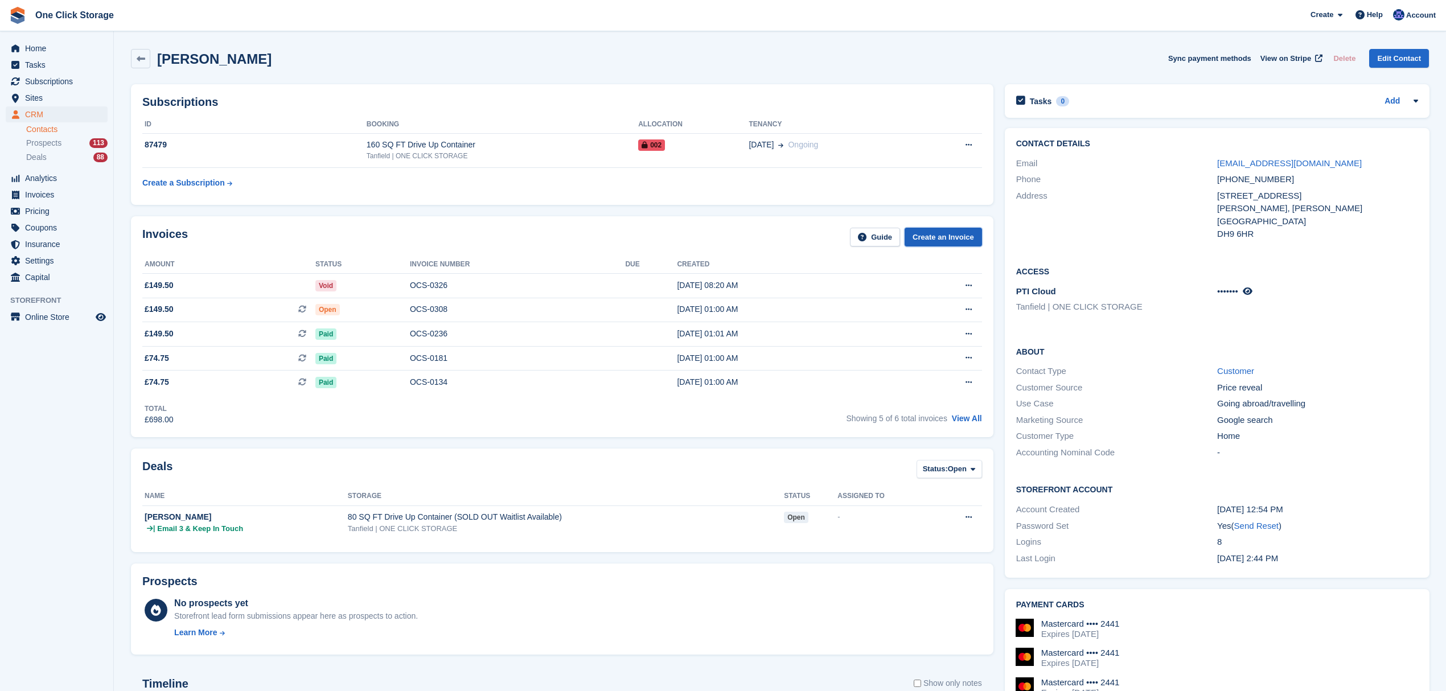
click at [948, 235] on link "Create an Invoice" at bounding box center [943, 237] width 77 height 19
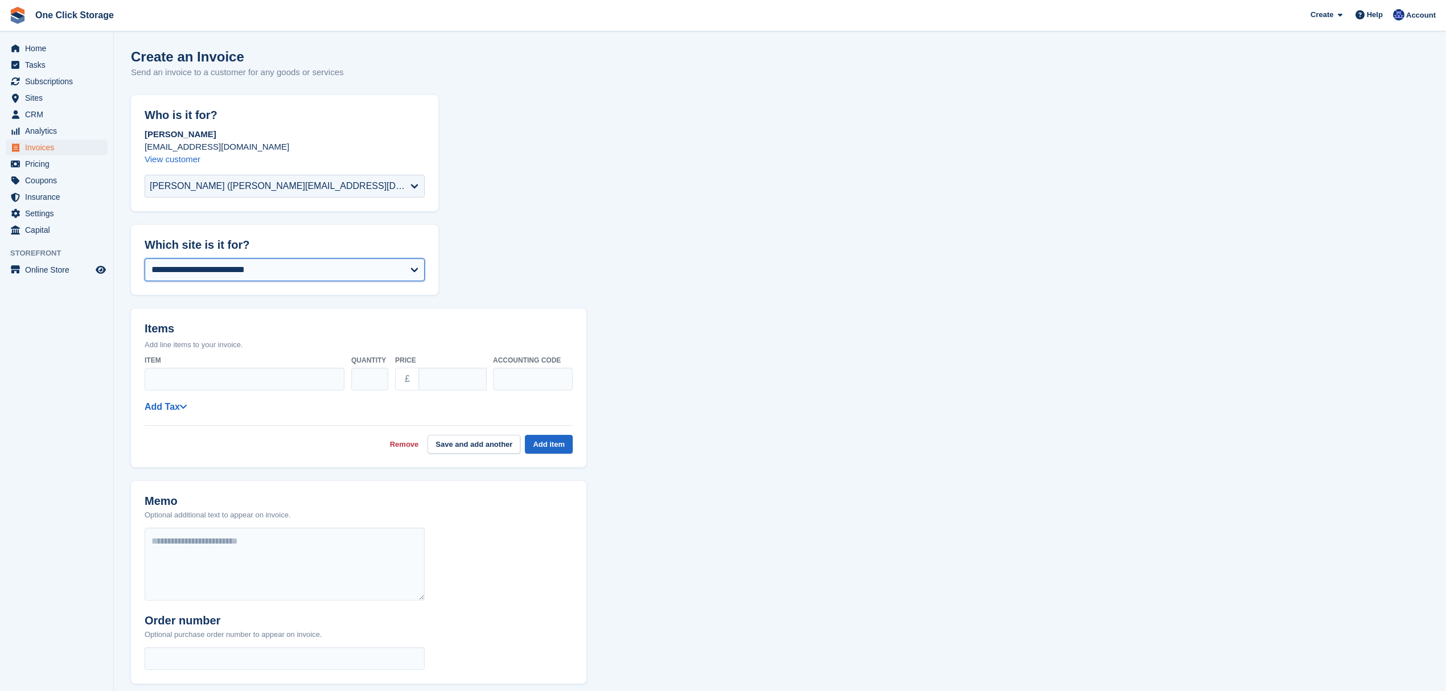
click at [265, 268] on select "**********" at bounding box center [285, 270] width 280 height 23
select select "****"
click at [274, 376] on input "Item" at bounding box center [245, 379] width 200 height 23
type input "**********"
drag, startPoint x: 445, startPoint y: 376, endPoint x: 415, endPoint y: 376, distance: 29.6
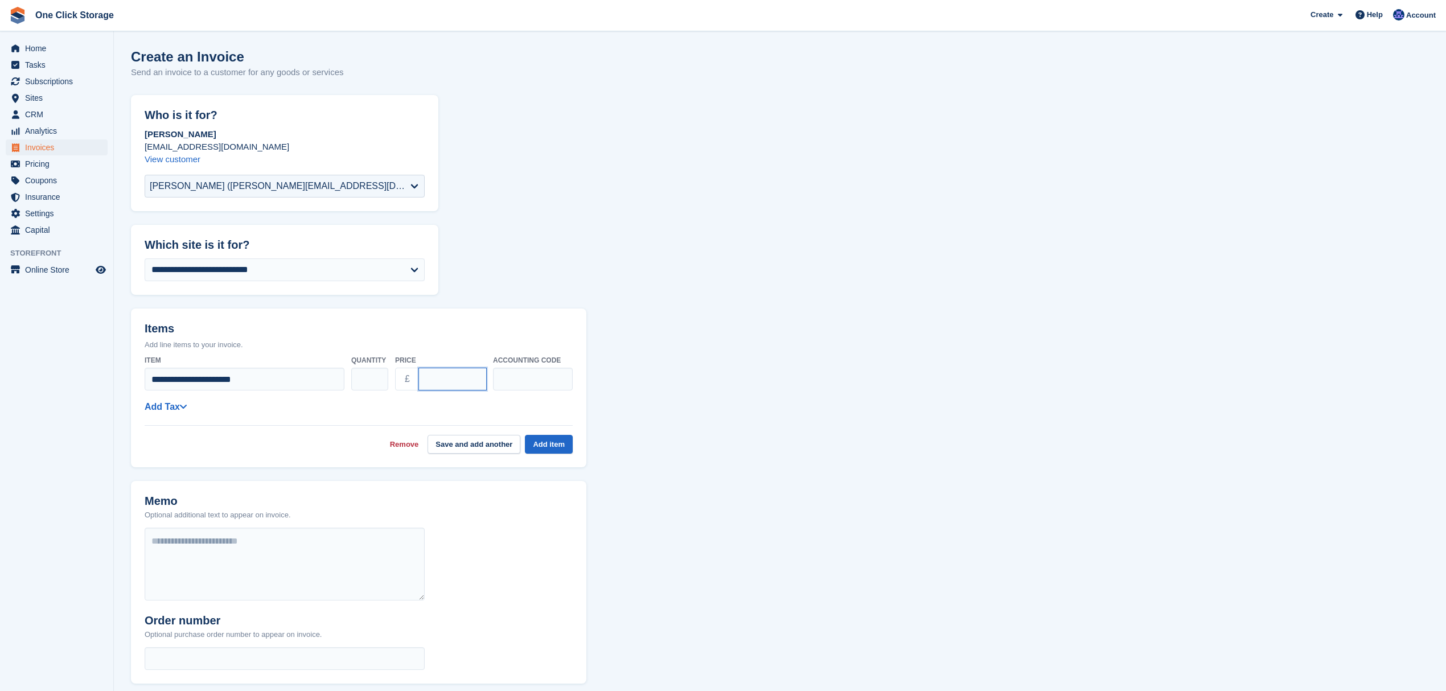
click at [415, 376] on div "£ ****" at bounding box center [440, 379] width 91 height 23
type input "*****"
click at [181, 409] on icon at bounding box center [183, 406] width 8 height 9
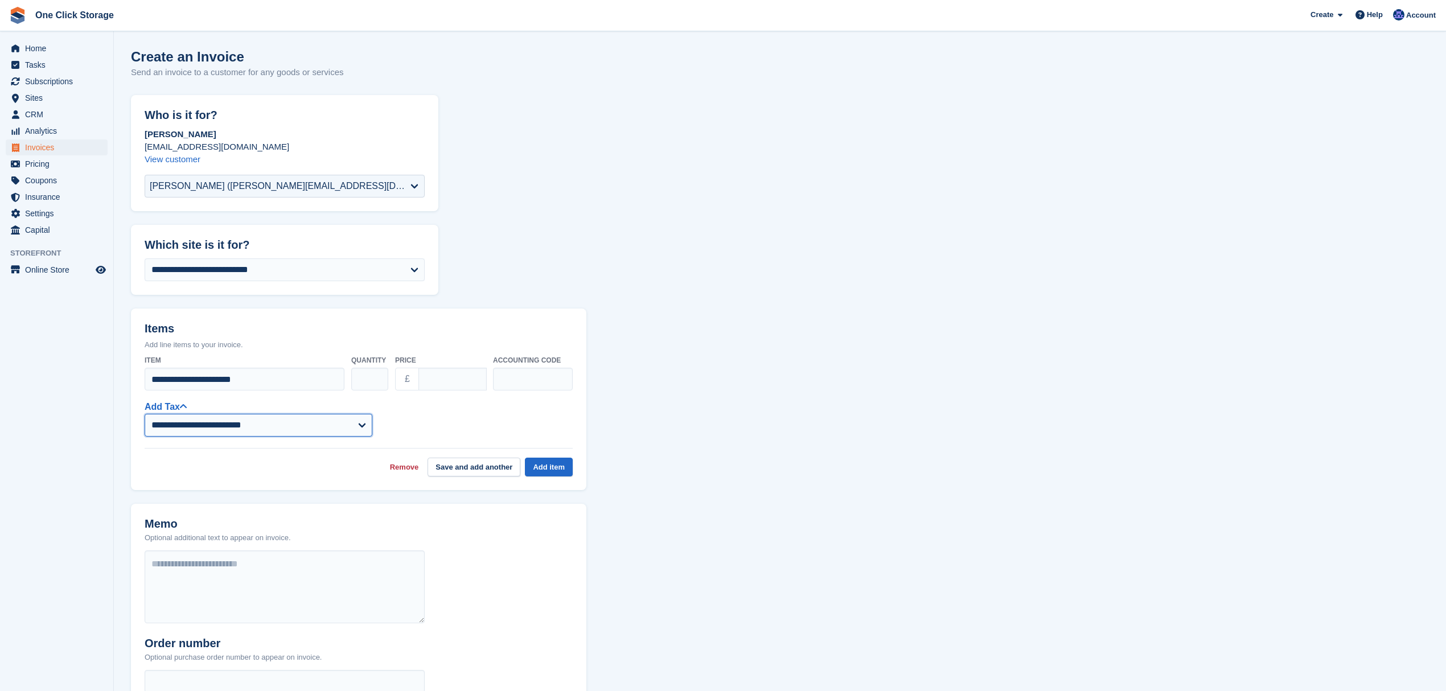
click at [210, 426] on select "**********" at bounding box center [259, 425] width 228 height 23
select select "****"
click at [145, 414] on select "**********" at bounding box center [259, 425] width 228 height 23
click at [554, 467] on button "Add item" at bounding box center [549, 467] width 48 height 19
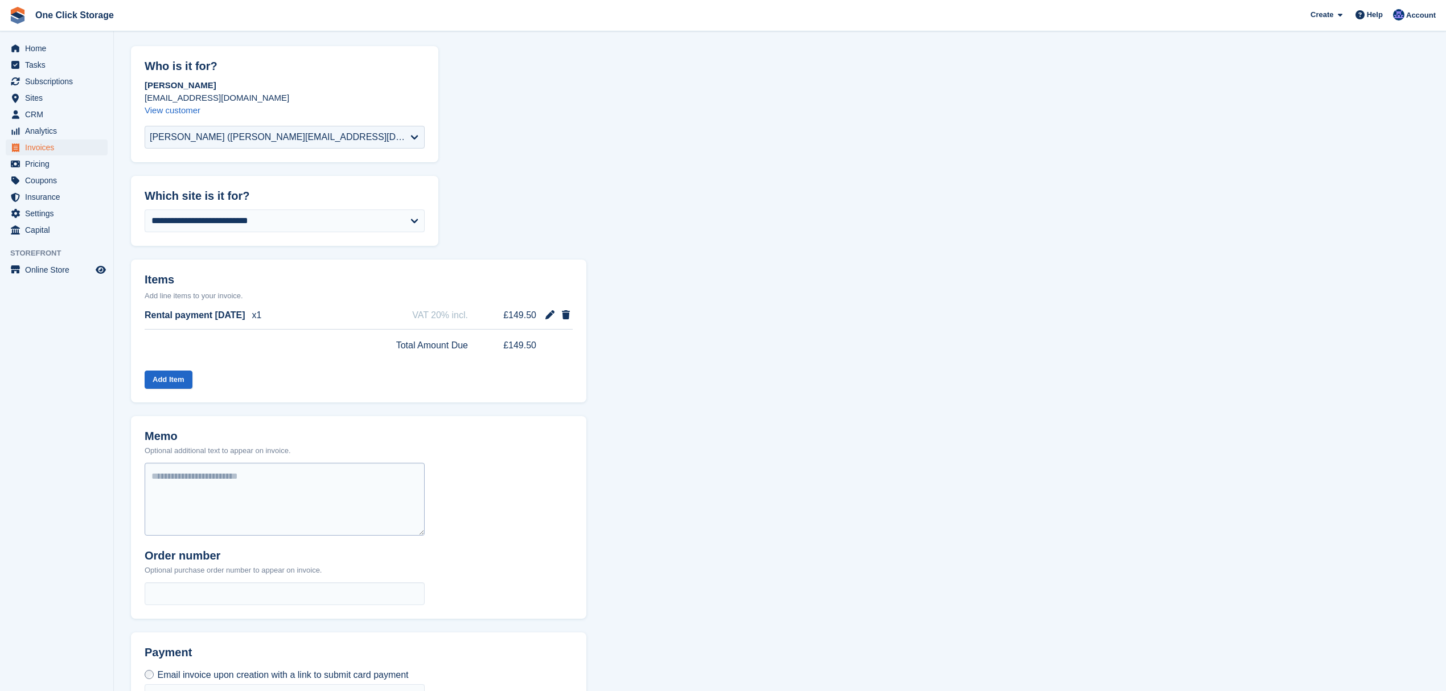
scroll to position [76, 0]
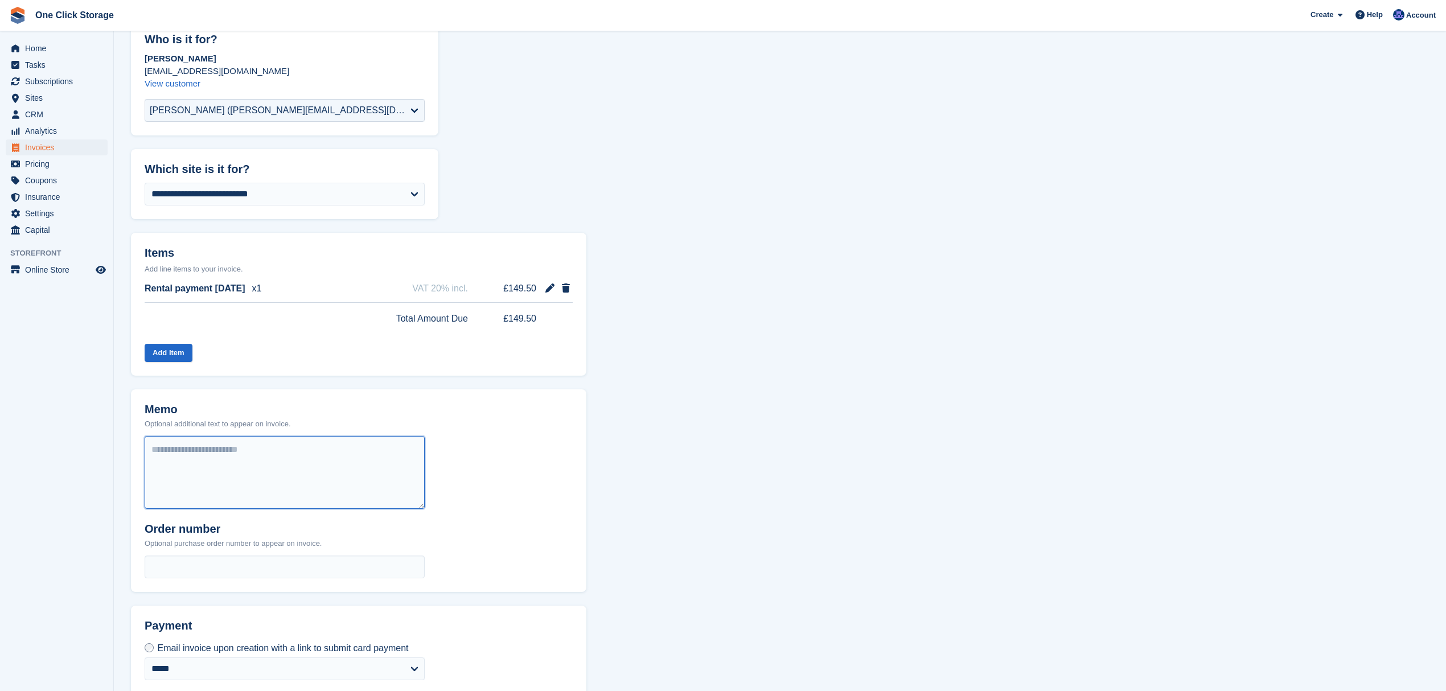
click at [278, 462] on textarea at bounding box center [285, 472] width 280 height 73
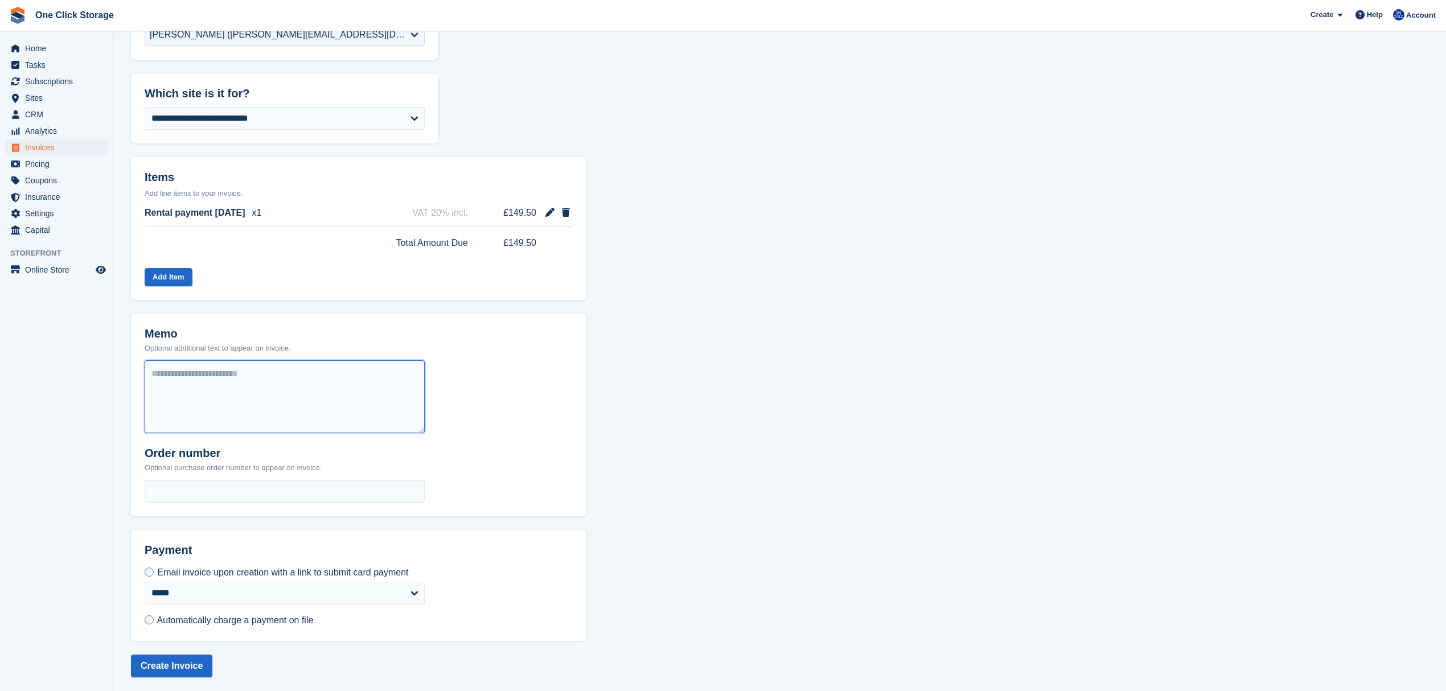
scroll to position [154, 0]
click at [181, 617] on span "Automatically charge a payment on file" at bounding box center [235, 618] width 157 height 10
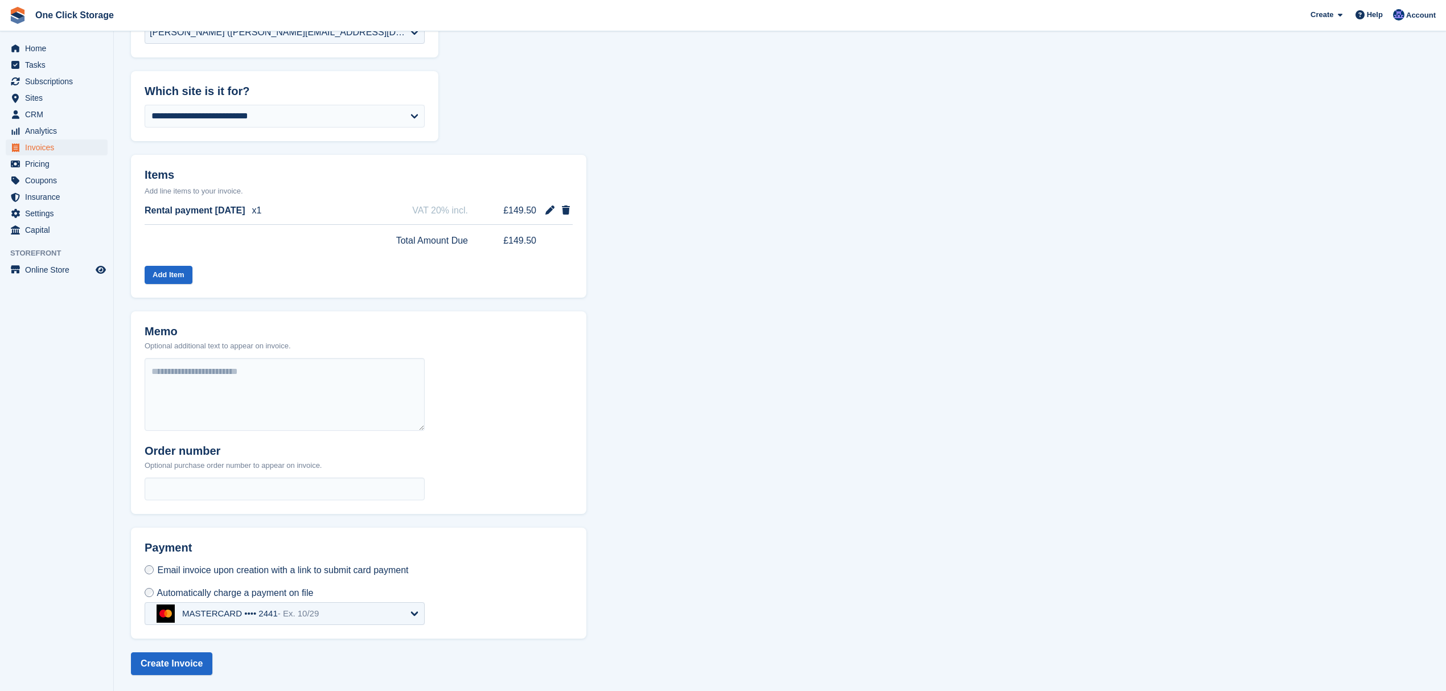
click at [272, 615] on div "MASTERCARD •••• 2441 - Ex. 10/29" at bounding box center [250, 614] width 137 height 10
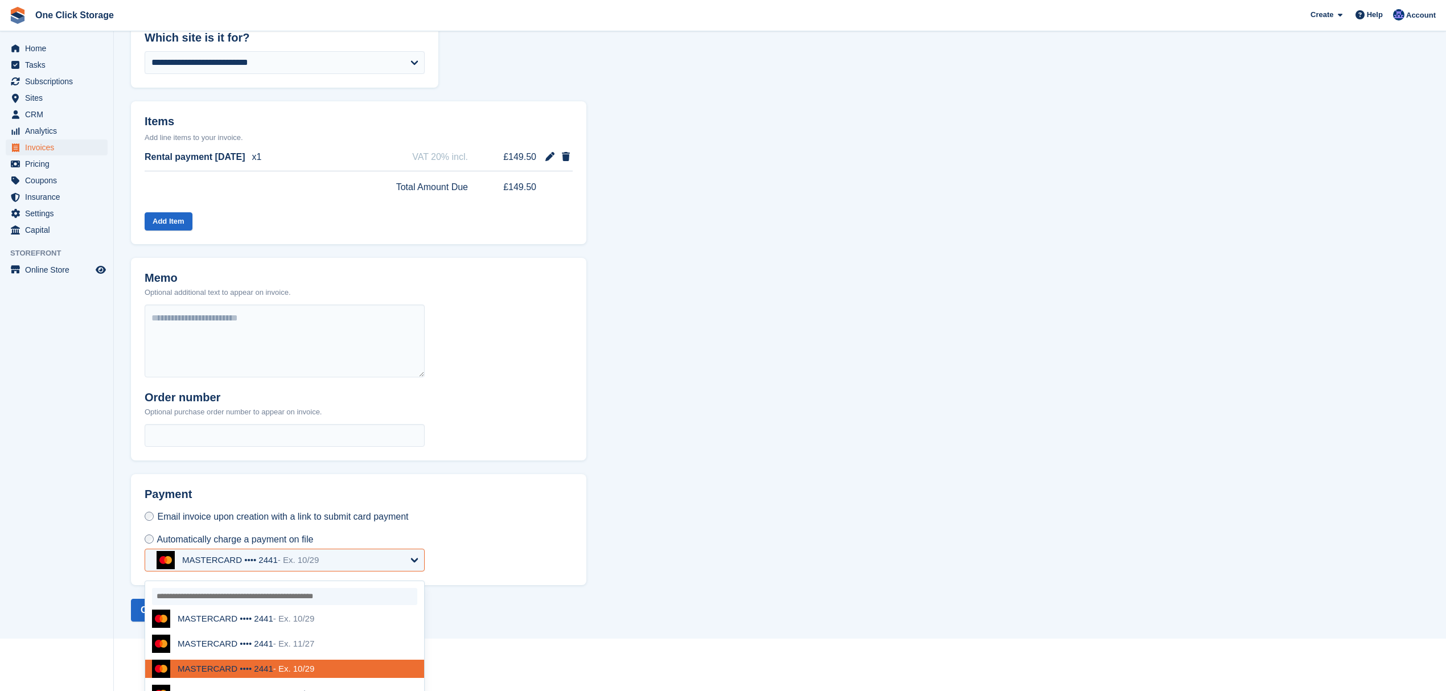
scroll to position [277, 0]
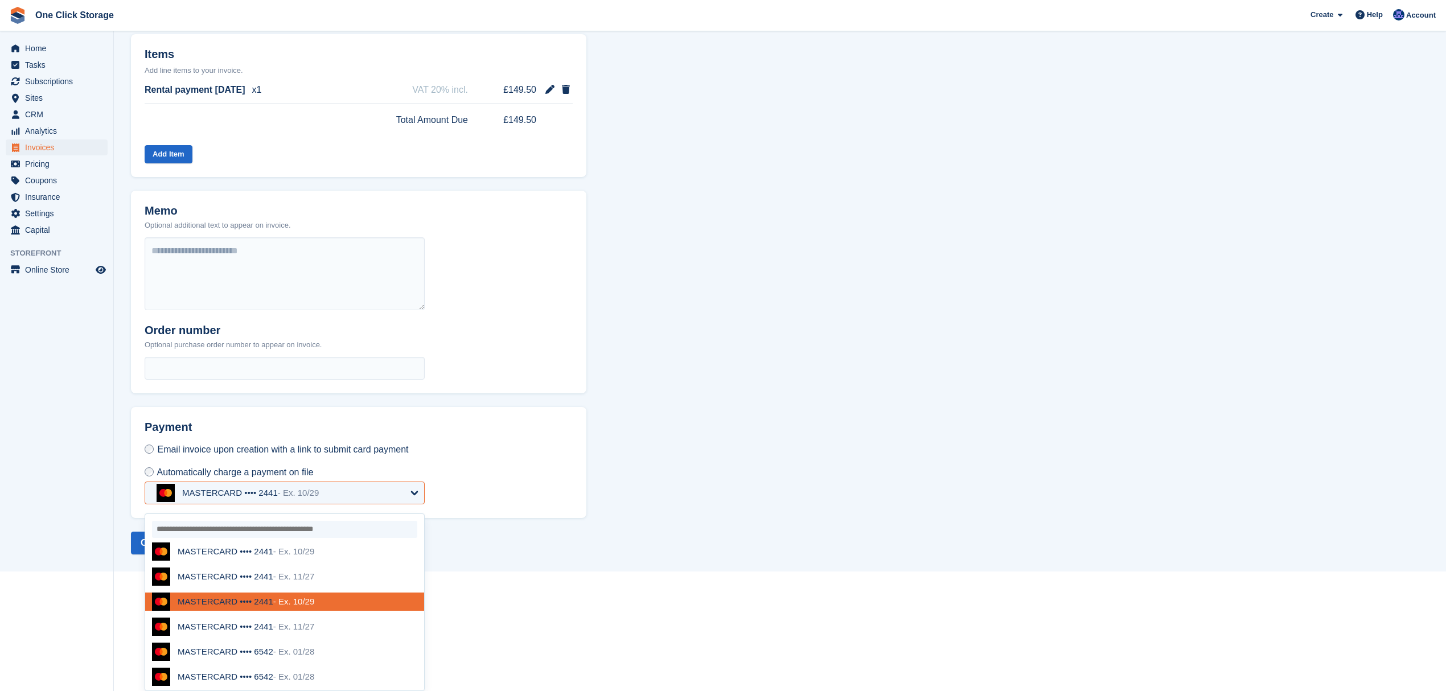
click at [287, 677] on span "- Ex. 01/28" at bounding box center [294, 677] width 42 height 10
select select "******"
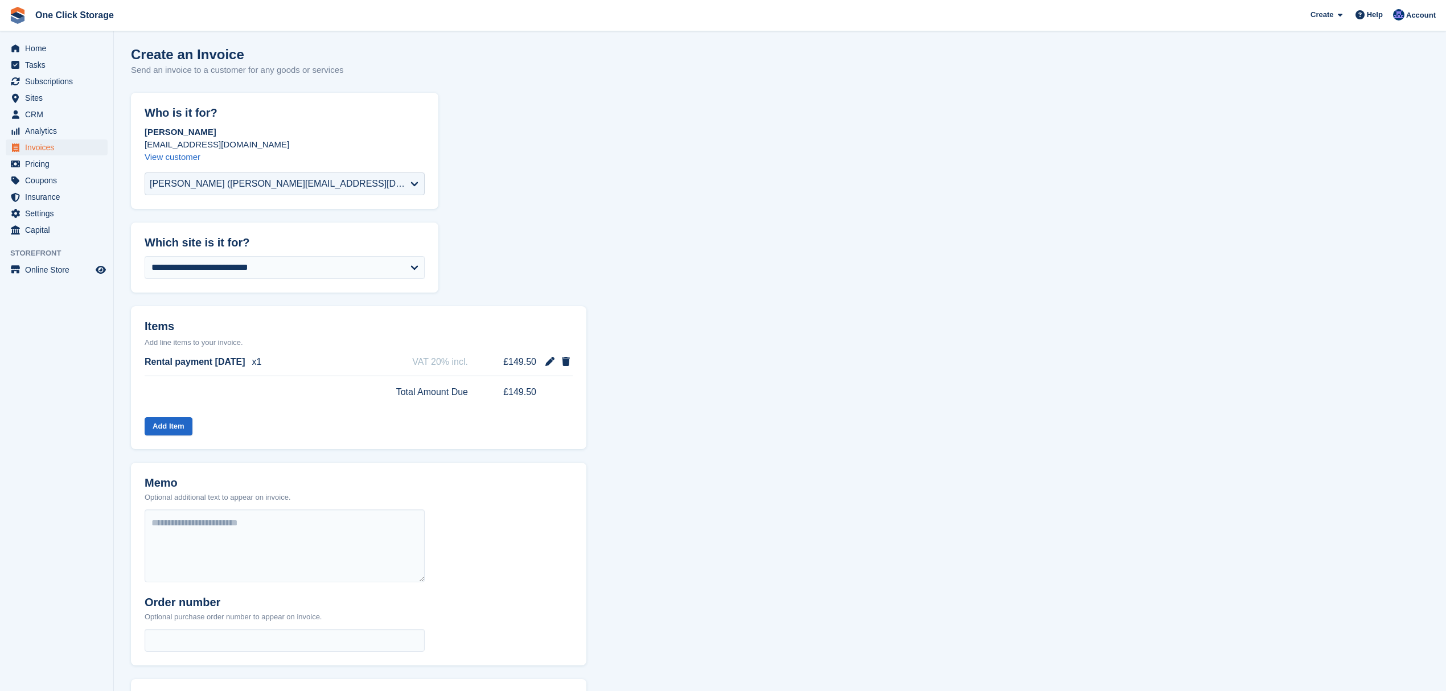
scroll to position [154, 0]
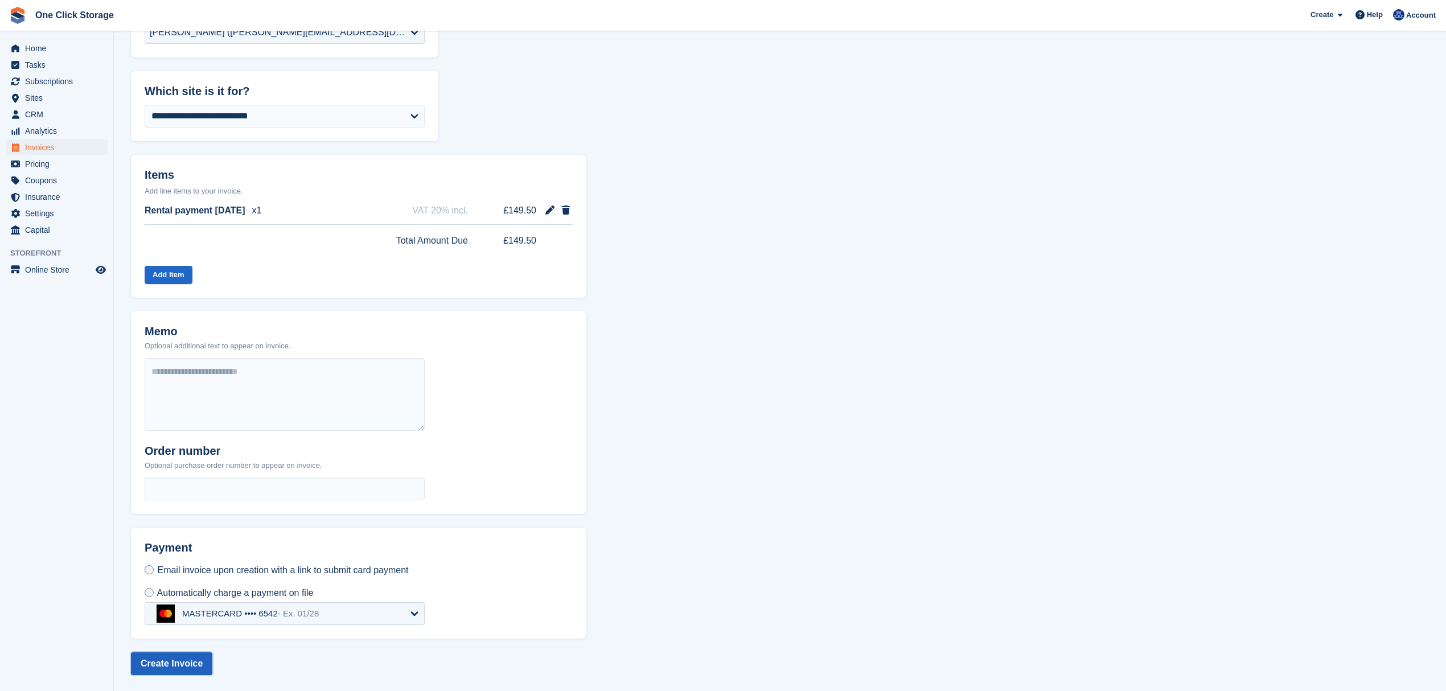
click at [182, 661] on button "Create Invoice" at bounding box center [171, 664] width 81 height 23
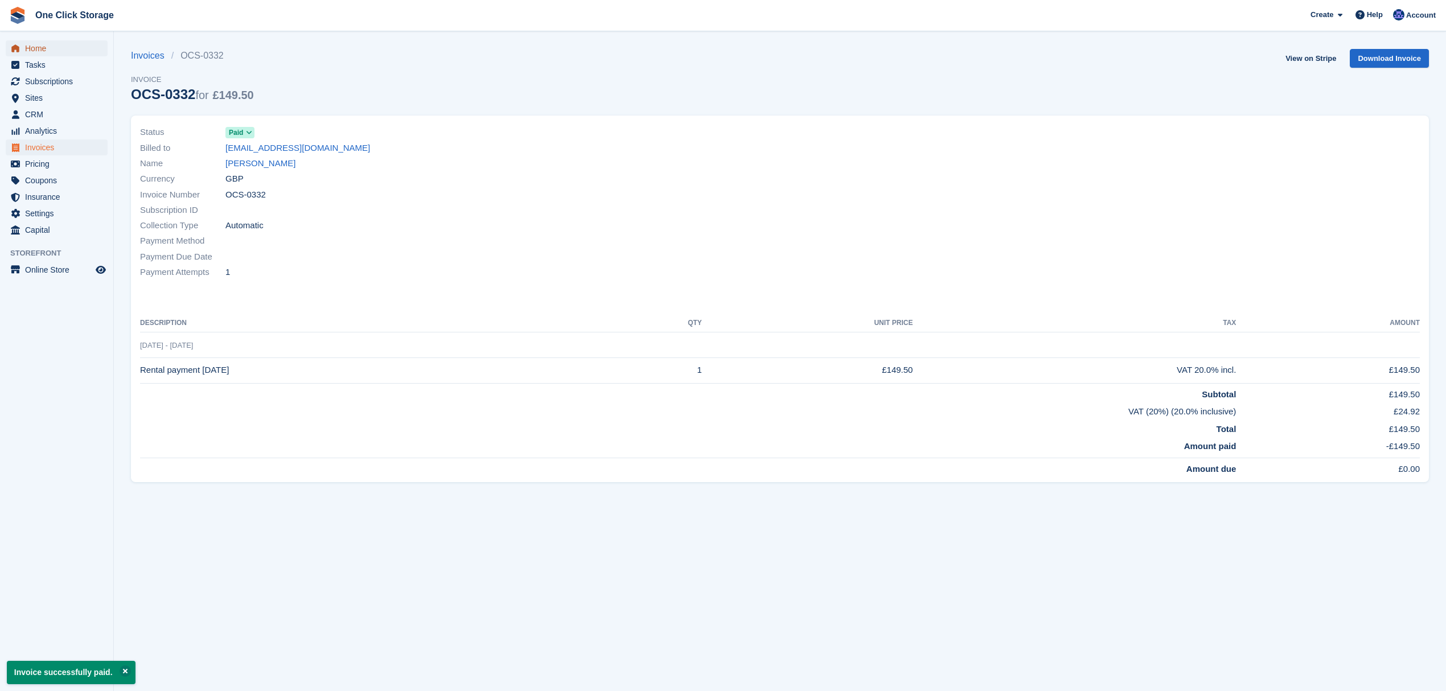
click at [58, 50] on span "Home" at bounding box center [59, 48] width 68 height 16
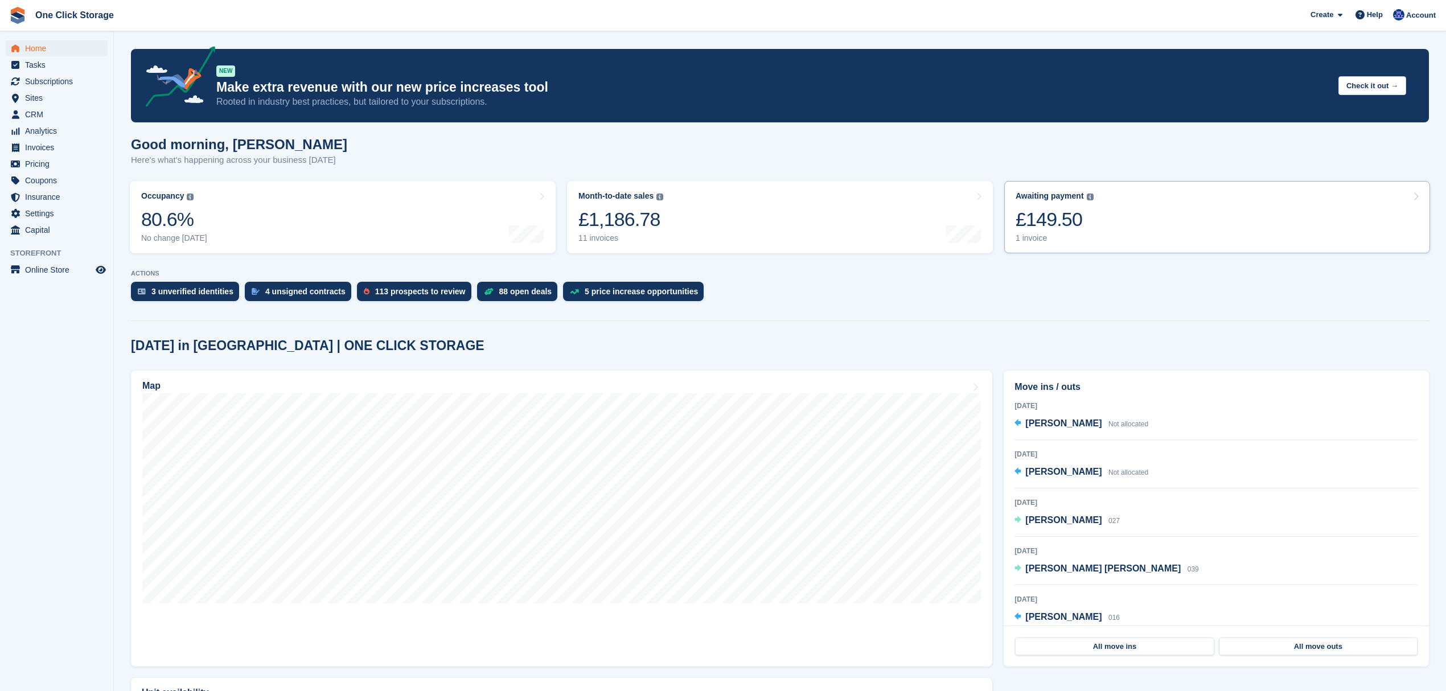
click at [1106, 227] on link "Awaiting payment The total outstanding balance on all open invoices. £149.50 1 …" at bounding box center [1217, 217] width 426 height 72
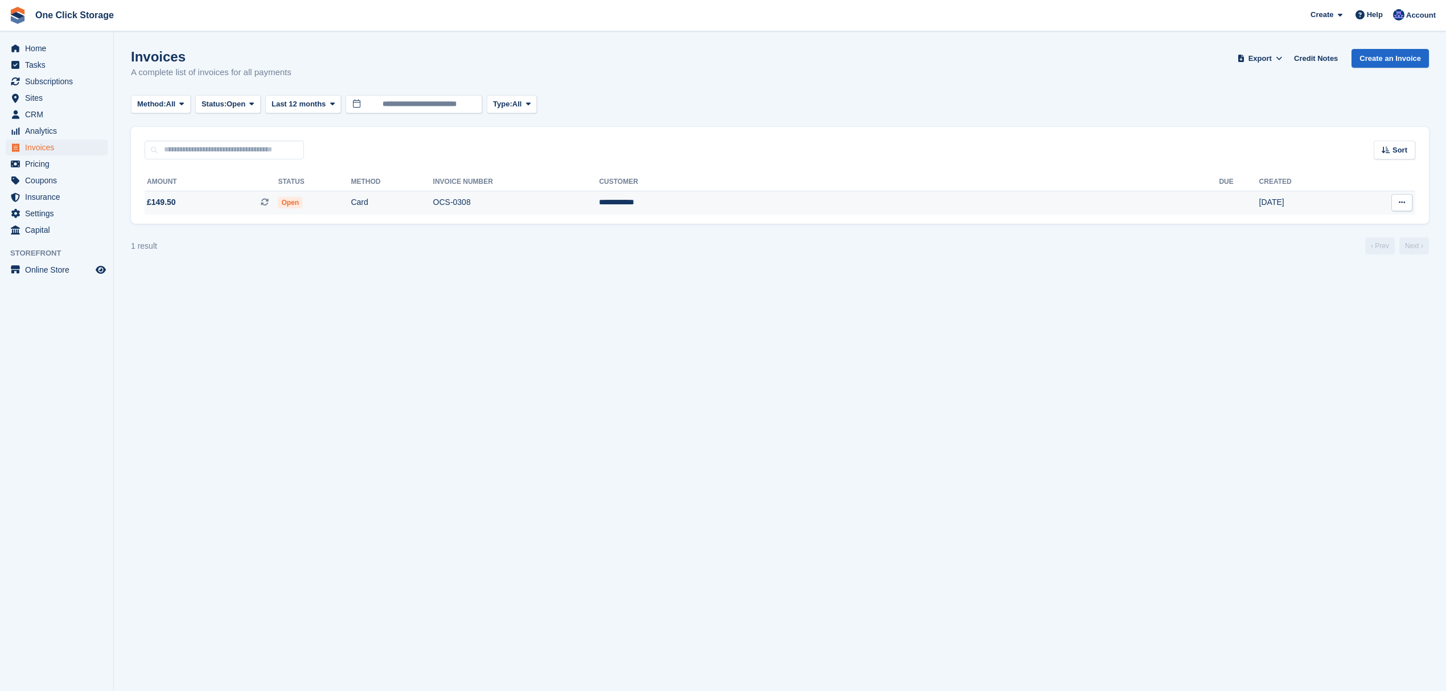
click at [212, 206] on span "£149.50 This is a recurring subscription invoice." at bounding box center [211, 202] width 133 height 12
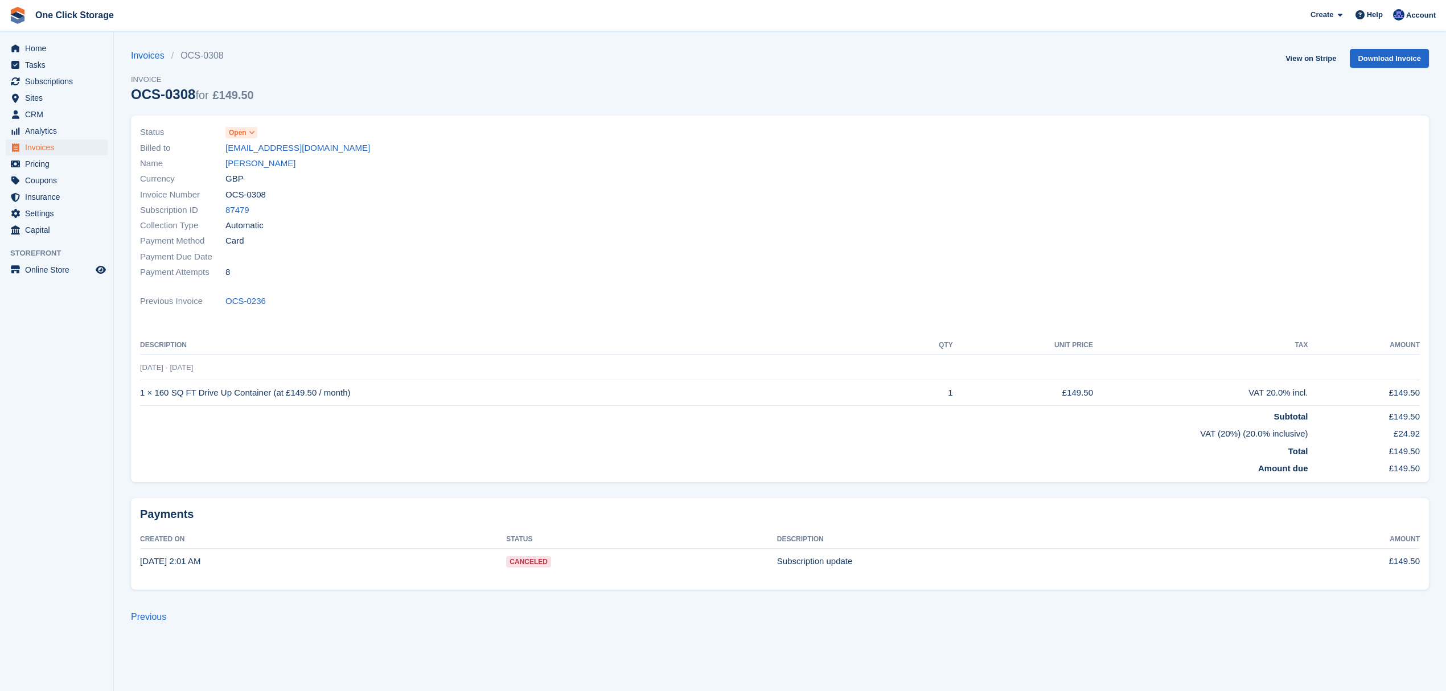
click at [251, 129] on icon at bounding box center [252, 132] width 6 height 7
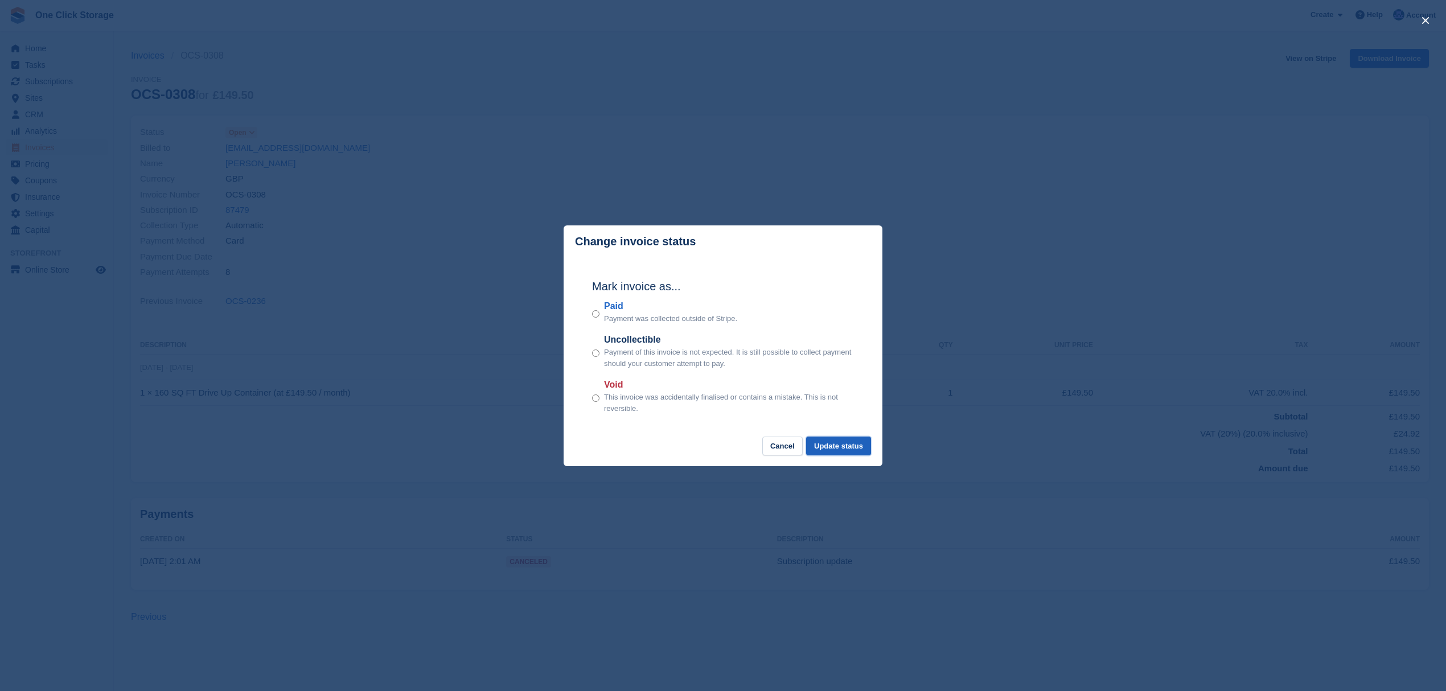
click at [825, 448] on button "Update status" at bounding box center [838, 446] width 65 height 19
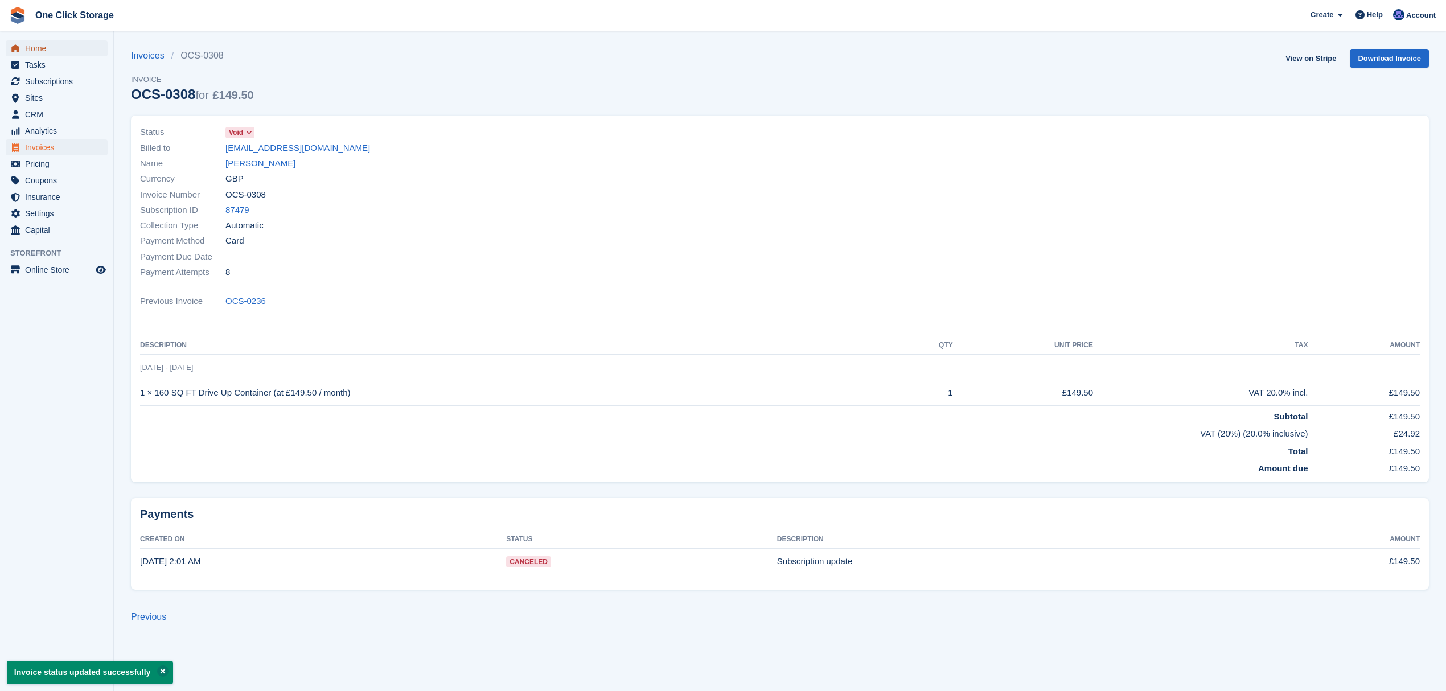
click at [65, 47] on span "Home" at bounding box center [59, 48] width 68 height 16
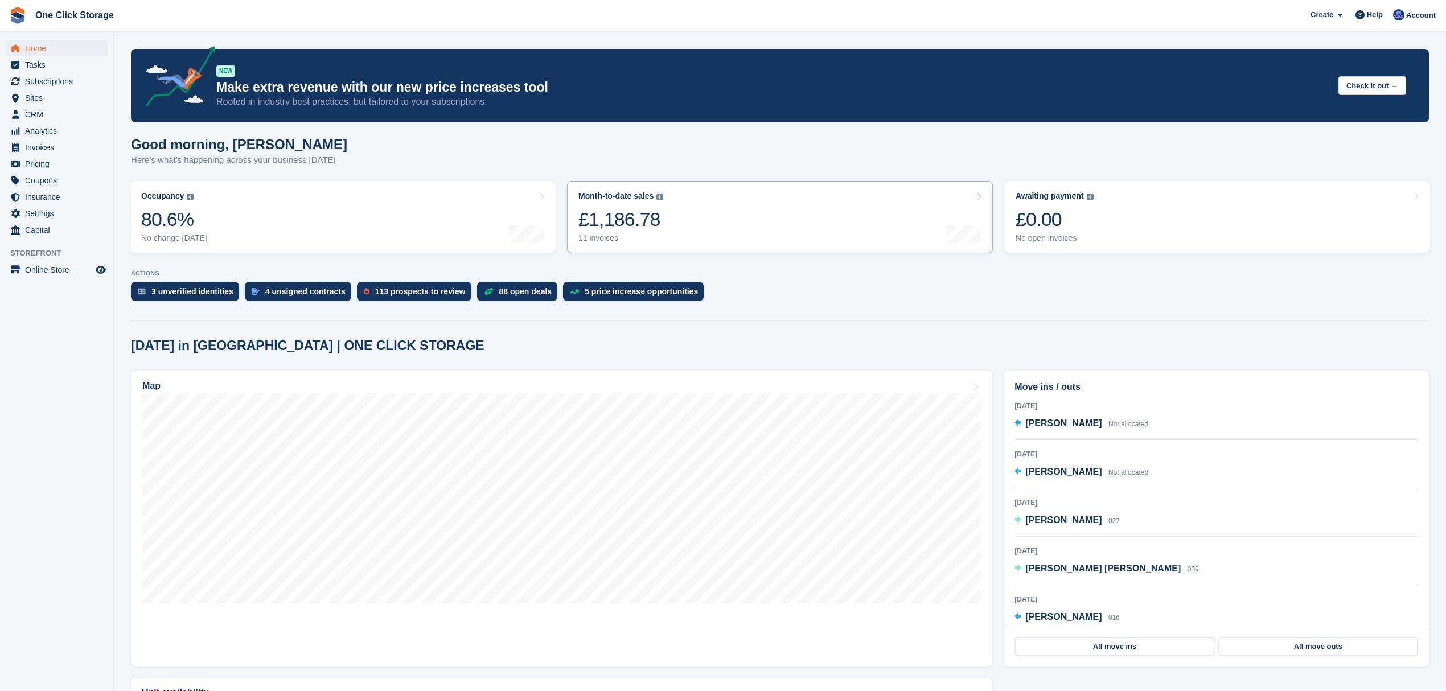
click at [675, 227] on link "Month-to-date sales The sum of all finalised invoices generated this month to d…" at bounding box center [780, 217] width 426 height 72
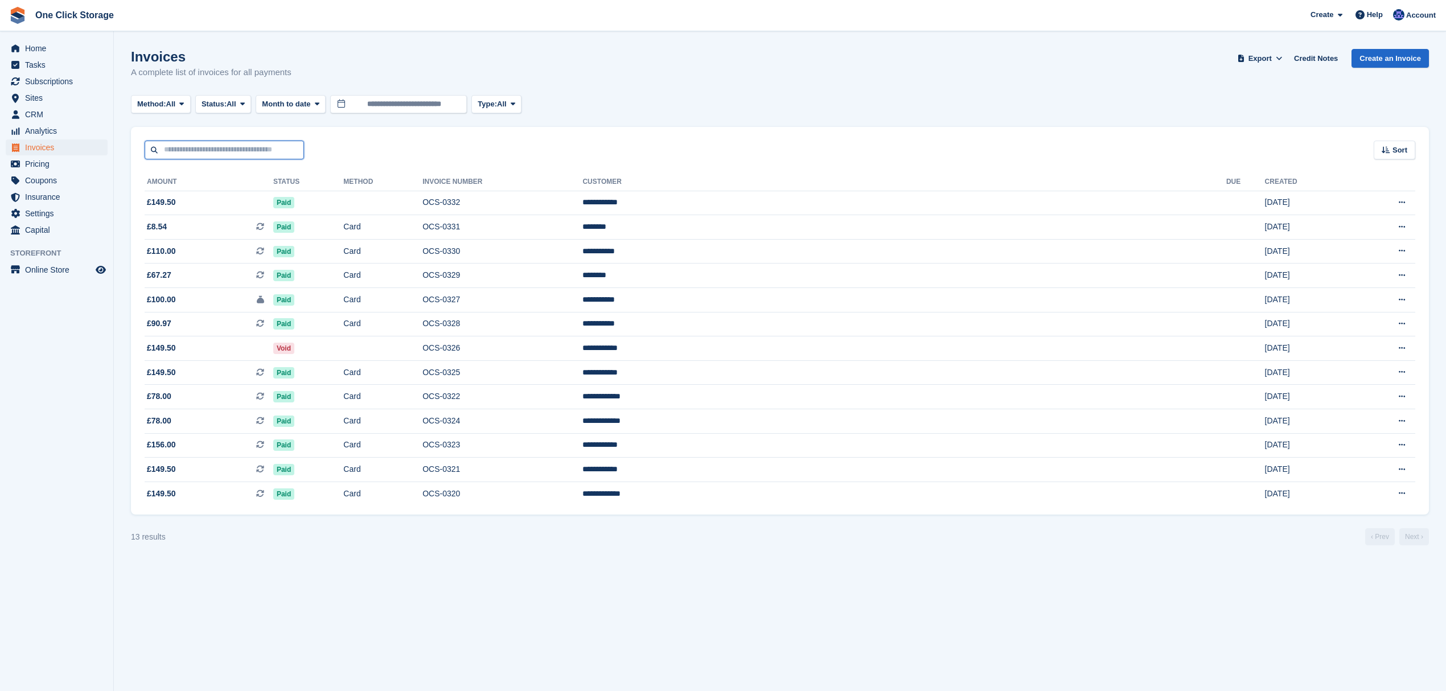
click at [297, 146] on input "text" at bounding box center [224, 150] width 159 height 19
click at [336, 141] on div "Sort Sort by Date created Created (oldest first) Created (newest first)" at bounding box center [780, 143] width 1298 height 32
click at [292, 146] on input "text" at bounding box center [224, 150] width 159 height 19
click at [306, 151] on div "Sort Sort by Date created Created (oldest first) Created (newest first)" at bounding box center [780, 143] width 1298 height 32
click at [285, 151] on input "text" at bounding box center [224, 150] width 159 height 19
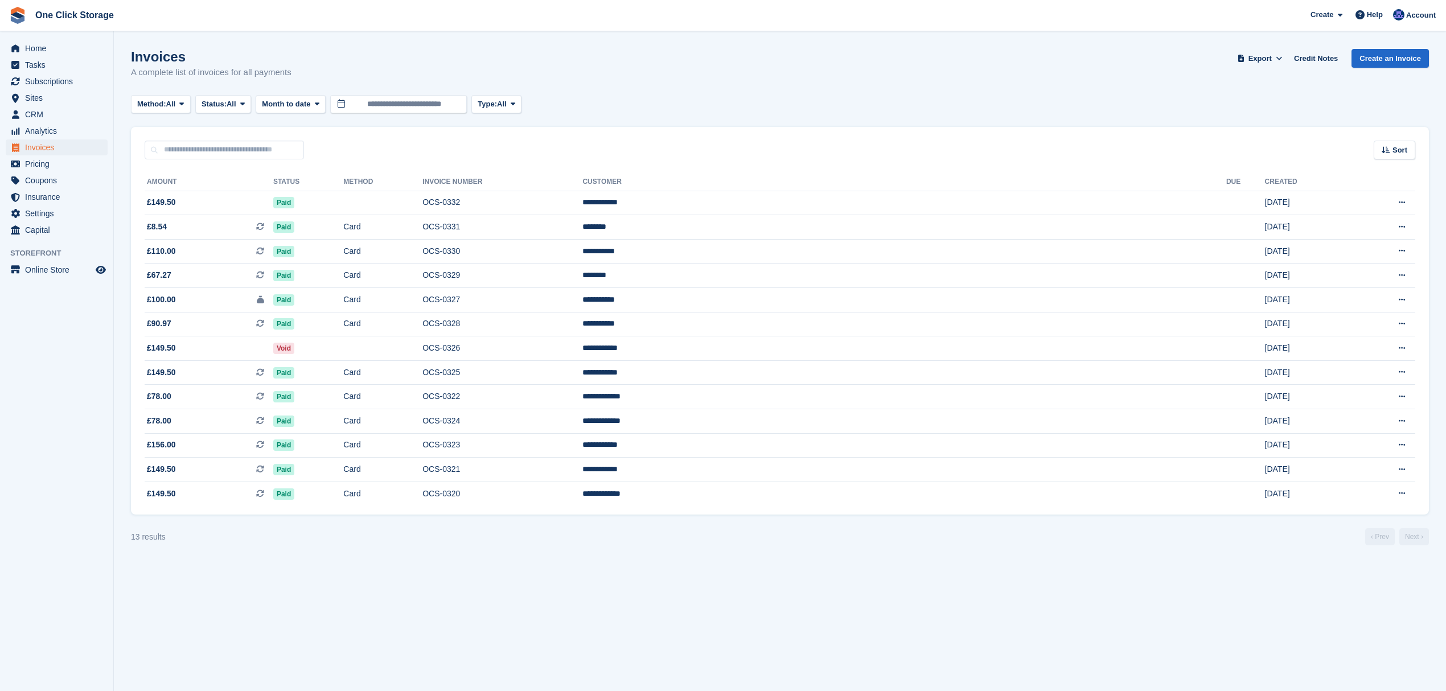
click at [399, 577] on section "Invoices A complete list of invoices for all payments Export Export Invoices Ex…" at bounding box center [780, 345] width 1332 height 691
click at [228, 154] on input "text" at bounding box center [224, 150] width 159 height 19
click at [310, 153] on div "Sort Sort by Date created Created (oldest first) Created (newest first)" at bounding box center [780, 143] width 1298 height 32
click at [30, 50] on span "Home" at bounding box center [59, 48] width 68 height 16
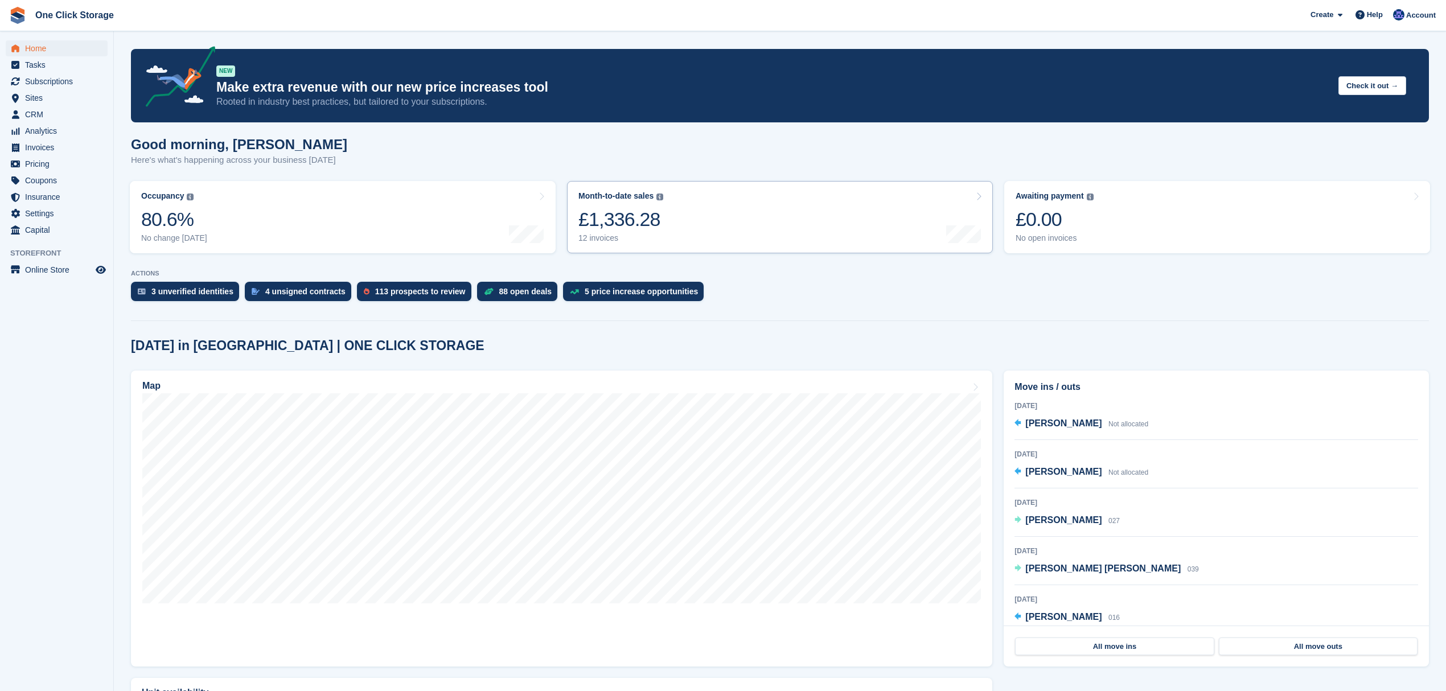
click at [672, 226] on link "Month-to-date sales The sum of all finalised invoices generated this month to d…" at bounding box center [780, 217] width 426 height 72
